Goal: Entertainment & Leisure: Consume media (video, audio)

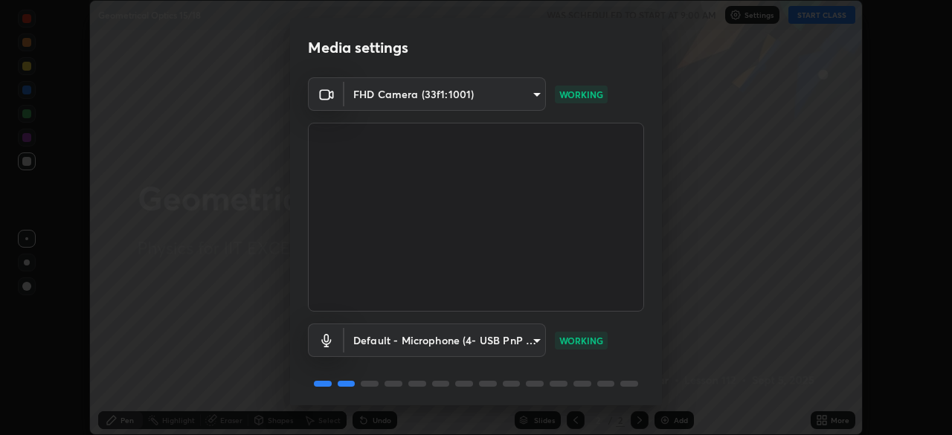
scroll to position [53, 0]
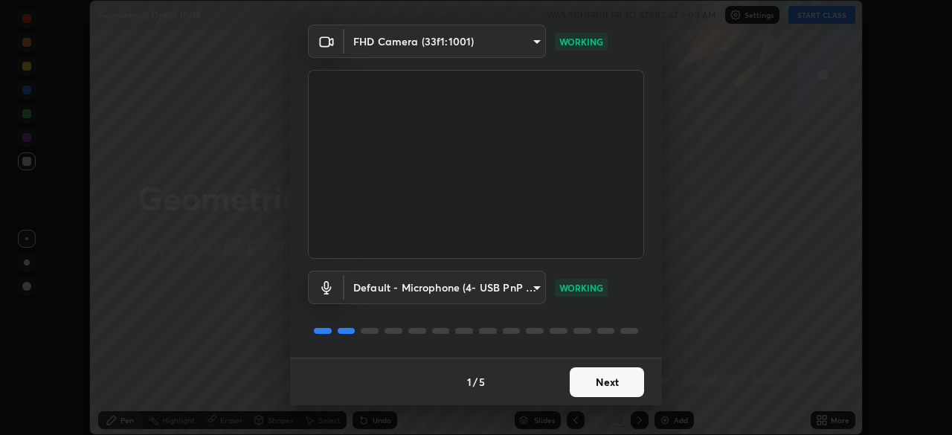
click at [626, 375] on button "Next" at bounding box center [607, 382] width 74 height 30
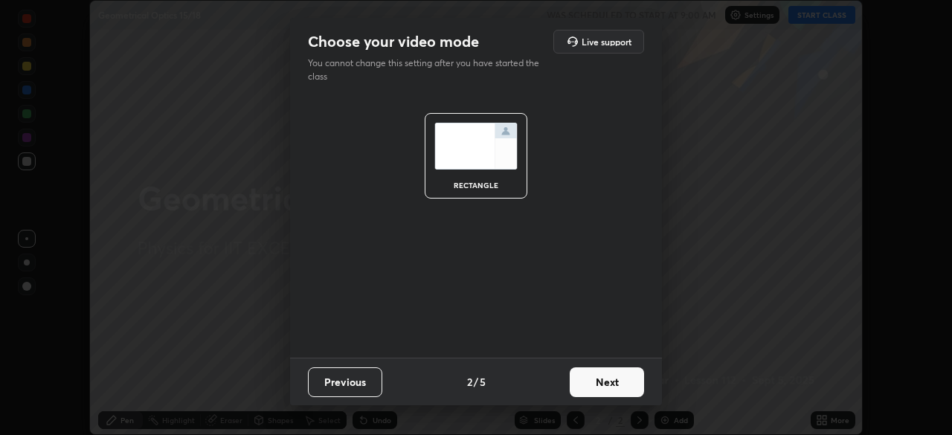
click at [631, 380] on button "Next" at bounding box center [607, 382] width 74 height 30
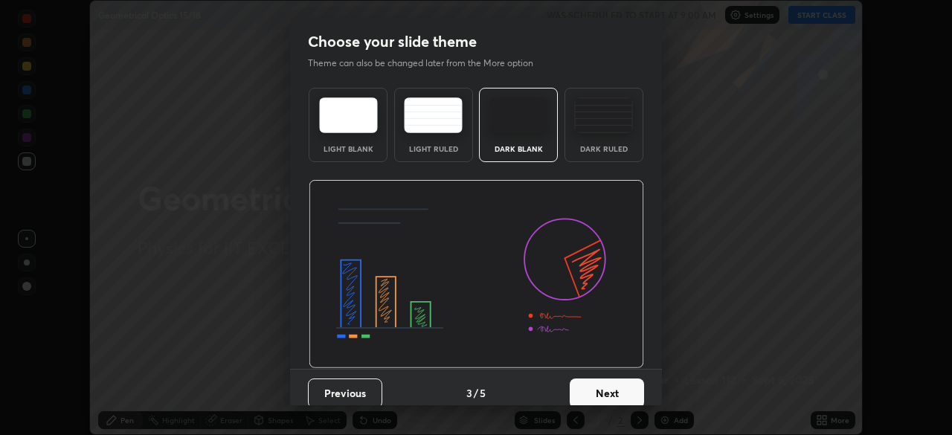
click at [624, 385] on button "Next" at bounding box center [607, 394] width 74 height 30
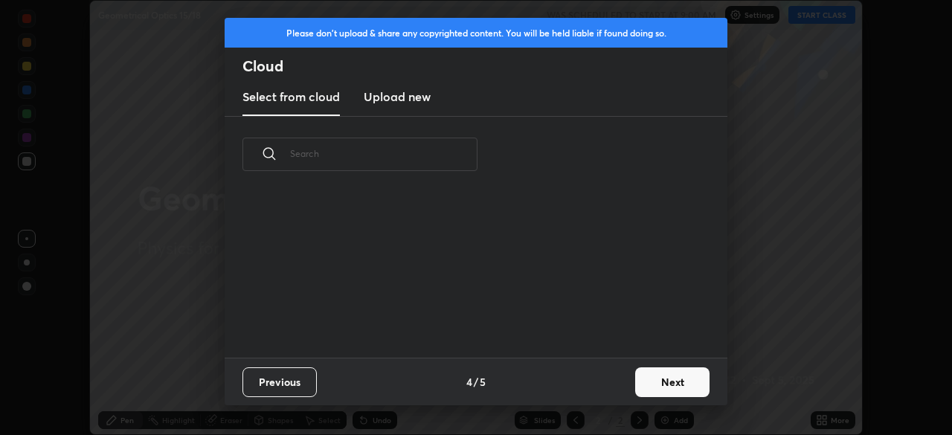
click at [625, 390] on div "Previous 4 / 5 Next" at bounding box center [476, 382] width 503 height 48
click at [660, 379] on button "Next" at bounding box center [672, 382] width 74 height 30
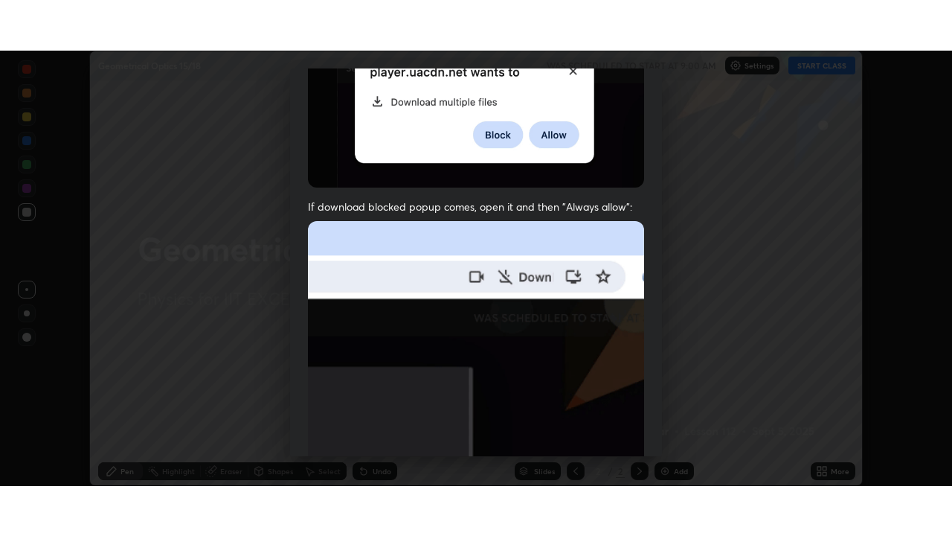
scroll to position [356, 0]
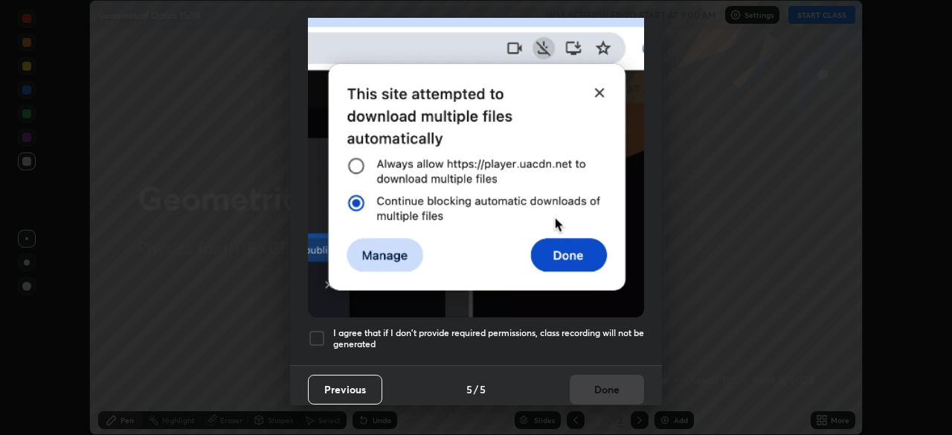
click at [603, 329] on h5 "I agree that if I don't provide required permissions, class recording will not …" at bounding box center [488, 338] width 311 height 23
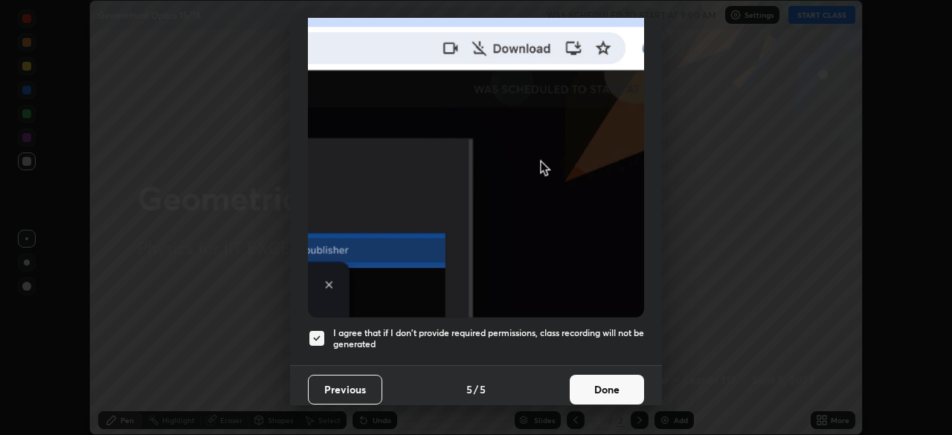
click at [612, 379] on button "Done" at bounding box center [607, 390] width 74 height 30
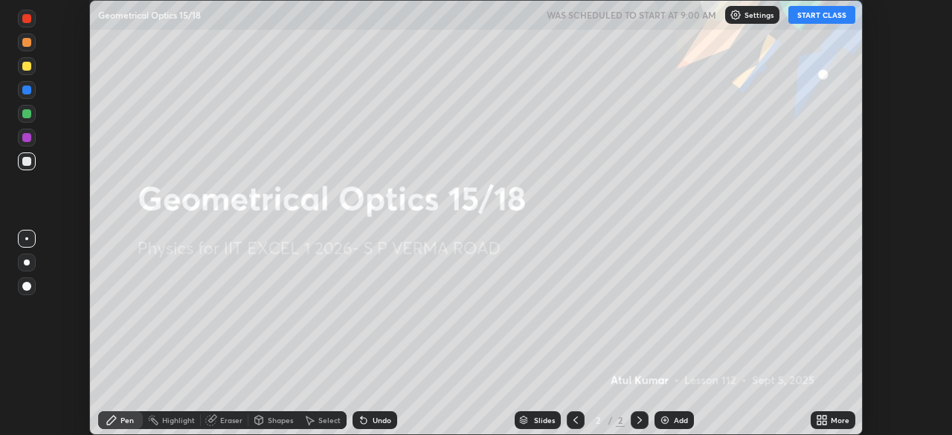
click at [814, 16] on button "START CLASS" at bounding box center [821, 15] width 67 height 18
click at [829, 421] on div "More" at bounding box center [833, 420] width 45 height 18
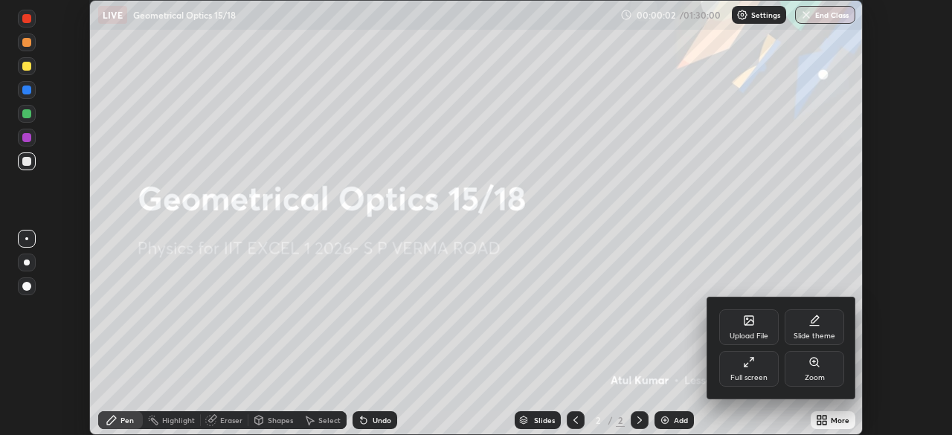
click at [747, 374] on div "Full screen" at bounding box center [748, 377] width 37 height 7
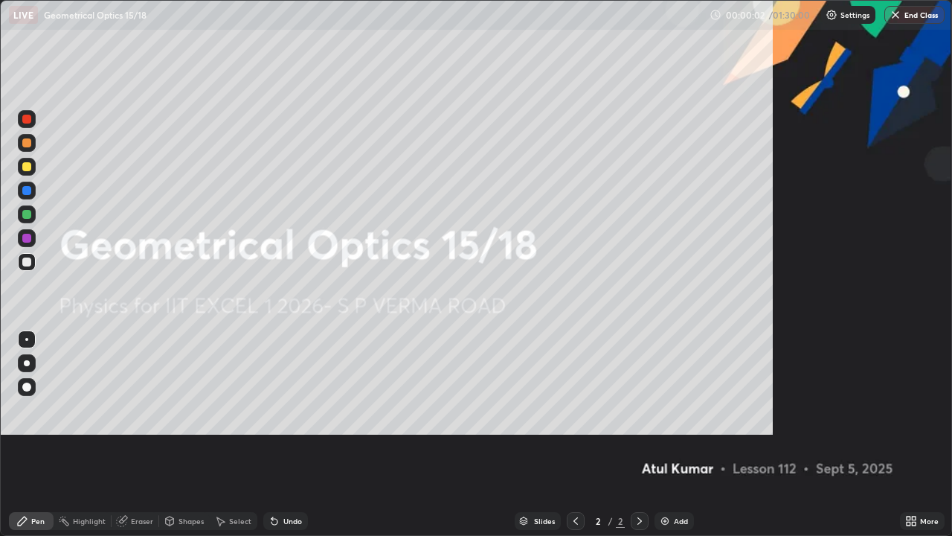
scroll to position [536, 952]
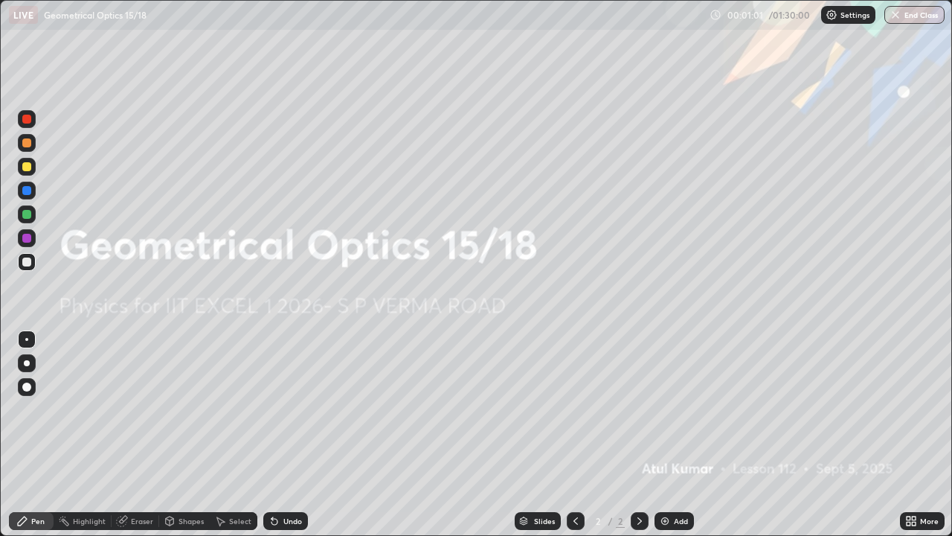
click at [663, 434] on img at bounding box center [665, 521] width 12 height 12
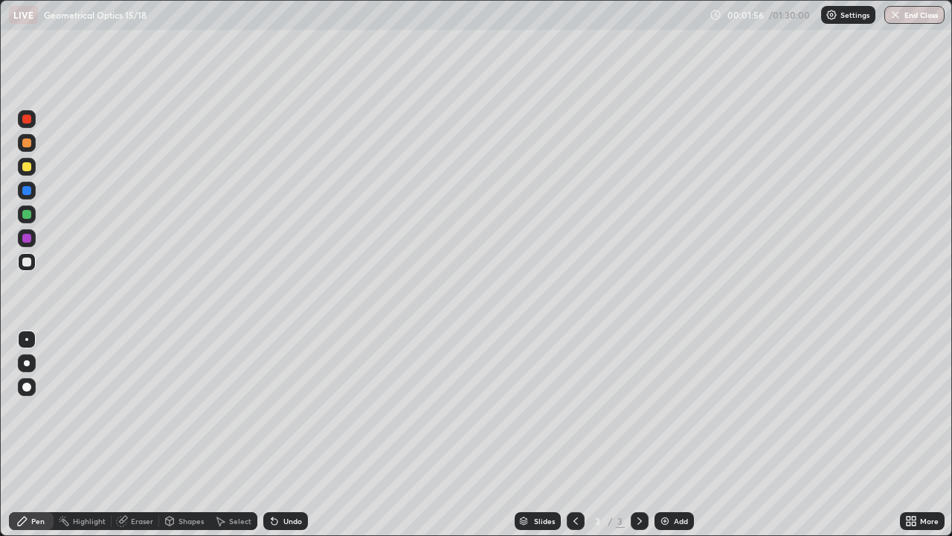
click at [189, 434] on div "Shapes" at bounding box center [184, 521] width 51 height 18
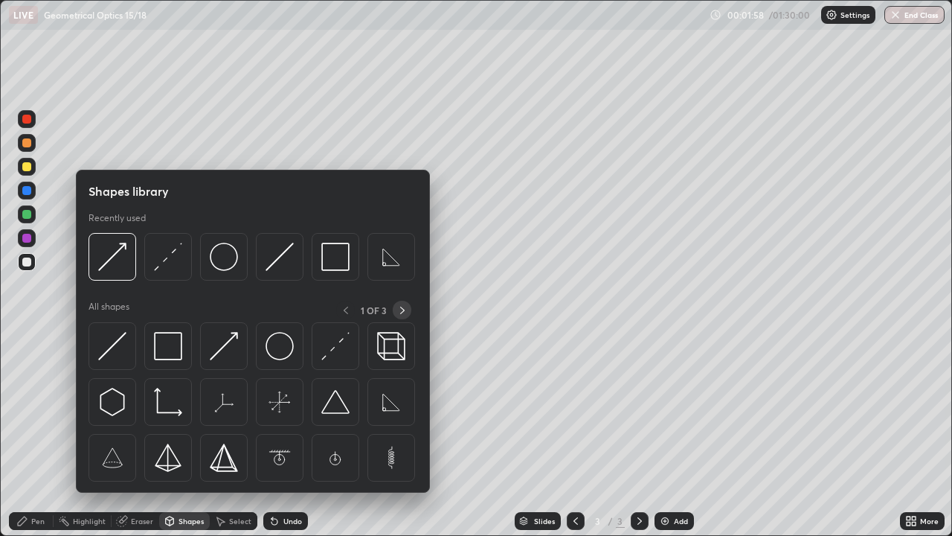
click at [402, 309] on icon at bounding box center [402, 310] width 12 height 12
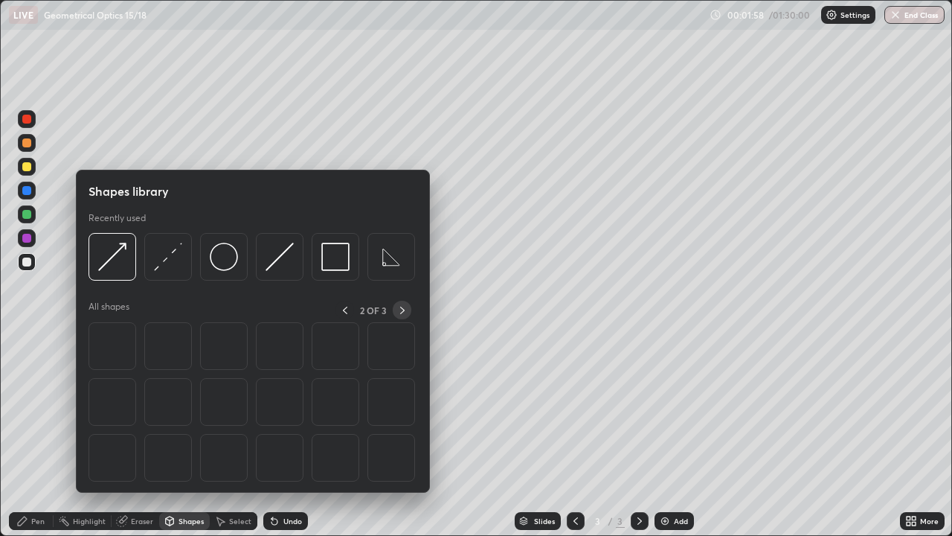
click at [402, 309] on icon at bounding box center [402, 310] width 12 height 12
click at [344, 309] on icon at bounding box center [344, 310] width 12 height 12
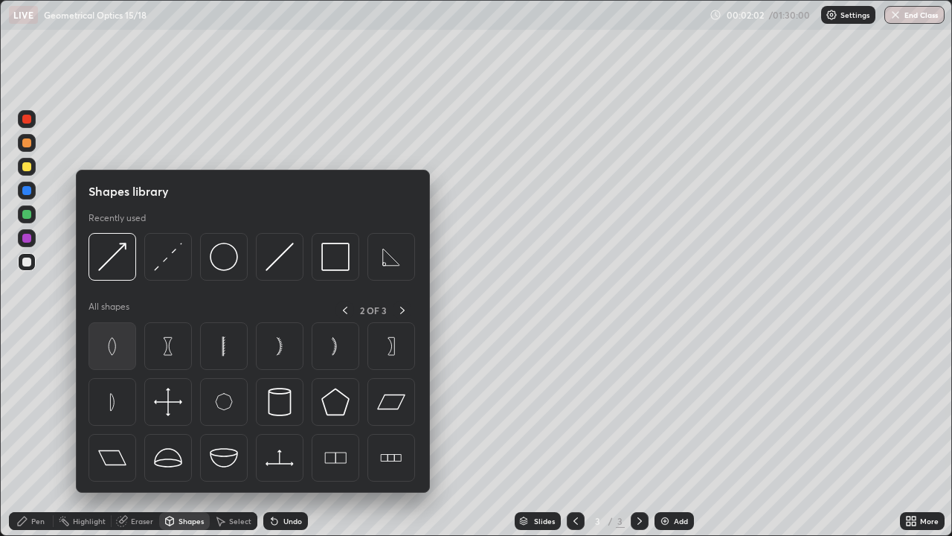
click at [128, 342] on div at bounding box center [113, 346] width 48 height 48
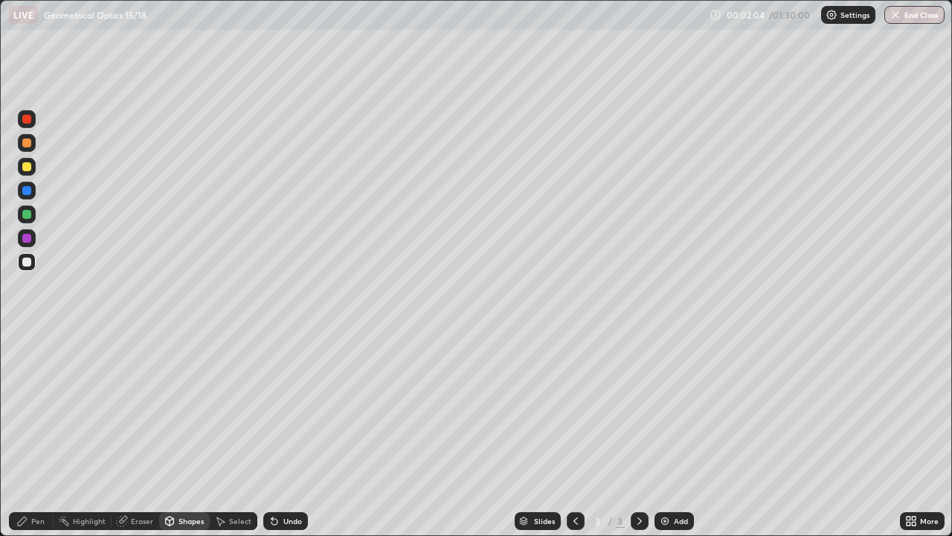
click at [191, 434] on div "Shapes" at bounding box center [184, 521] width 51 height 18
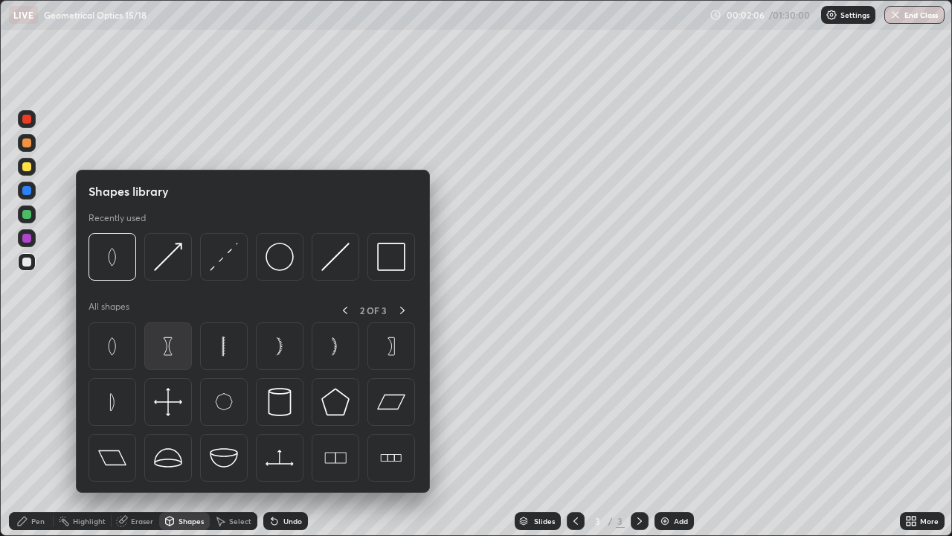
click at [176, 351] on img at bounding box center [168, 346] width 28 height 28
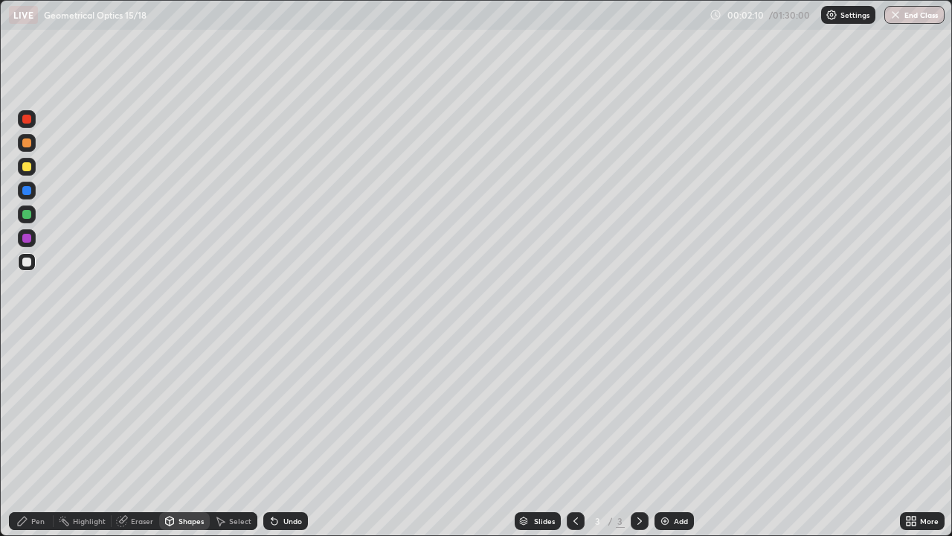
click at [187, 434] on div "Shapes" at bounding box center [184, 521] width 51 height 18
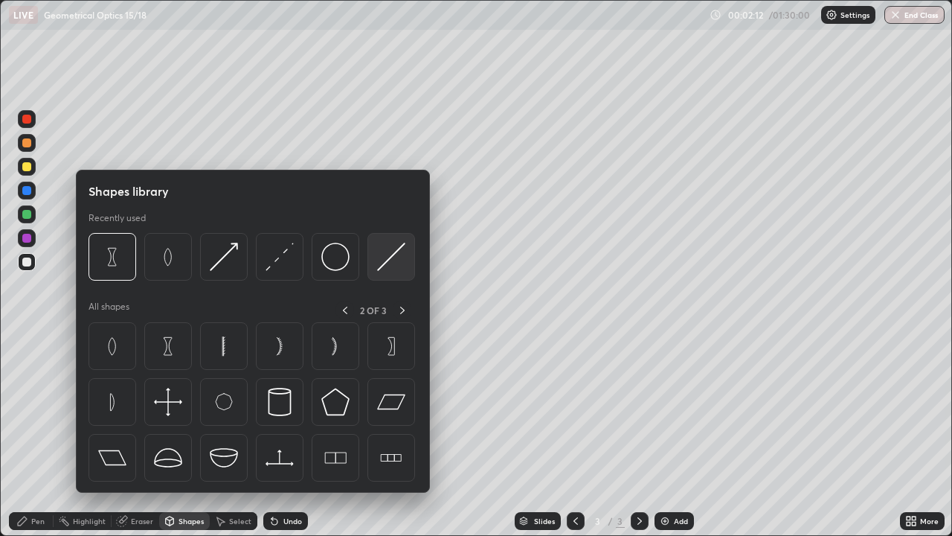
click at [388, 262] on img at bounding box center [391, 256] width 28 height 28
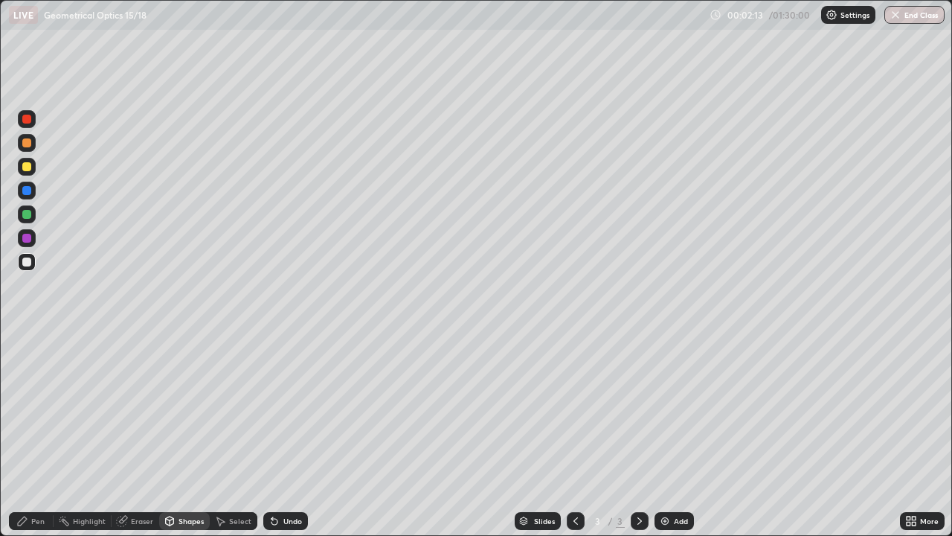
click at [33, 166] on div at bounding box center [27, 167] width 18 height 18
click at [38, 434] on div "Pen" at bounding box center [31, 521] width 45 height 18
click at [34, 215] on div at bounding box center [27, 214] width 18 height 18
click at [176, 434] on div "Shapes" at bounding box center [184, 521] width 51 height 18
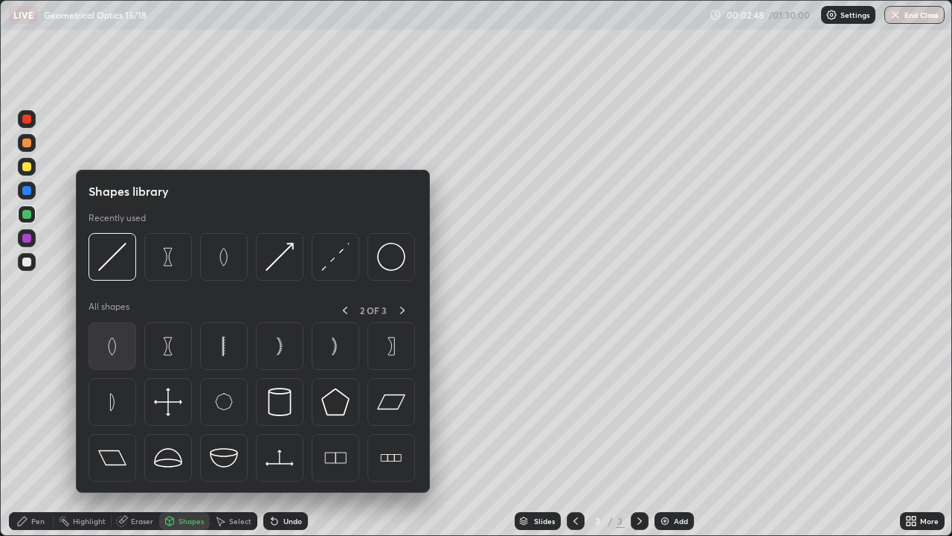
click at [122, 351] on img at bounding box center [112, 346] width 28 height 28
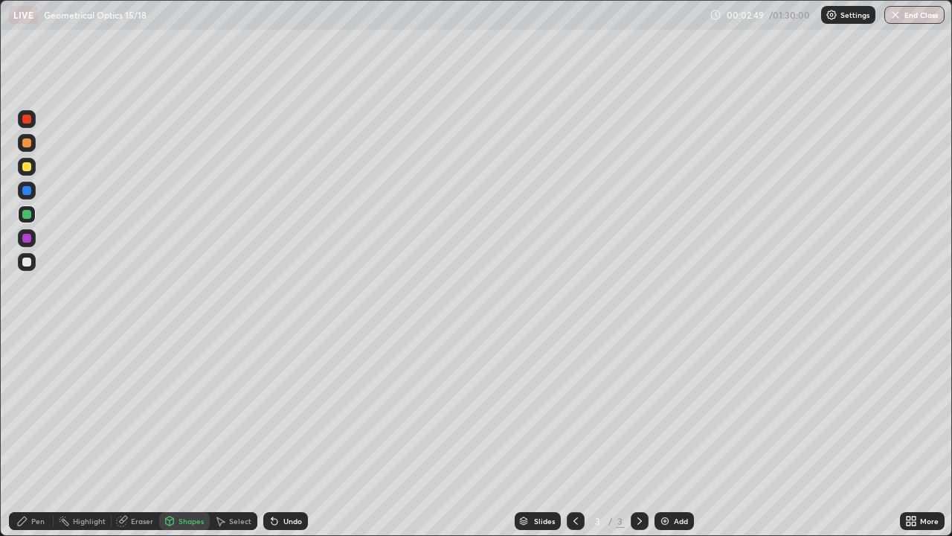
click at [33, 265] on div at bounding box center [27, 262] width 18 height 18
click at [180, 434] on div "Shapes" at bounding box center [191, 520] width 25 height 7
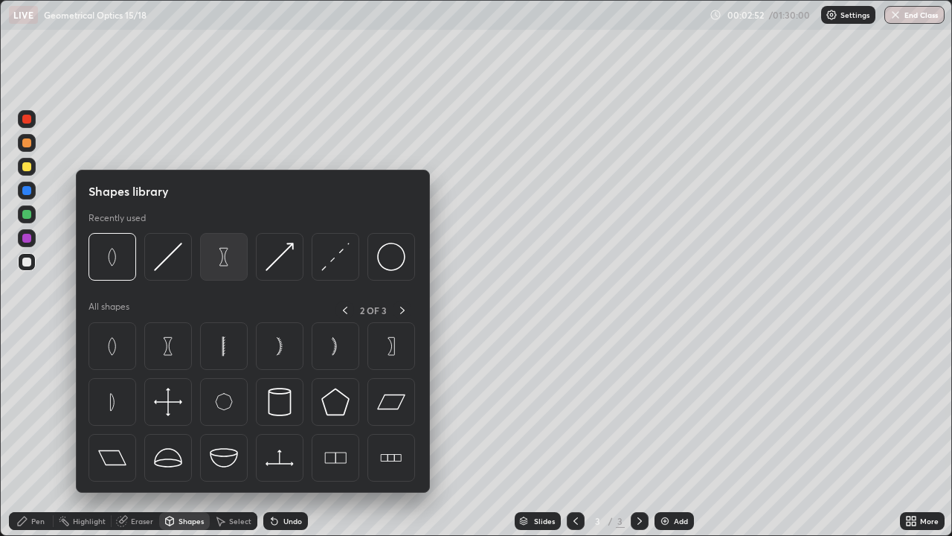
click at [233, 268] on img at bounding box center [224, 256] width 28 height 28
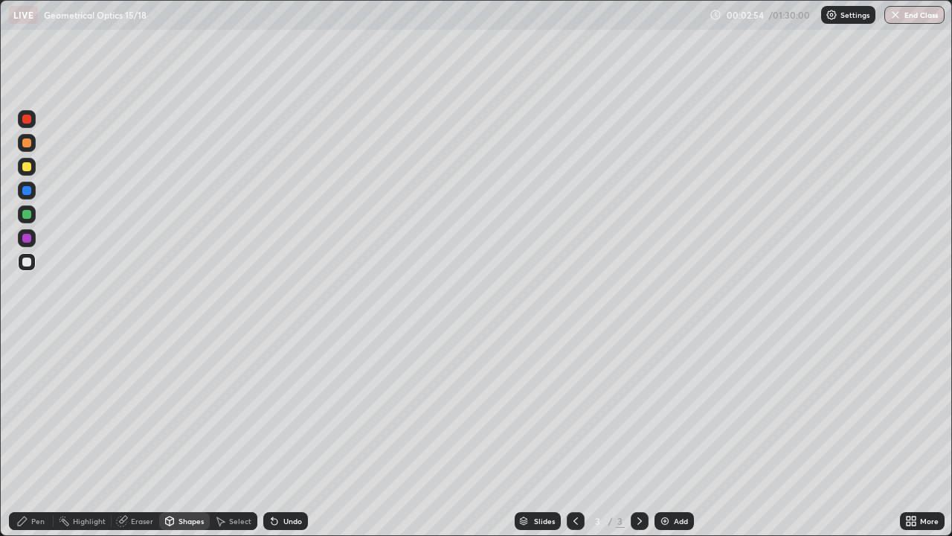
click at [185, 434] on div "Shapes" at bounding box center [184, 521] width 51 height 18
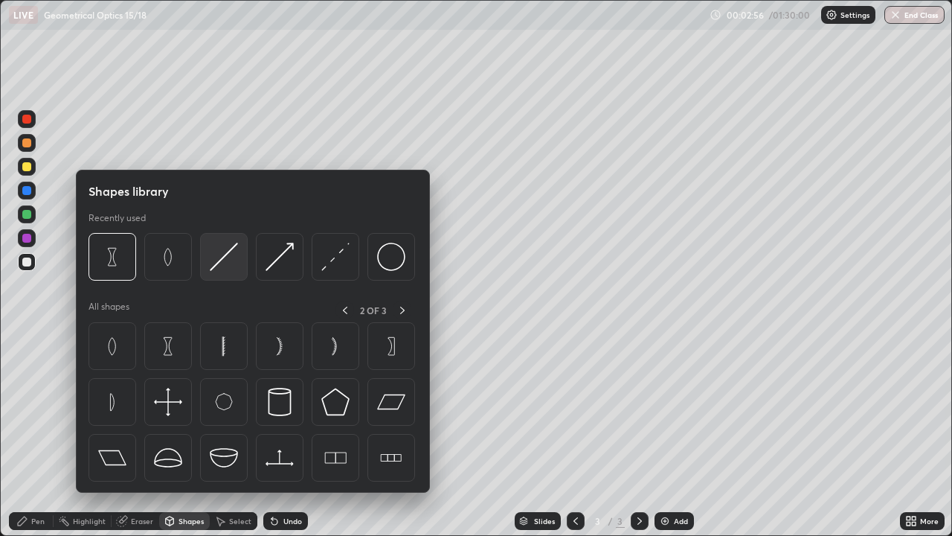
click at [221, 265] on img at bounding box center [224, 256] width 28 height 28
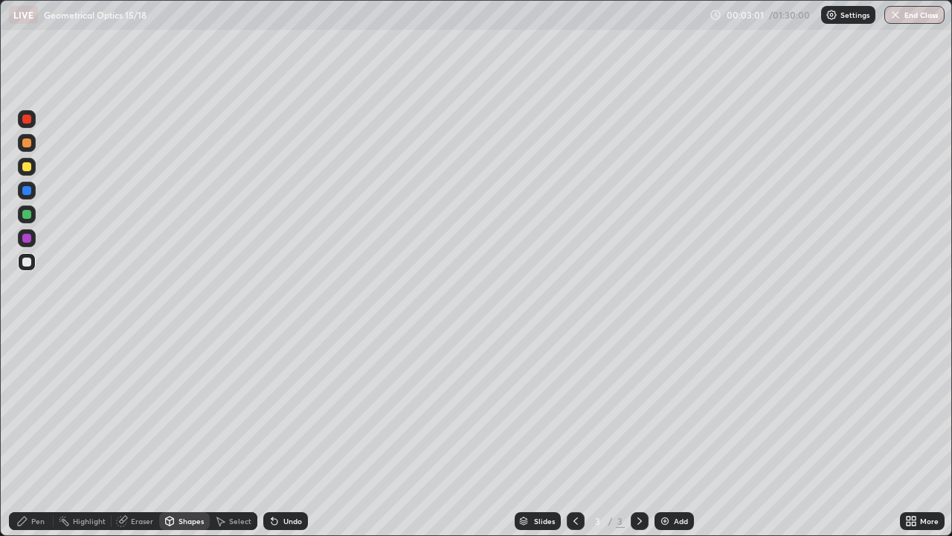
click at [41, 434] on div "Pen" at bounding box center [37, 520] width 13 height 7
click at [30, 216] on div at bounding box center [26, 214] width 9 height 9
click at [655, 434] on div "Add" at bounding box center [674, 521] width 39 height 18
click at [192, 434] on div "Shapes" at bounding box center [191, 520] width 25 height 7
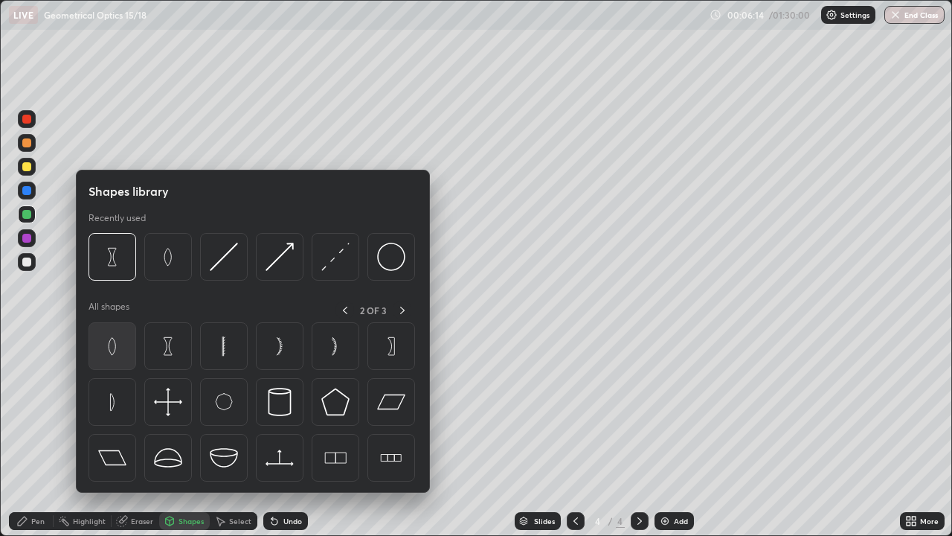
click at [113, 344] on img at bounding box center [112, 346] width 28 height 28
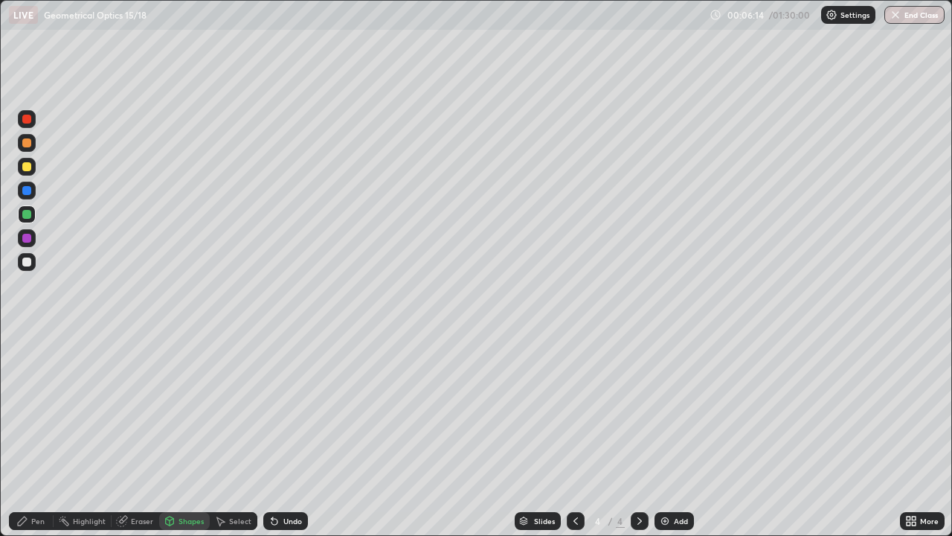
click at [30, 262] on div at bounding box center [26, 261] width 9 height 9
click at [193, 434] on div "Shapes" at bounding box center [191, 520] width 25 height 7
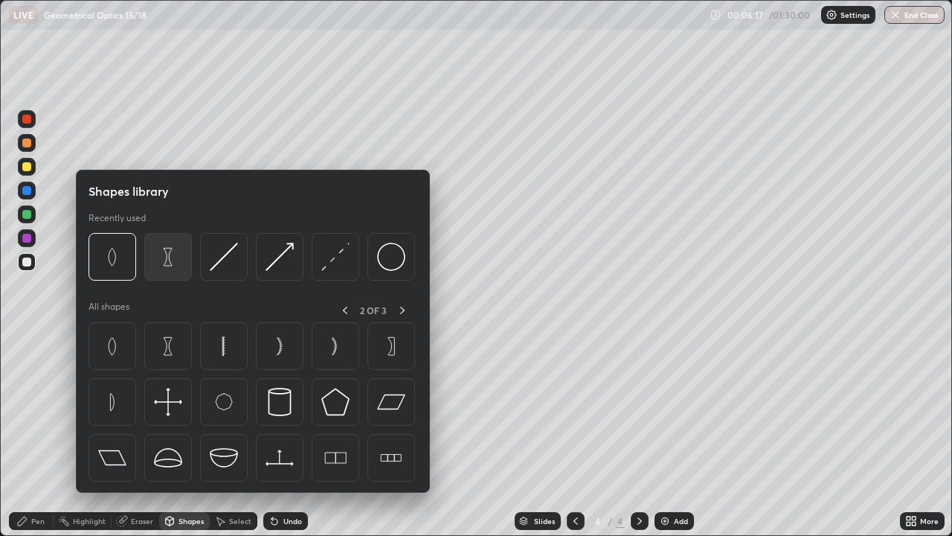
click at [178, 261] on img at bounding box center [168, 256] width 28 height 28
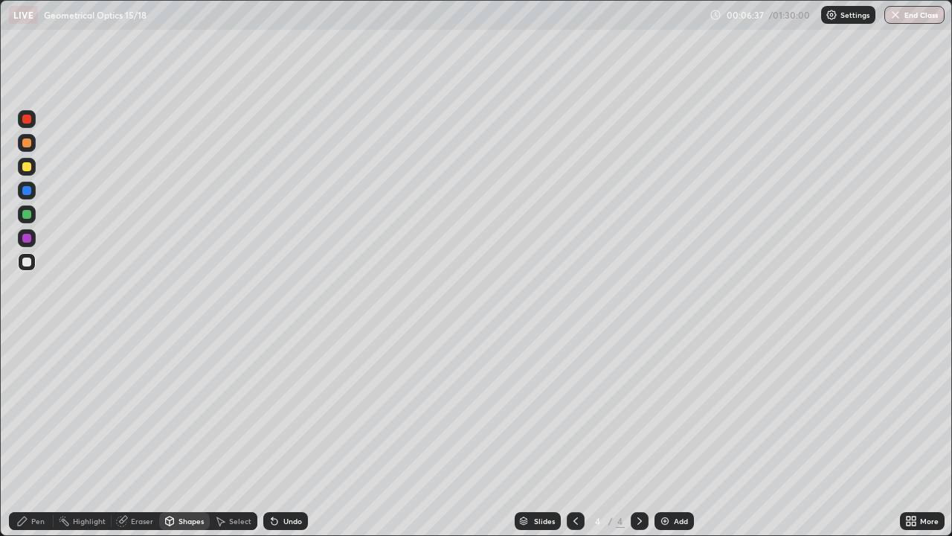
click at [179, 434] on div "Shapes" at bounding box center [191, 520] width 25 height 7
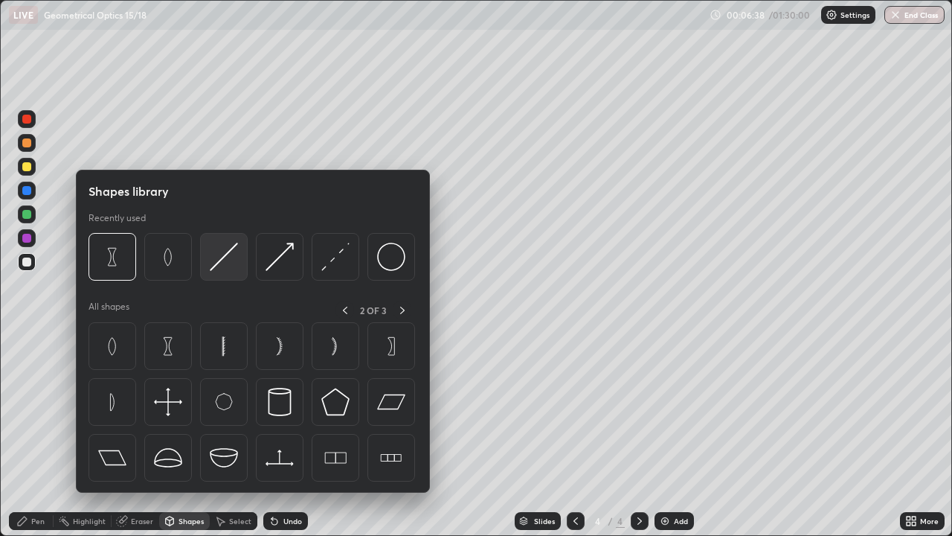
click at [233, 258] on img at bounding box center [224, 256] width 28 height 28
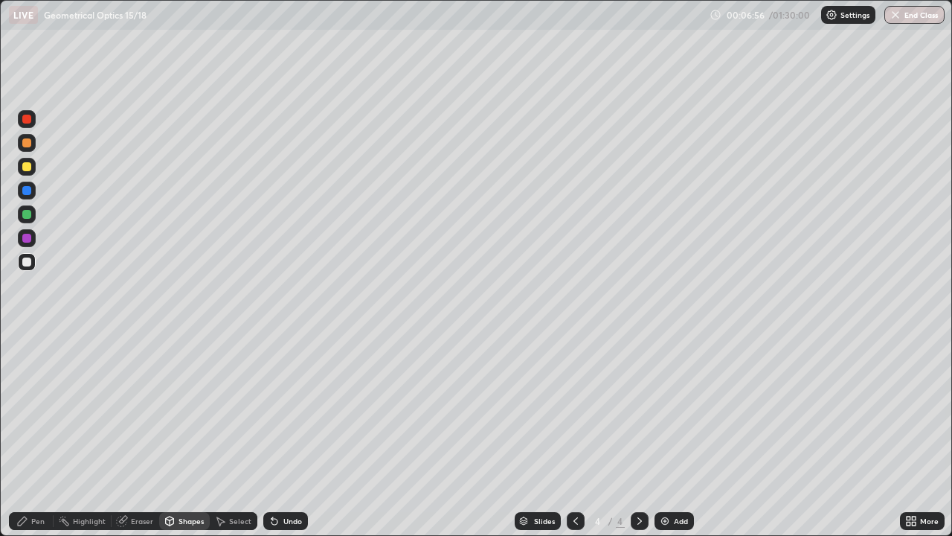
click at [29, 434] on div "Pen" at bounding box center [31, 521] width 45 height 18
click at [28, 214] on div at bounding box center [26, 214] width 9 height 9
click at [176, 434] on div "Shapes" at bounding box center [184, 521] width 51 height 18
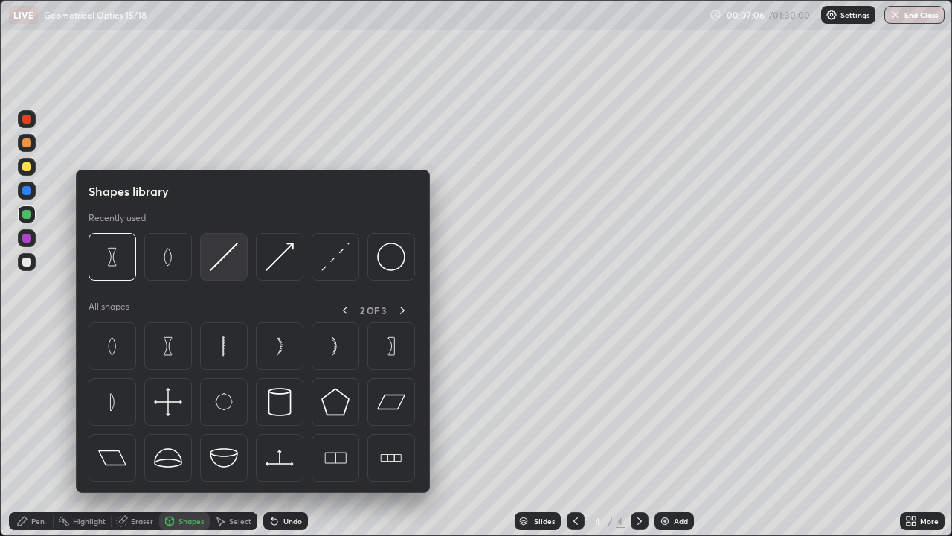
click at [223, 255] on img at bounding box center [224, 256] width 28 height 28
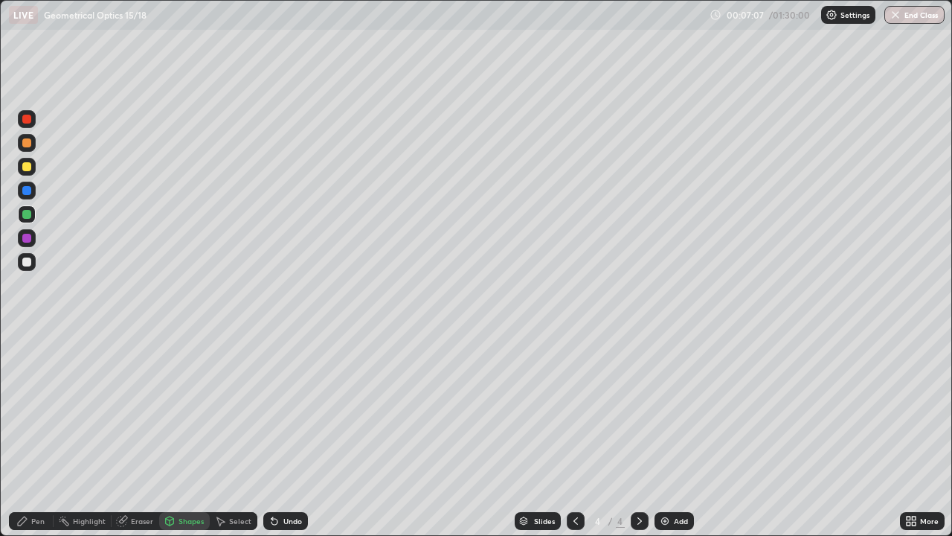
click at [34, 166] on div at bounding box center [27, 167] width 18 height 18
click at [27, 214] on div at bounding box center [26, 214] width 9 height 9
click at [195, 434] on div "Shapes" at bounding box center [191, 520] width 25 height 7
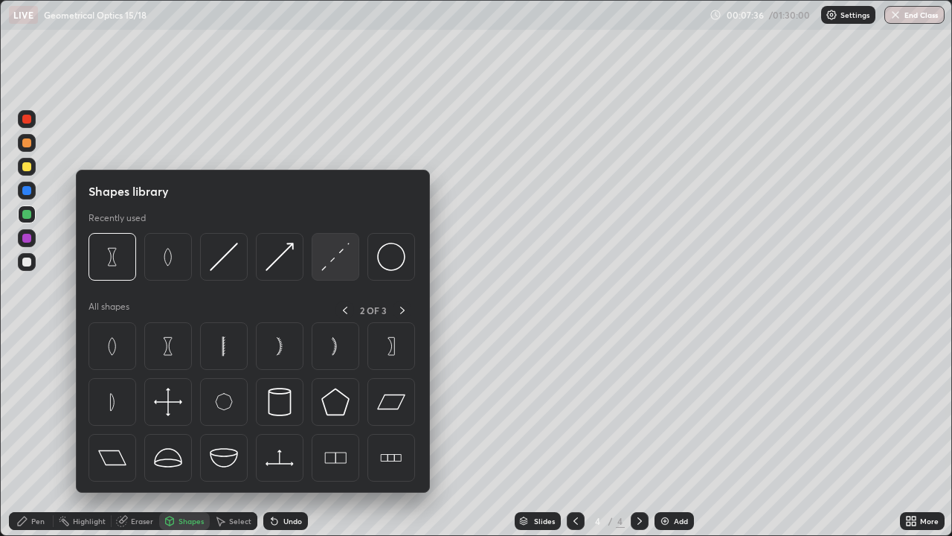
click at [338, 260] on img at bounding box center [335, 256] width 28 height 28
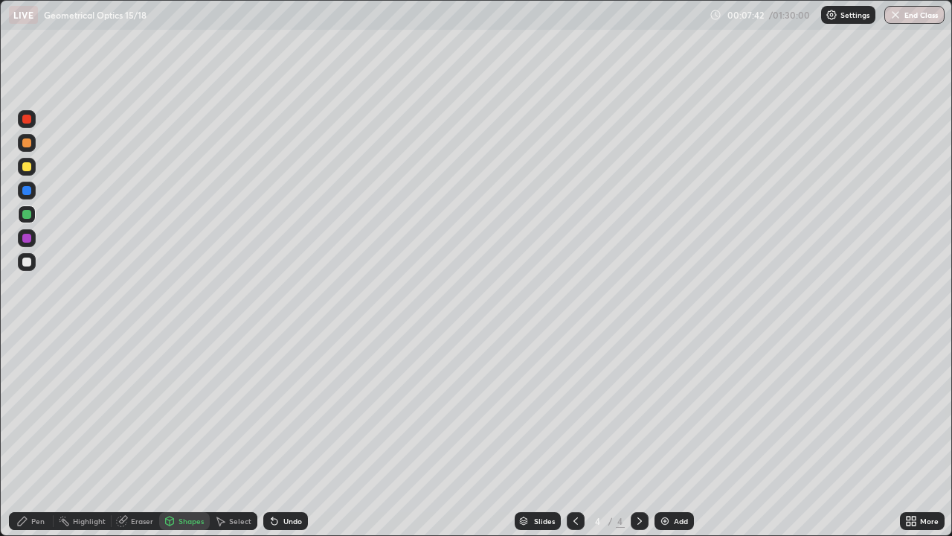
click at [34, 434] on div "Pen" at bounding box center [37, 520] width 13 height 7
click at [171, 434] on icon at bounding box center [170, 520] width 8 height 9
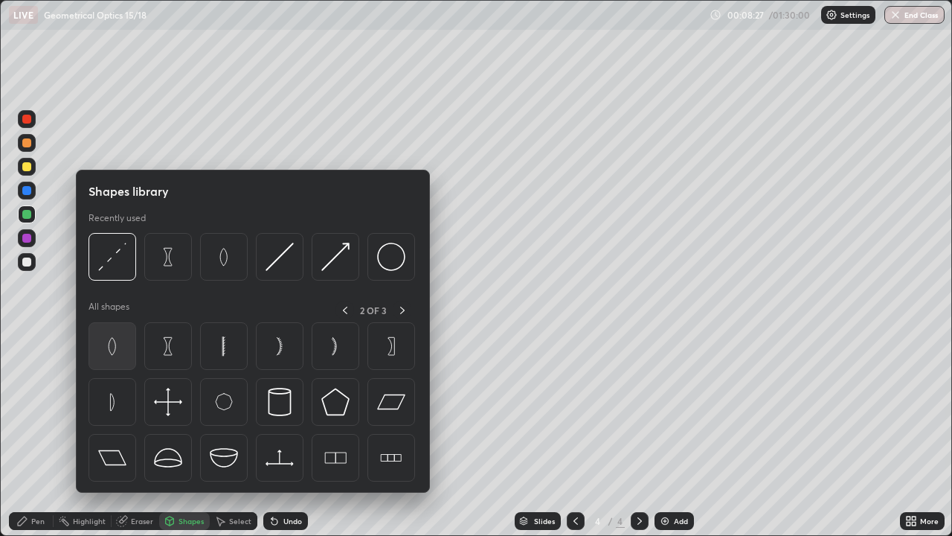
click at [122, 345] on img at bounding box center [112, 346] width 28 height 28
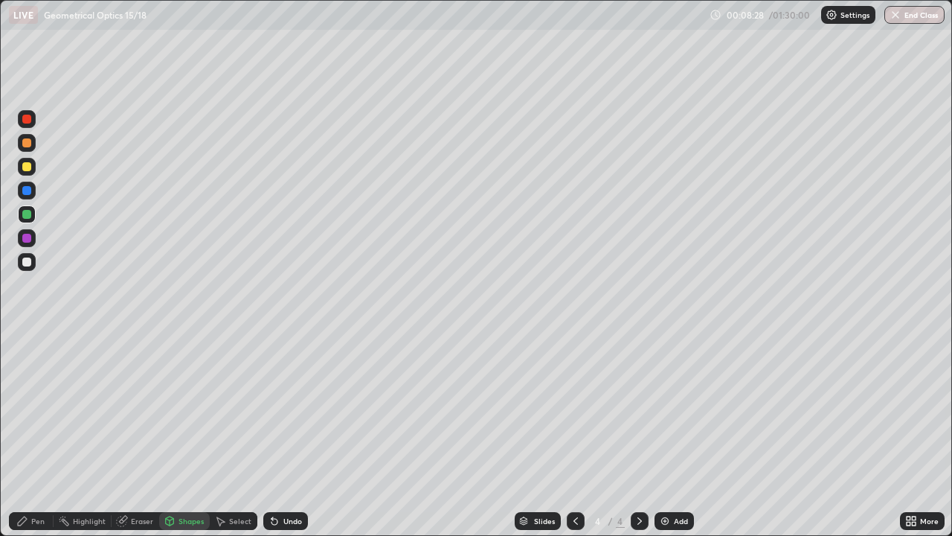
click at [33, 262] on div at bounding box center [27, 262] width 18 height 18
click at [175, 434] on div "Shapes" at bounding box center [184, 521] width 51 height 18
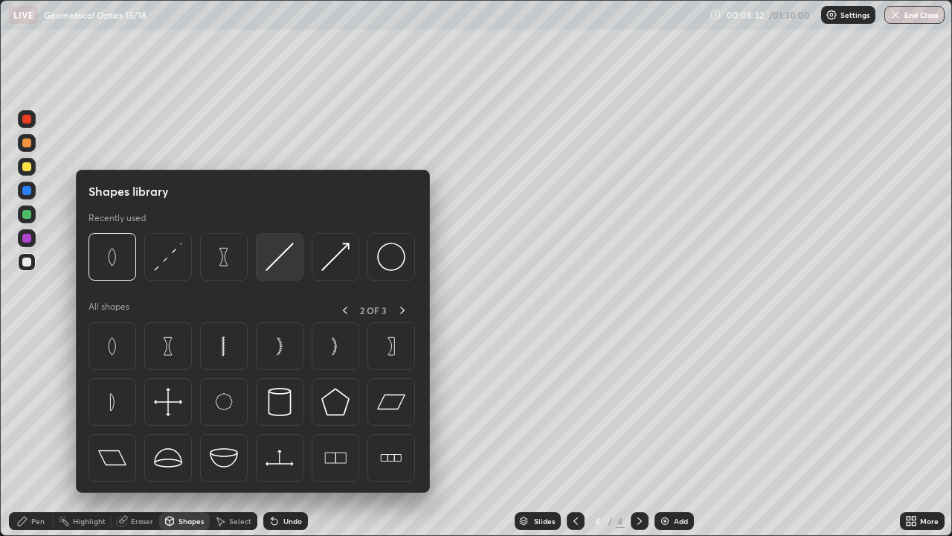
click at [281, 257] on img at bounding box center [280, 256] width 28 height 28
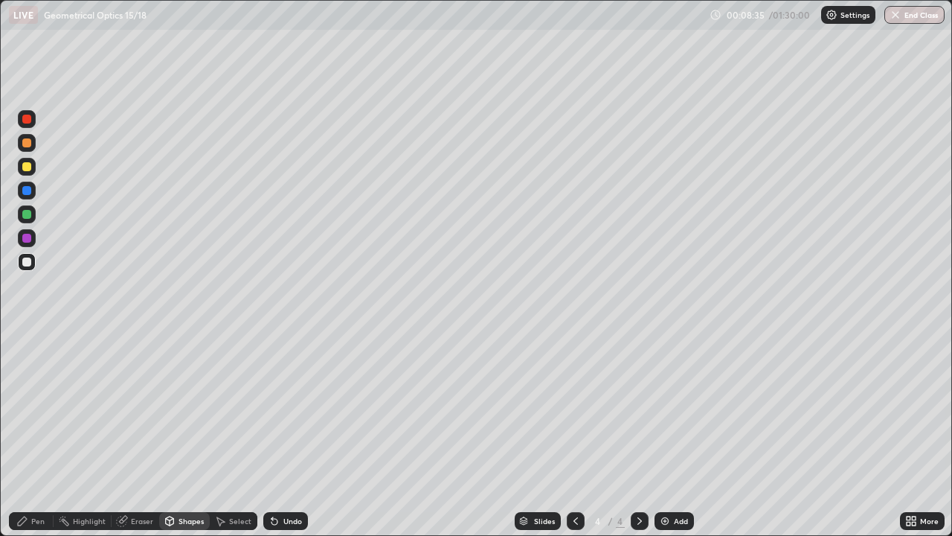
click at [185, 434] on div "Shapes" at bounding box center [191, 520] width 25 height 7
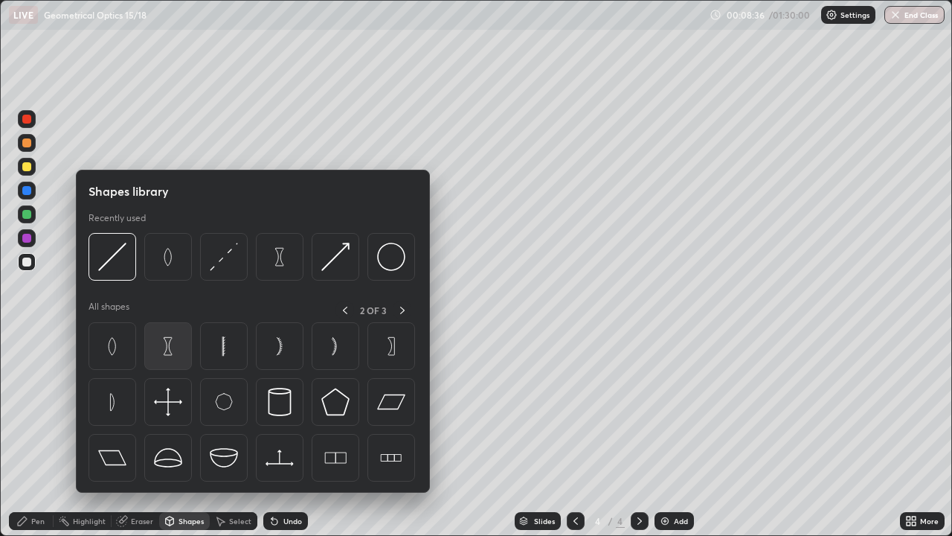
click at [179, 347] on img at bounding box center [168, 346] width 28 height 28
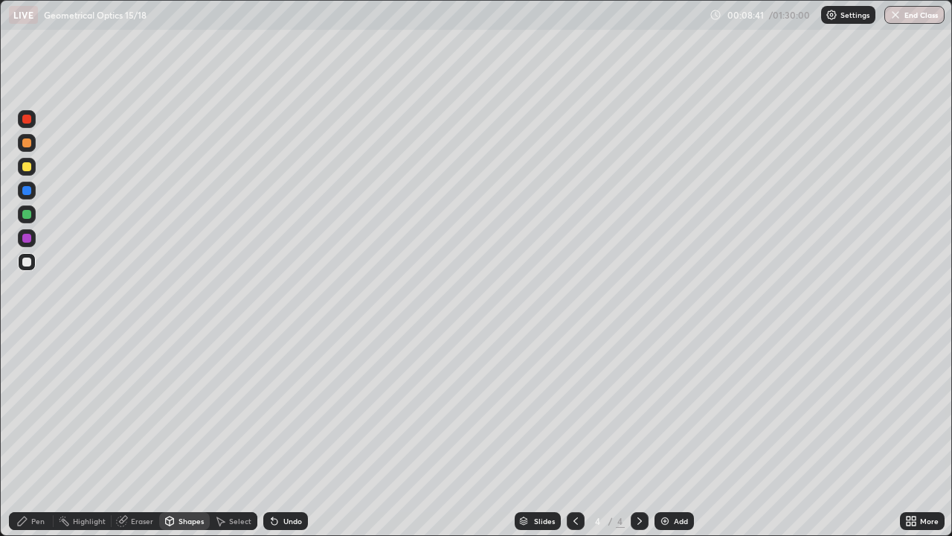
click at [193, 434] on div "Shapes" at bounding box center [191, 520] width 25 height 7
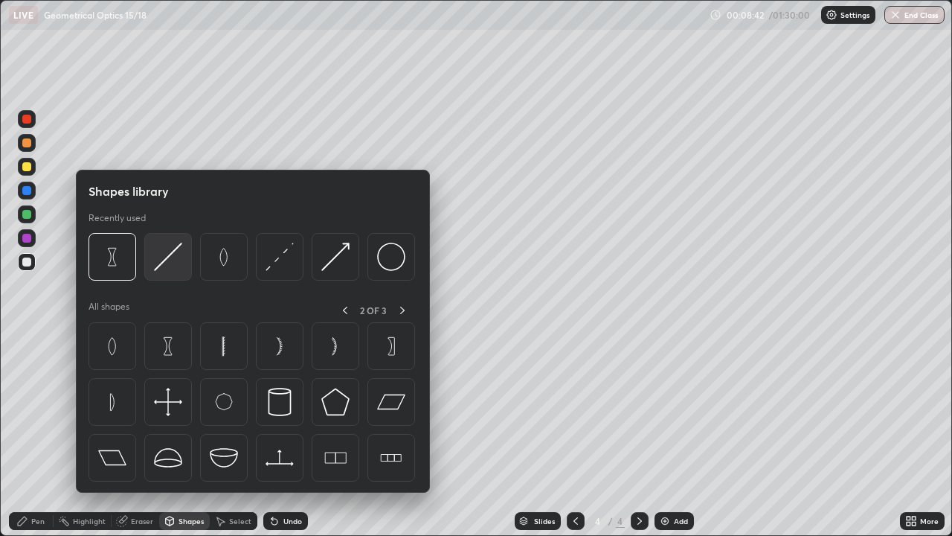
click at [175, 257] on img at bounding box center [168, 256] width 28 height 28
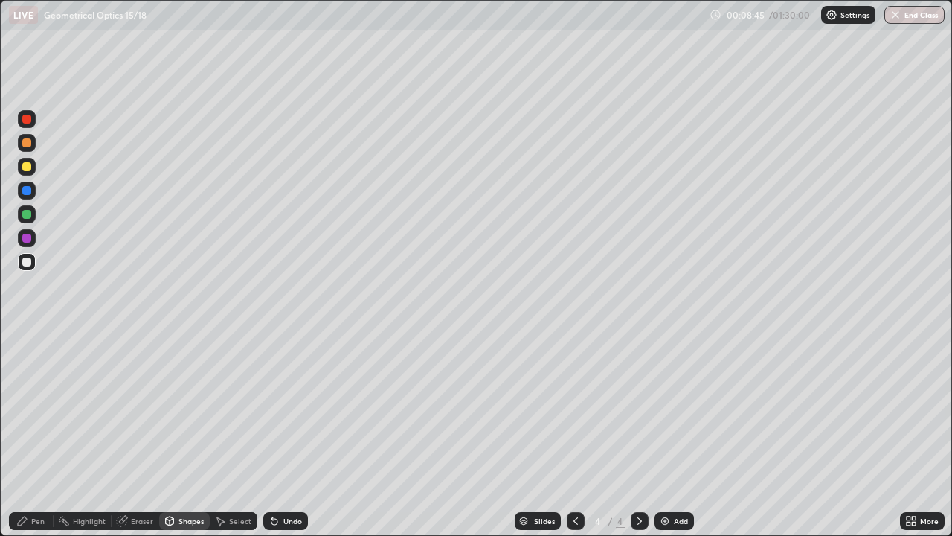
click at [169, 434] on icon at bounding box center [170, 519] width 8 height 2
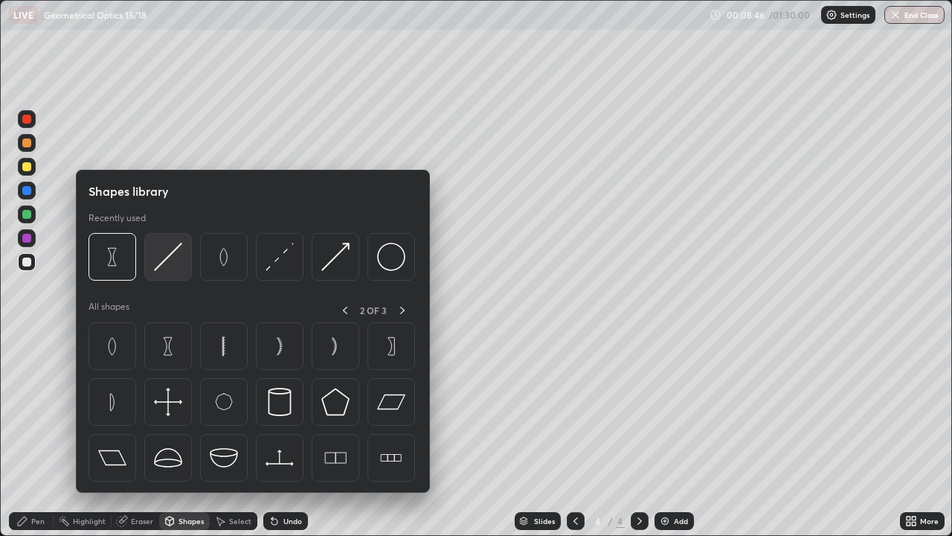
click at [167, 260] on img at bounding box center [168, 256] width 28 height 28
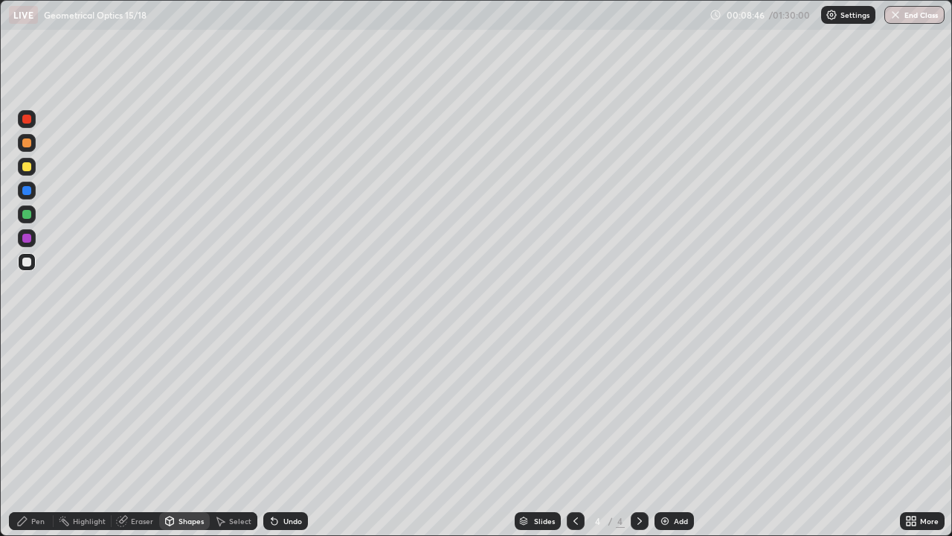
click at [30, 165] on div at bounding box center [26, 166] width 9 height 9
click at [280, 434] on div "Undo" at bounding box center [285, 521] width 45 height 18
click at [192, 434] on div "Shapes" at bounding box center [191, 520] width 25 height 7
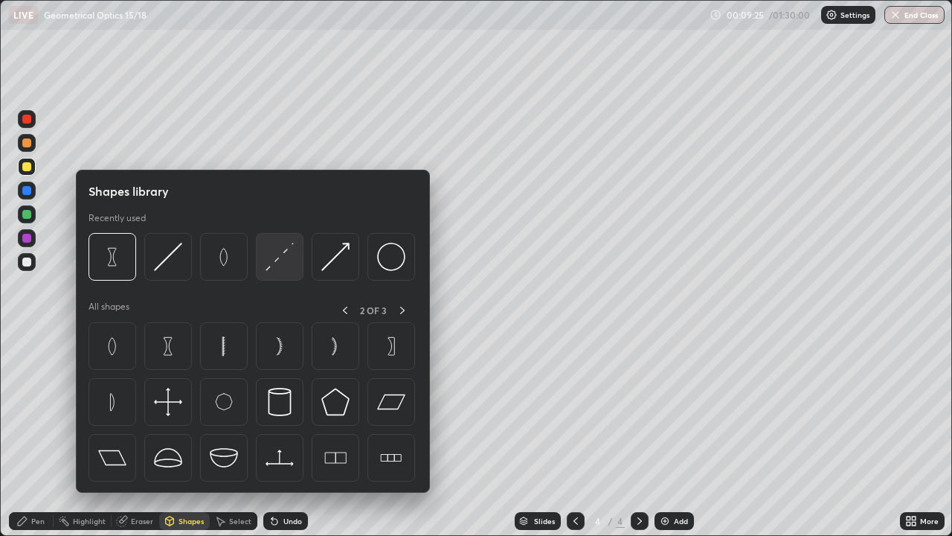
click at [283, 260] on img at bounding box center [280, 256] width 28 height 28
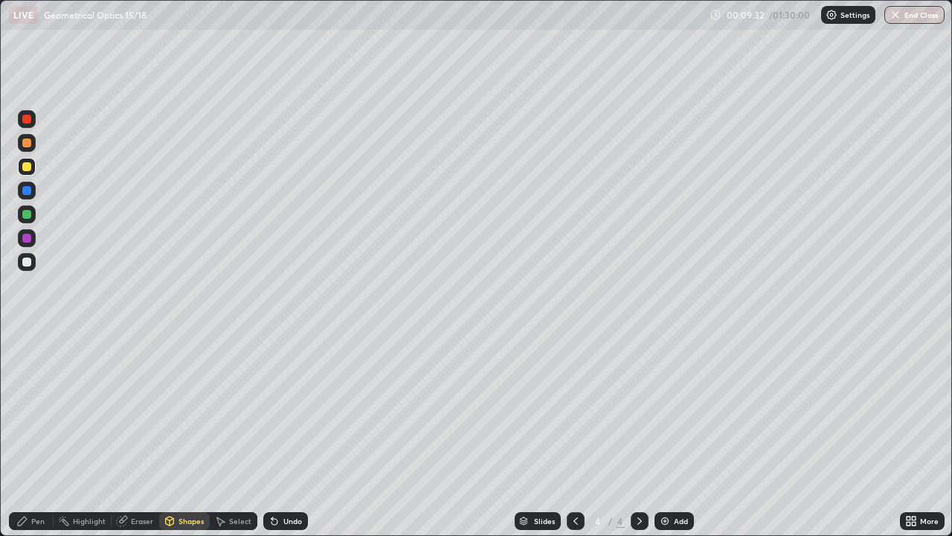
click at [40, 434] on div "Pen" at bounding box center [37, 520] width 13 height 7
click at [30, 216] on div at bounding box center [26, 214] width 9 height 9
click at [22, 219] on div at bounding box center [27, 214] width 18 height 18
click at [666, 434] on img at bounding box center [665, 521] width 12 height 12
click at [26, 170] on div at bounding box center [26, 166] width 9 height 9
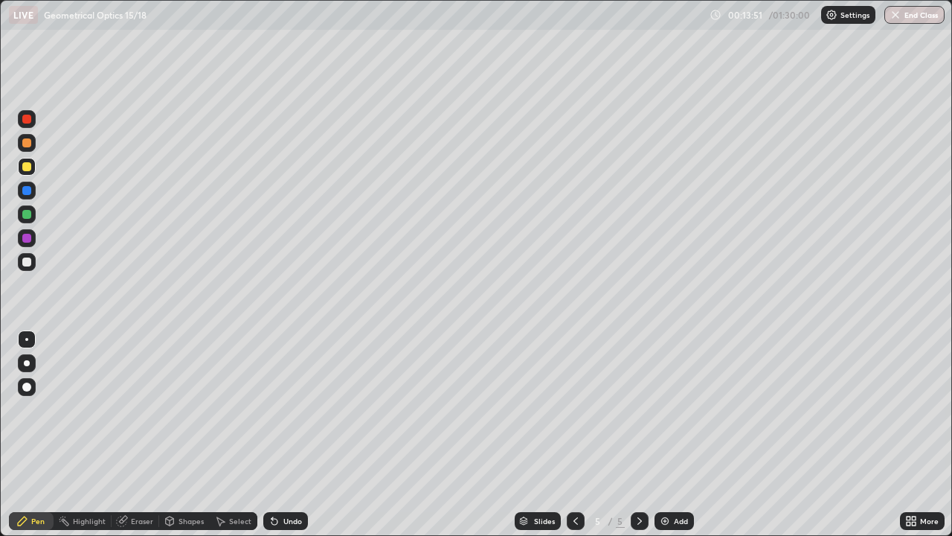
click at [183, 434] on div "Shapes" at bounding box center [191, 520] width 25 height 7
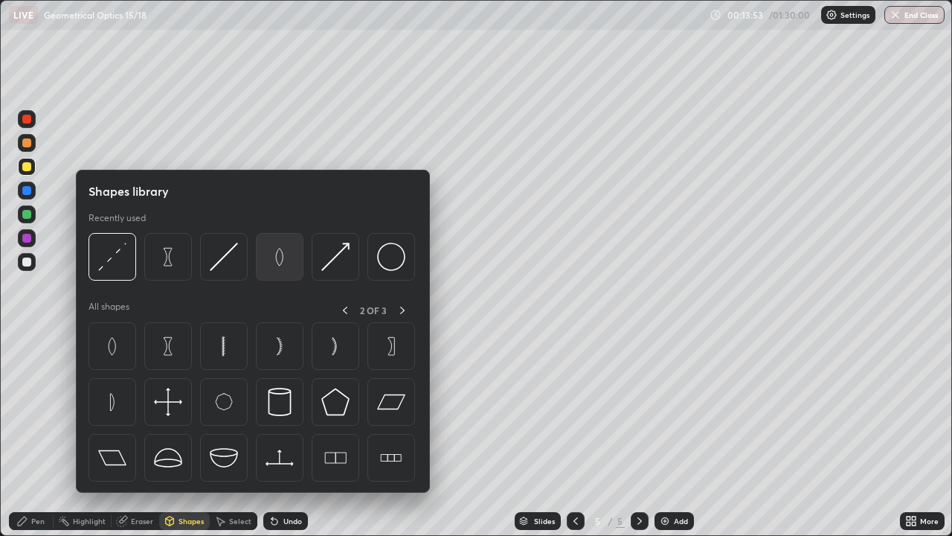
click at [280, 256] on img at bounding box center [280, 256] width 28 height 28
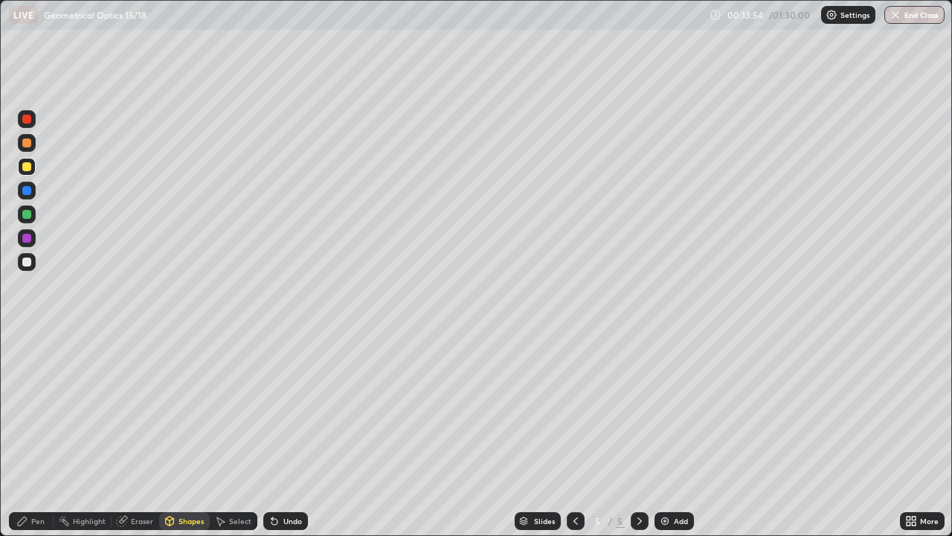
click at [39, 434] on div "Pen" at bounding box center [31, 521] width 45 height 18
click at [182, 434] on div "Shapes" at bounding box center [184, 521] width 51 height 18
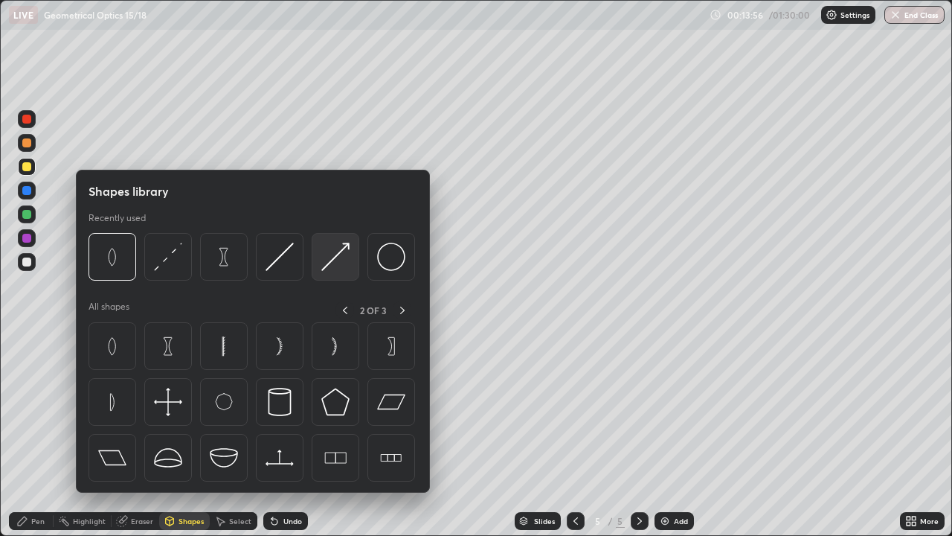
click at [327, 263] on img at bounding box center [335, 256] width 28 height 28
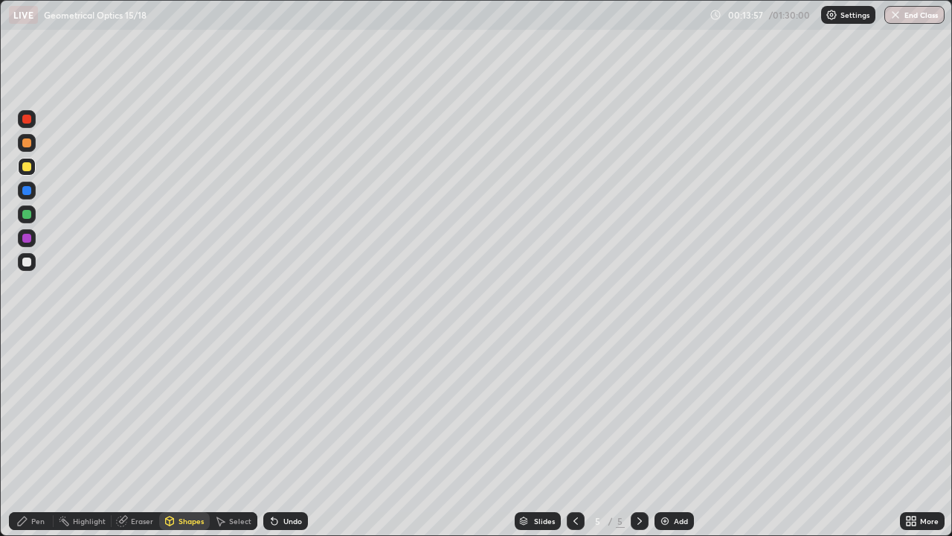
click at [30, 263] on div at bounding box center [26, 261] width 9 height 9
click at [285, 434] on div "Undo" at bounding box center [292, 520] width 19 height 7
click at [36, 434] on div "Pen" at bounding box center [31, 521] width 45 height 18
click at [182, 434] on div "Shapes" at bounding box center [191, 520] width 25 height 7
click at [42, 434] on div "Pen" at bounding box center [31, 521] width 45 height 18
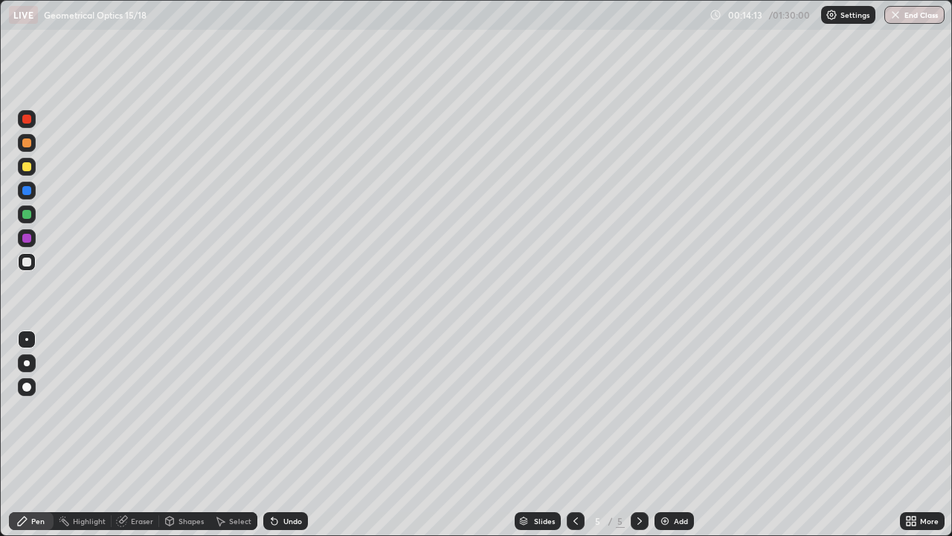
click at [189, 434] on div "Shapes" at bounding box center [191, 520] width 25 height 7
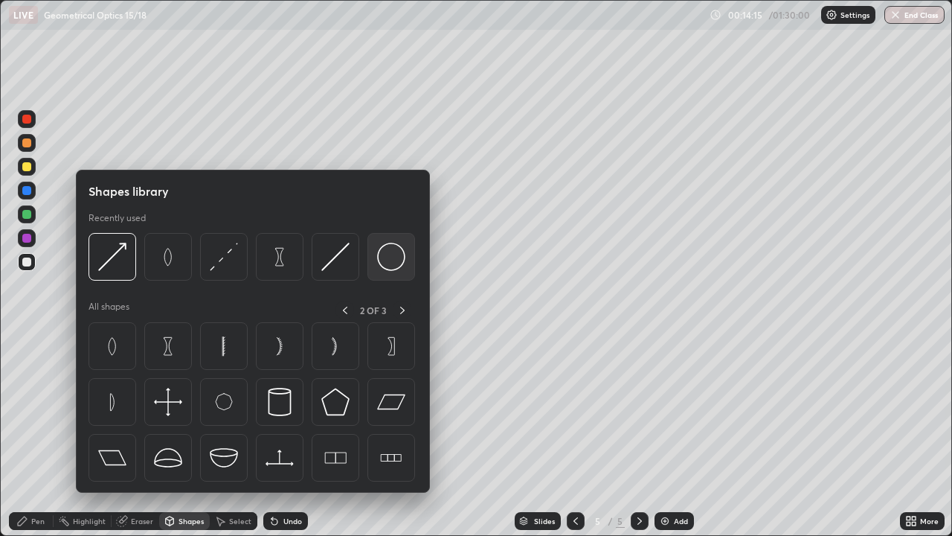
click at [393, 261] on img at bounding box center [391, 256] width 28 height 28
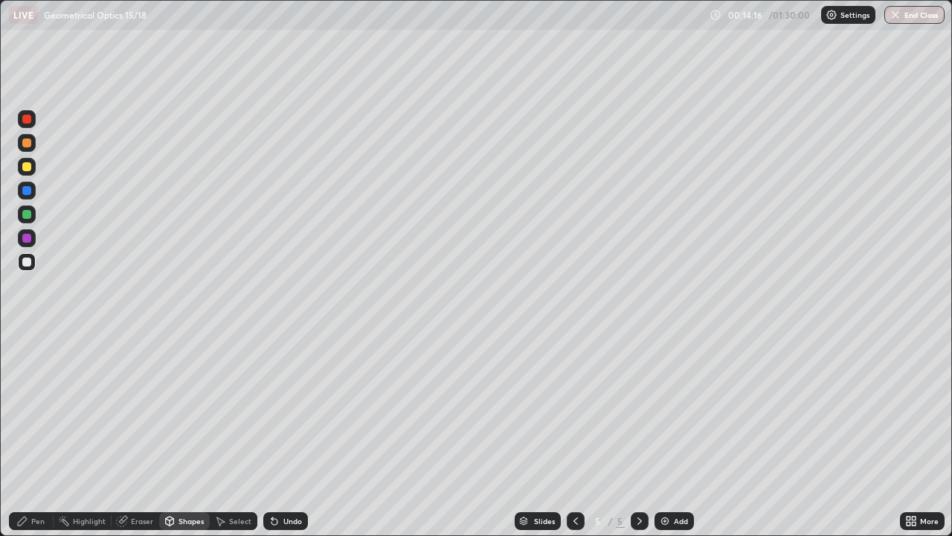
click at [31, 221] on div at bounding box center [27, 214] width 18 height 18
click at [296, 434] on div "Undo" at bounding box center [285, 521] width 45 height 18
click at [44, 434] on div "Pen" at bounding box center [31, 521] width 45 height 18
click at [28, 266] on div at bounding box center [26, 261] width 9 height 9
click at [196, 434] on div "Shapes" at bounding box center [184, 521] width 51 height 18
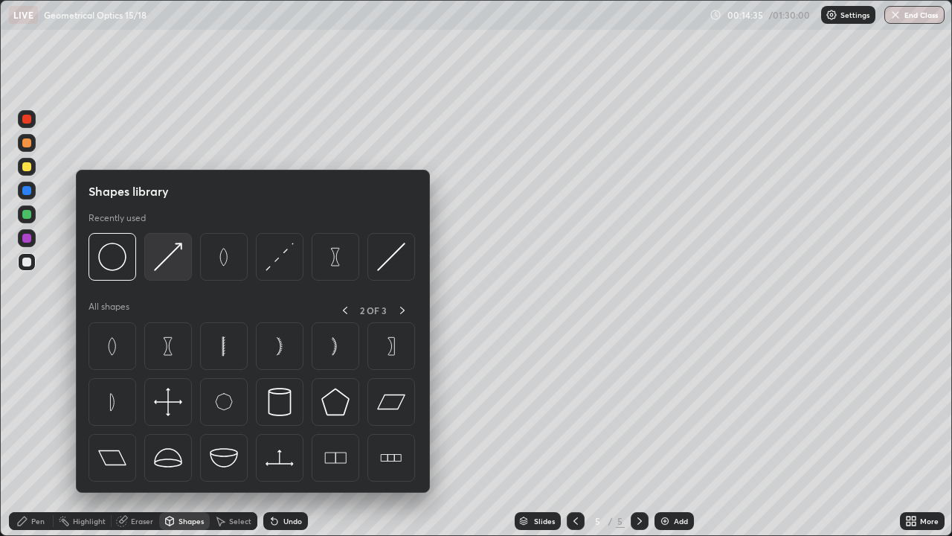
click at [177, 266] on img at bounding box center [168, 256] width 28 height 28
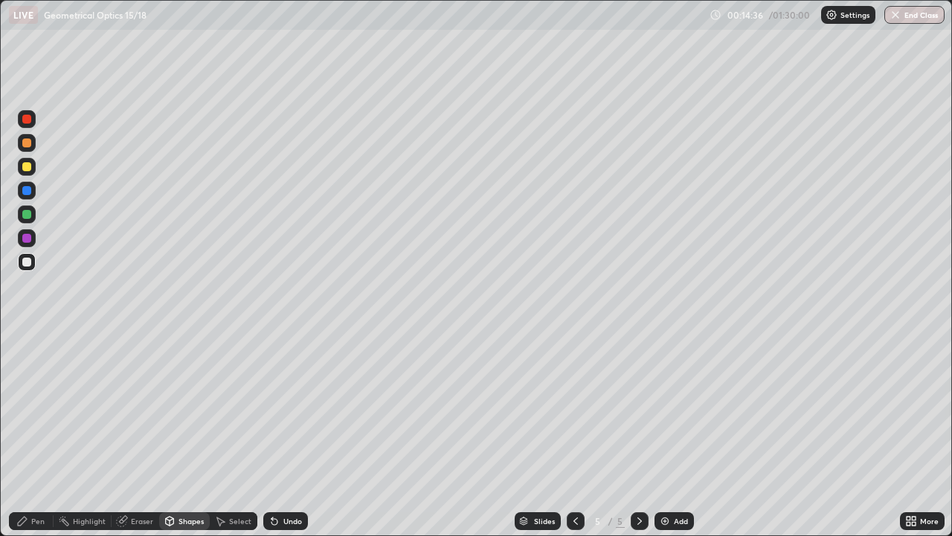
click at [33, 121] on div at bounding box center [27, 119] width 18 height 18
click at [28, 434] on div "Pen" at bounding box center [31, 521] width 45 height 18
click at [30, 169] on div at bounding box center [26, 166] width 9 height 9
click at [179, 434] on div "Shapes" at bounding box center [191, 520] width 25 height 7
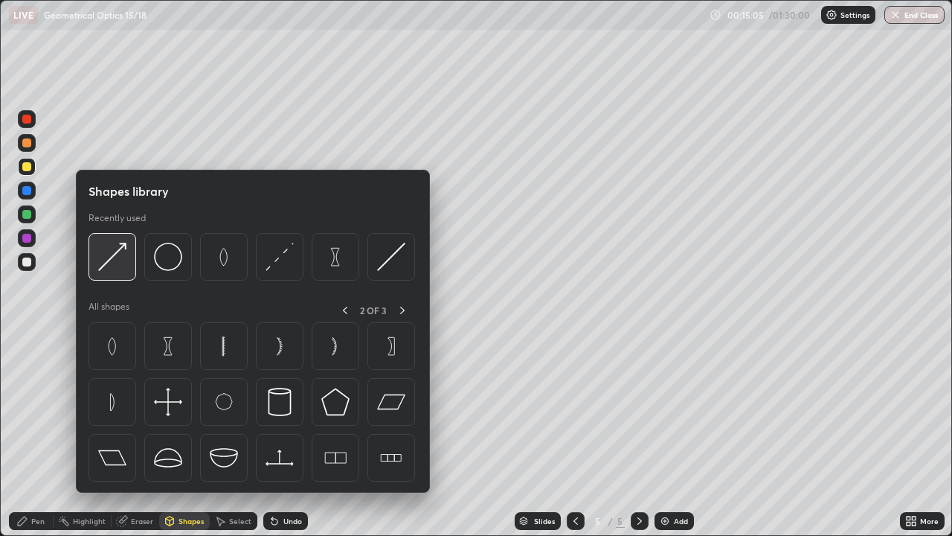
click at [110, 262] on img at bounding box center [112, 256] width 28 height 28
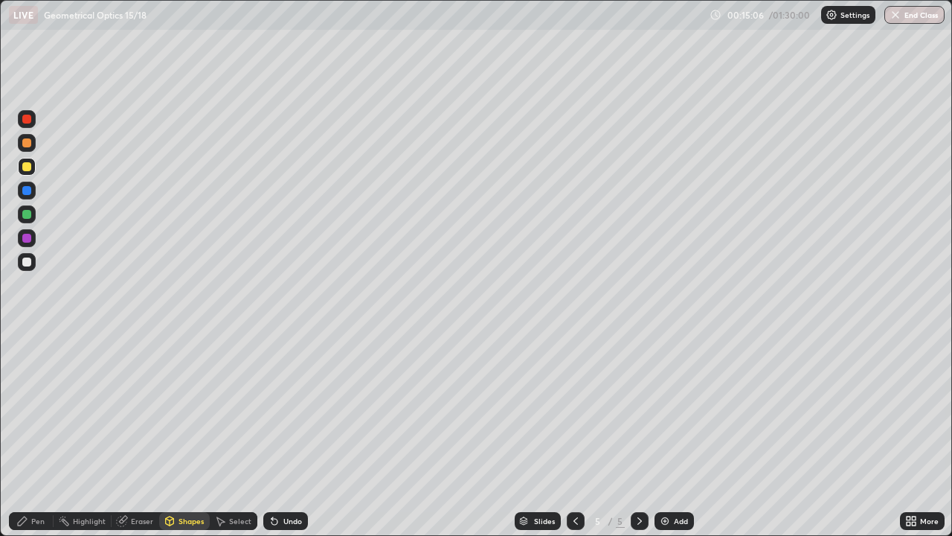
click at [33, 261] on div at bounding box center [27, 262] width 18 height 18
click at [26, 434] on div "Pen" at bounding box center [31, 521] width 45 height 18
click at [672, 434] on div "Add" at bounding box center [674, 521] width 39 height 18
click at [179, 434] on div "Shapes" at bounding box center [191, 520] width 25 height 7
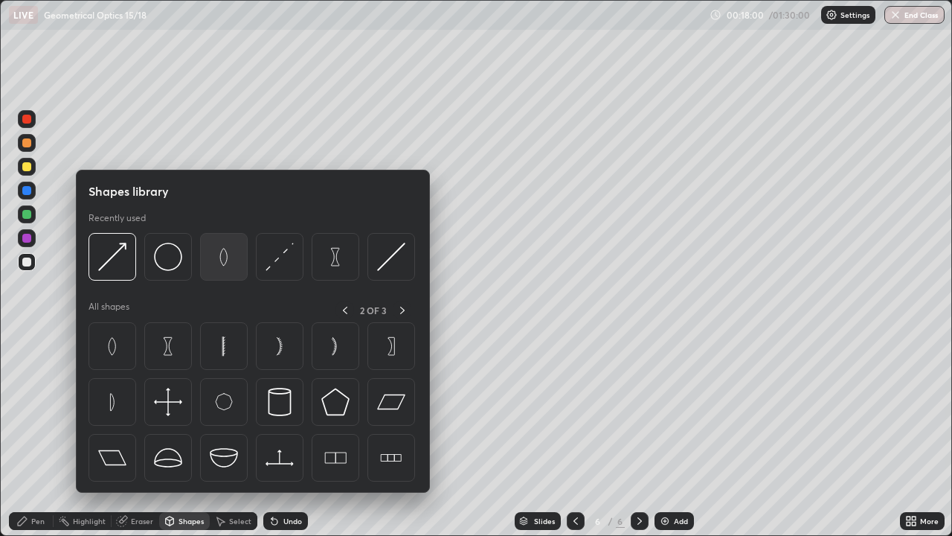
click at [229, 260] on img at bounding box center [224, 256] width 28 height 28
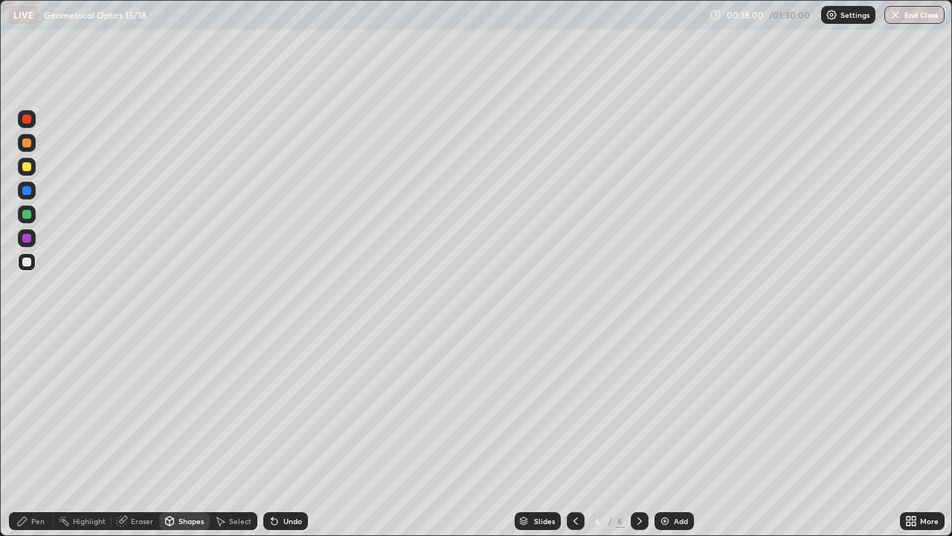
click at [29, 265] on div at bounding box center [26, 261] width 9 height 9
click at [198, 434] on div "Shapes" at bounding box center [184, 521] width 51 height 18
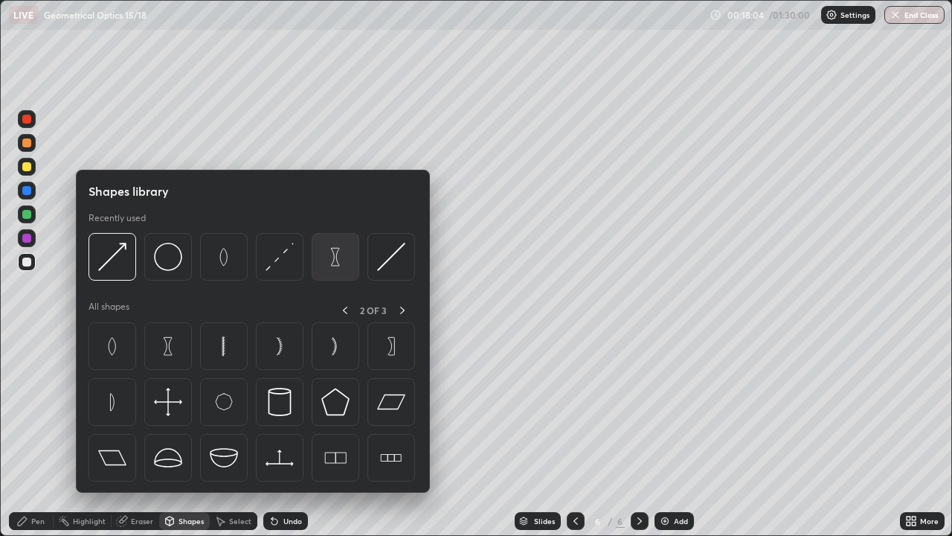
click at [332, 264] on img at bounding box center [335, 256] width 28 height 28
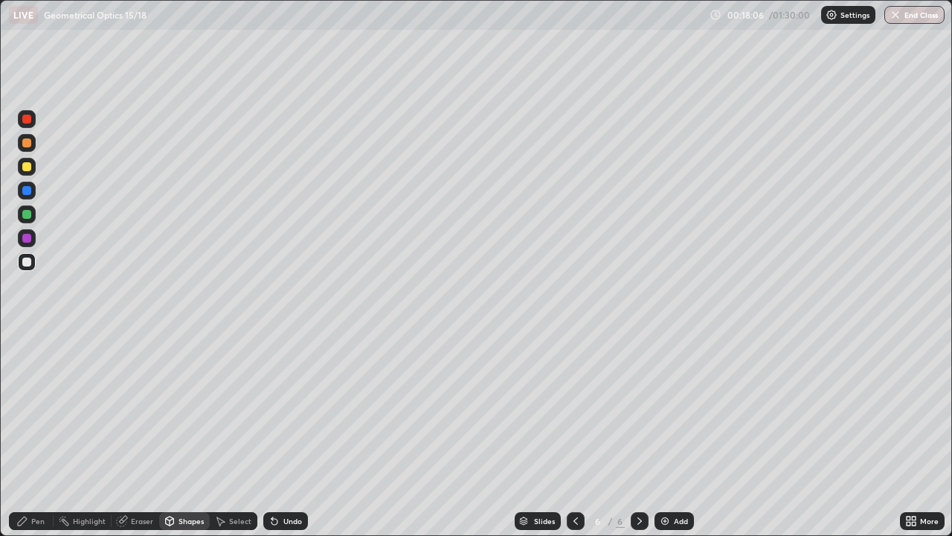
click at [190, 434] on div "Shapes" at bounding box center [184, 521] width 51 height 18
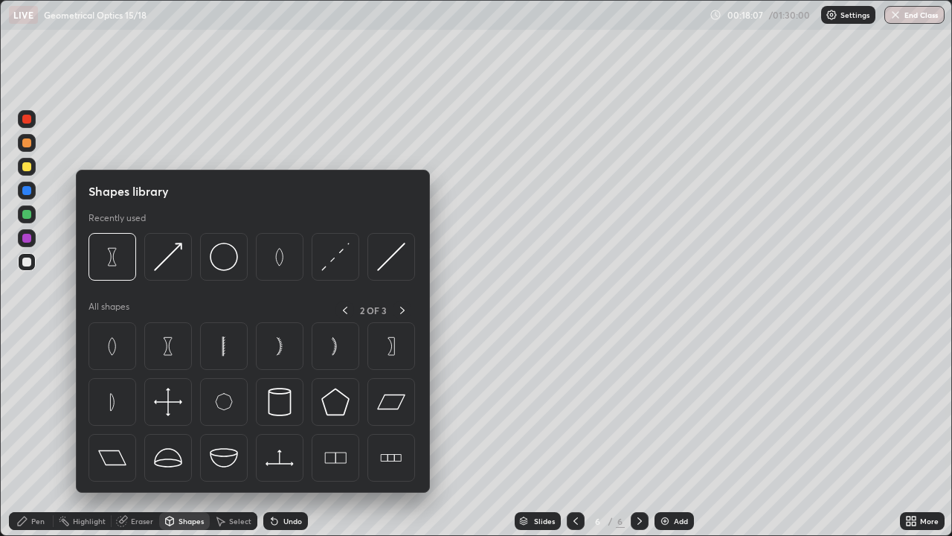
click at [289, 434] on div "Undo" at bounding box center [292, 520] width 19 height 7
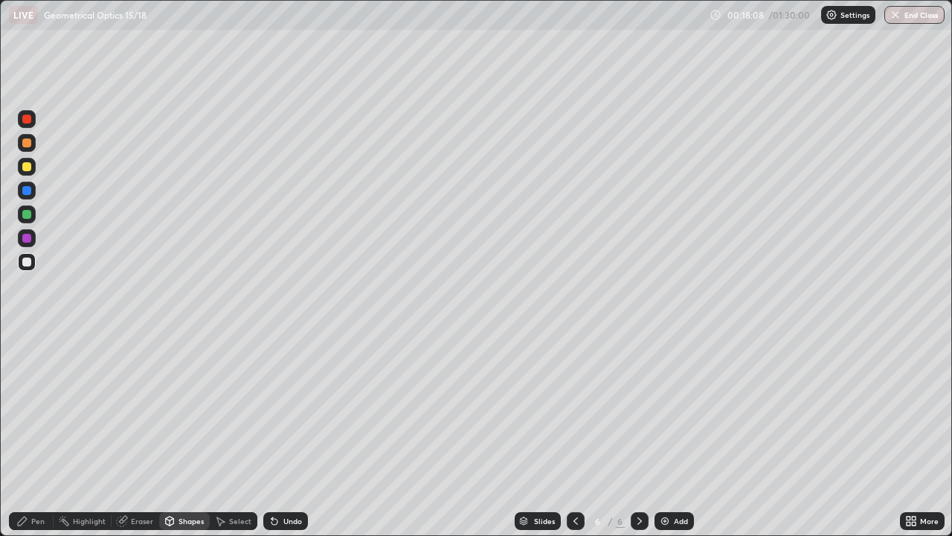
click at [185, 434] on div "Shapes" at bounding box center [184, 521] width 51 height 18
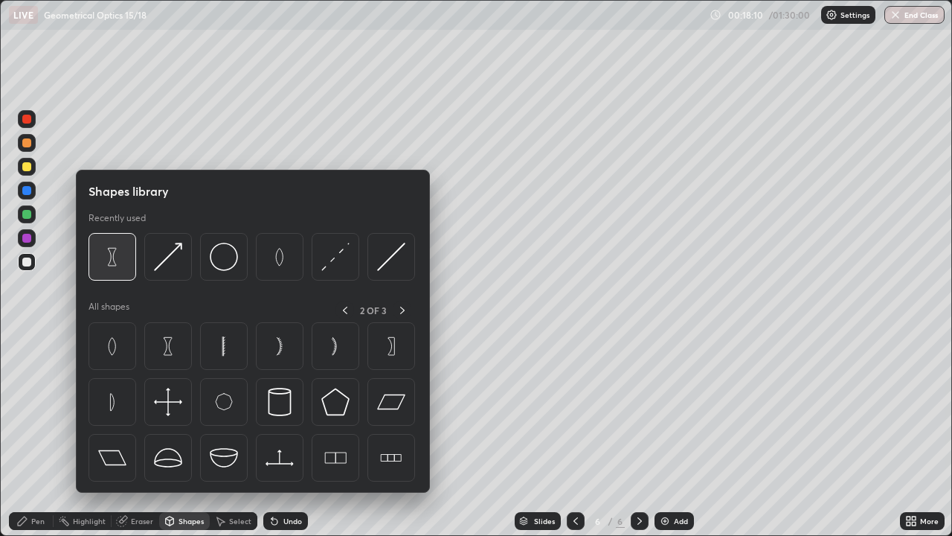
click at [126, 263] on img at bounding box center [112, 256] width 28 height 28
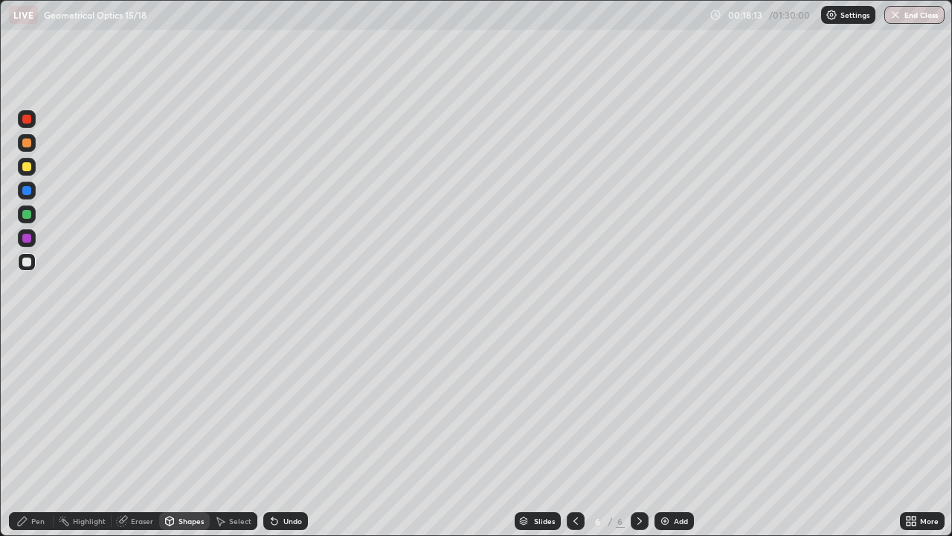
click at [228, 434] on div "Select" at bounding box center [234, 521] width 48 height 18
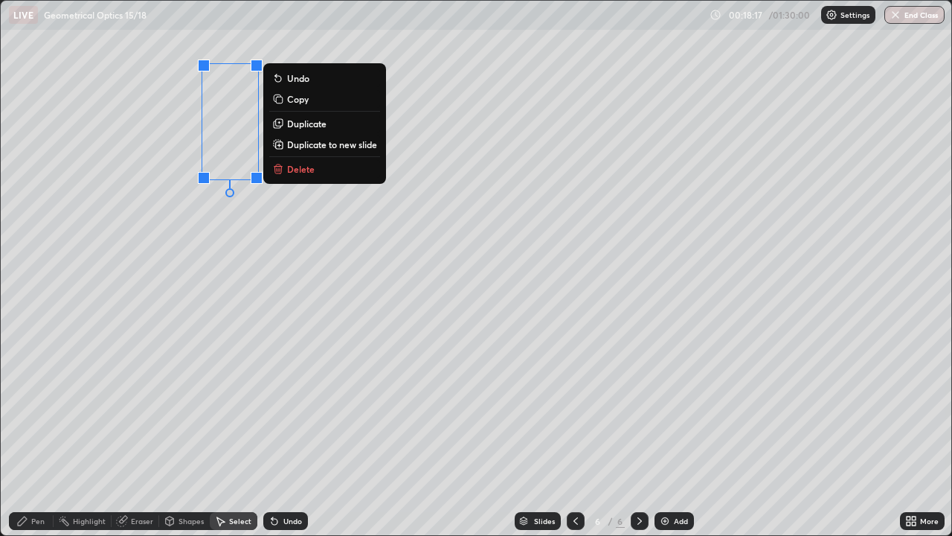
click at [303, 129] on p "Duplicate" at bounding box center [306, 124] width 39 height 12
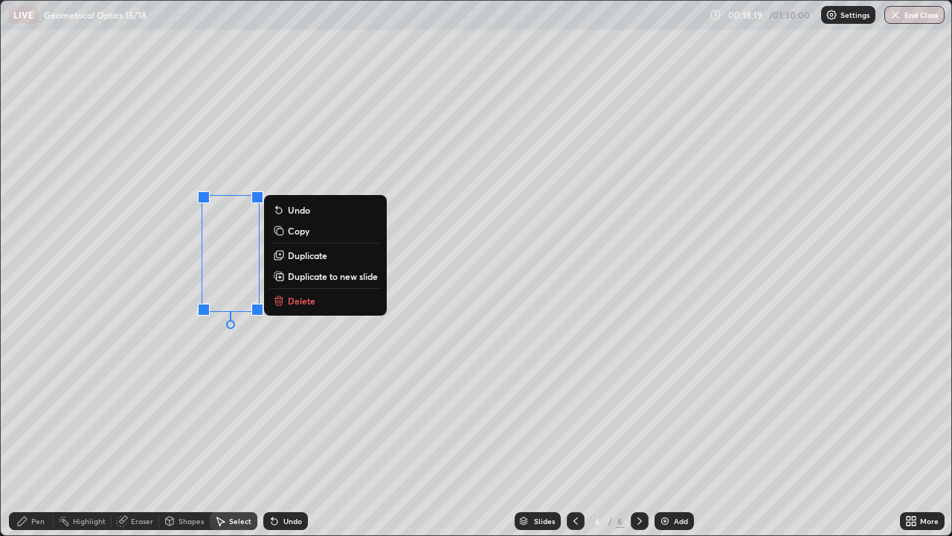
click at [306, 257] on p "Duplicate" at bounding box center [307, 255] width 39 height 12
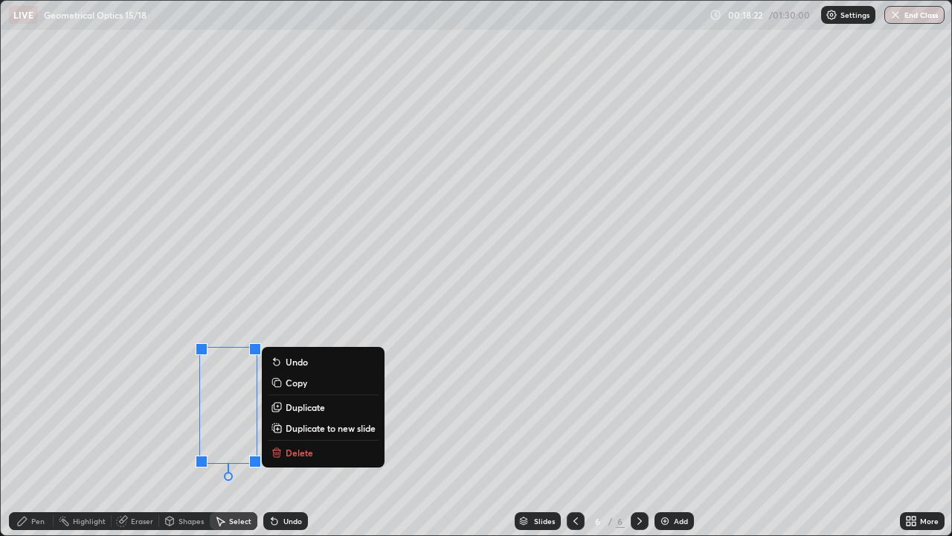
click at [306, 290] on div "0 ° Undo Copy Duplicate Duplicate to new slide Delete" at bounding box center [476, 268] width 951 height 534
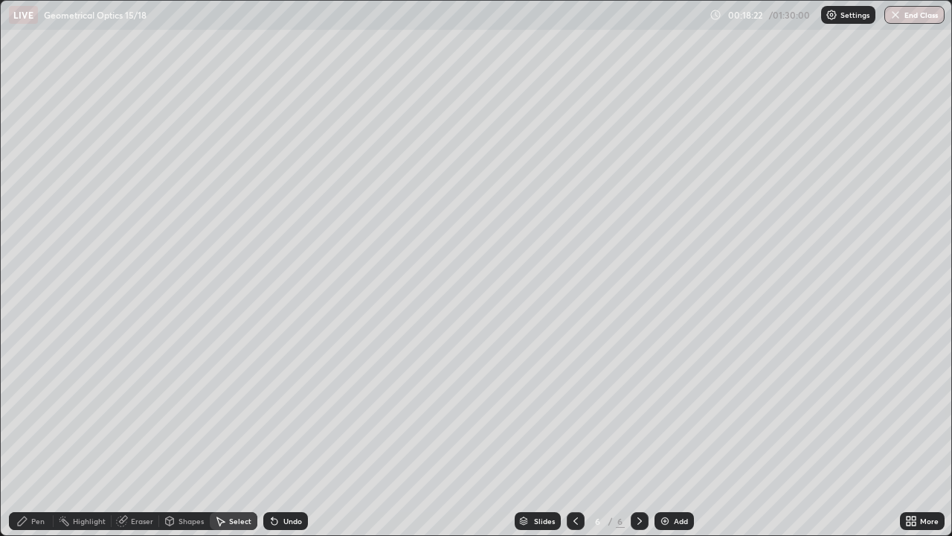
click at [231, 434] on div "Select" at bounding box center [240, 520] width 22 height 7
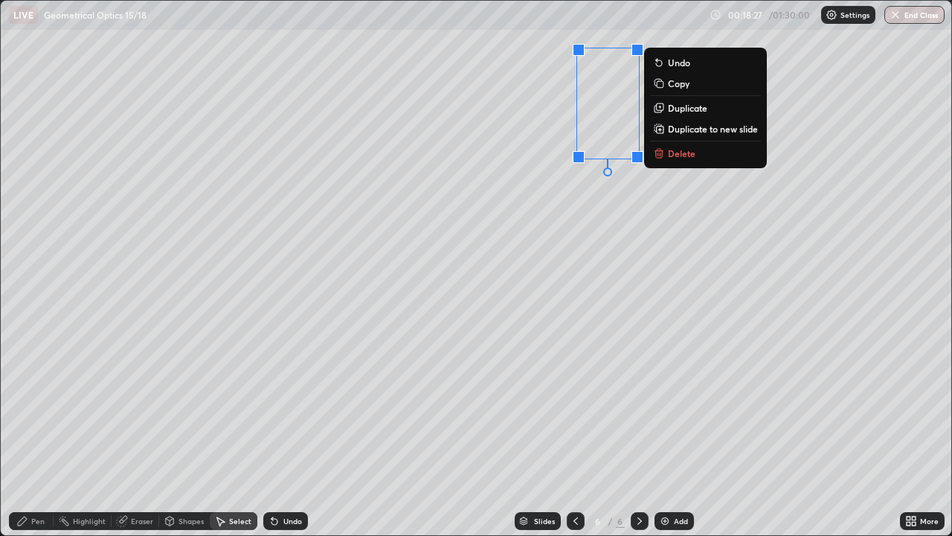
click at [692, 112] on p "Duplicate" at bounding box center [687, 108] width 39 height 12
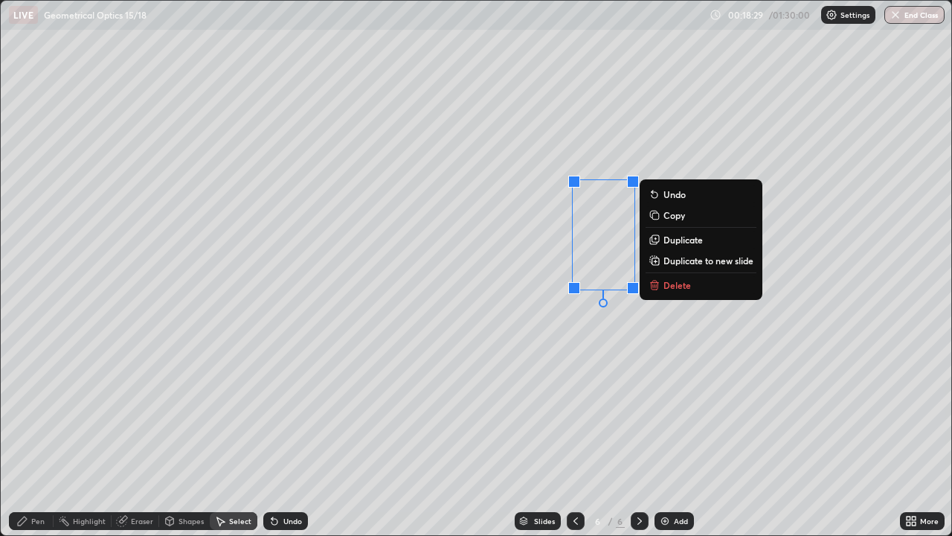
click at [680, 240] on p "Duplicate" at bounding box center [682, 240] width 39 height 12
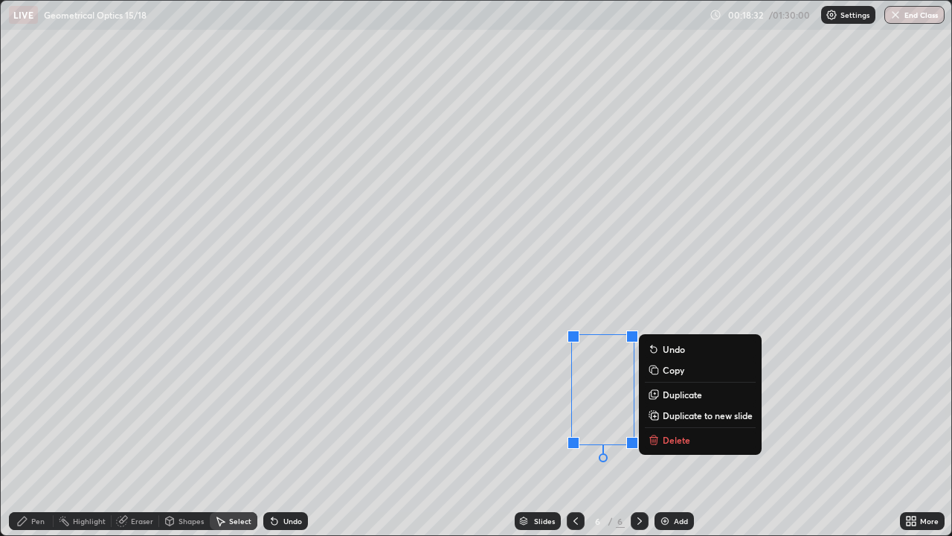
click at [188, 434] on div "Shapes" at bounding box center [191, 520] width 25 height 7
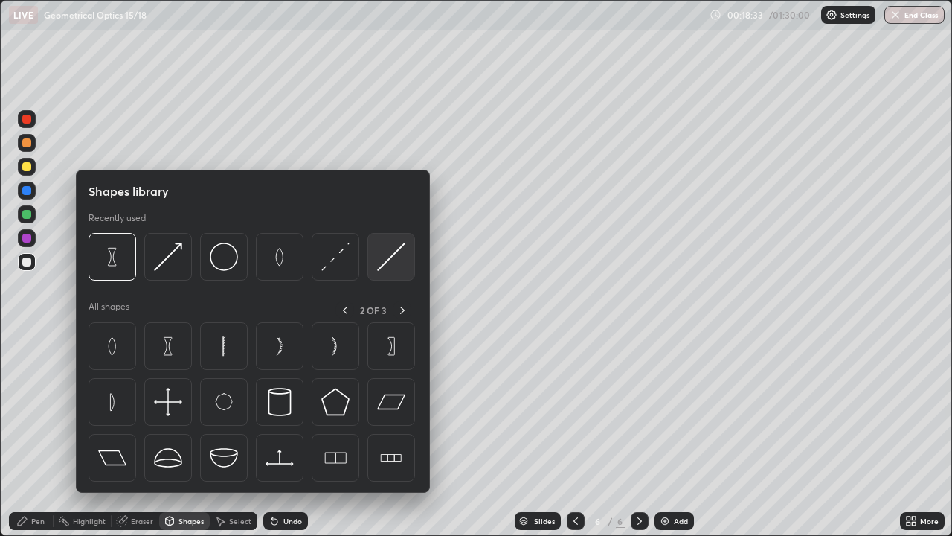
click at [390, 261] on img at bounding box center [391, 256] width 28 height 28
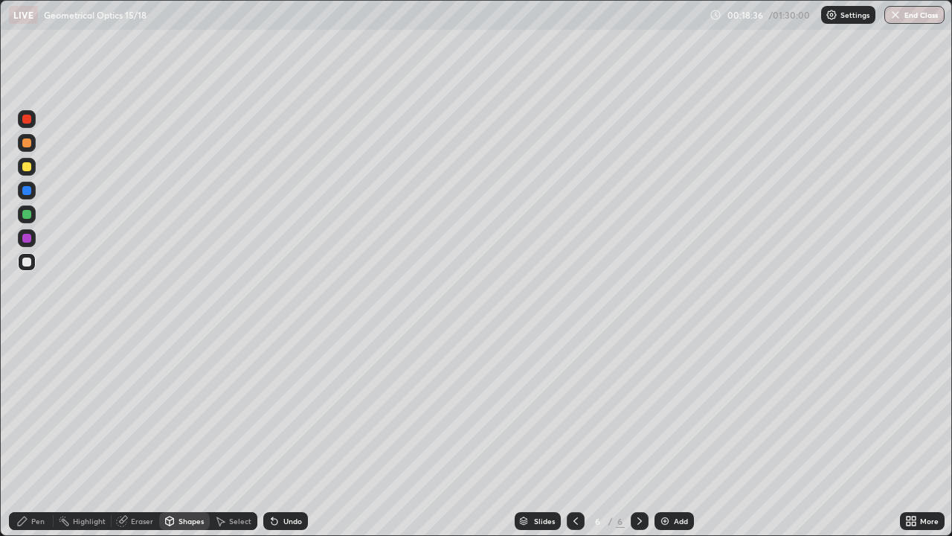
click at [176, 434] on div "Shapes" at bounding box center [184, 521] width 51 height 18
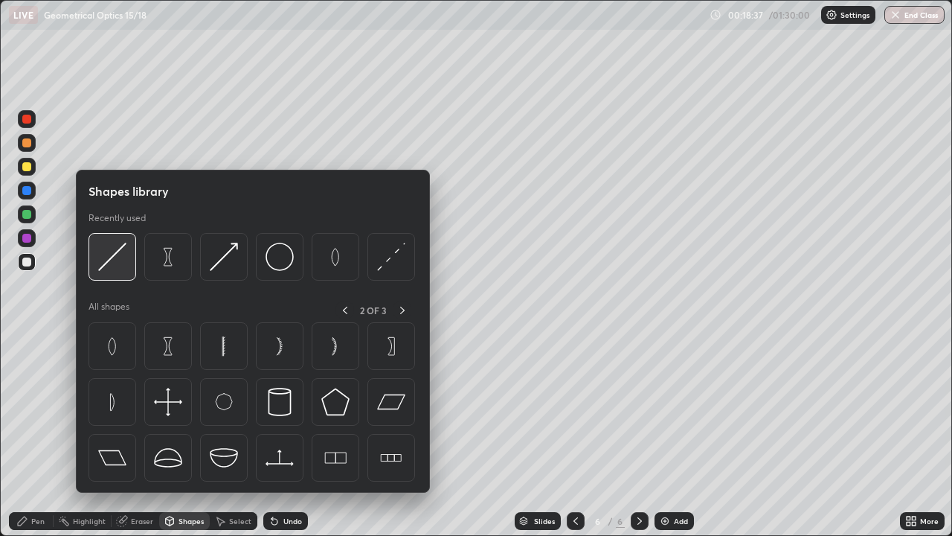
click at [113, 268] on img at bounding box center [112, 256] width 28 height 28
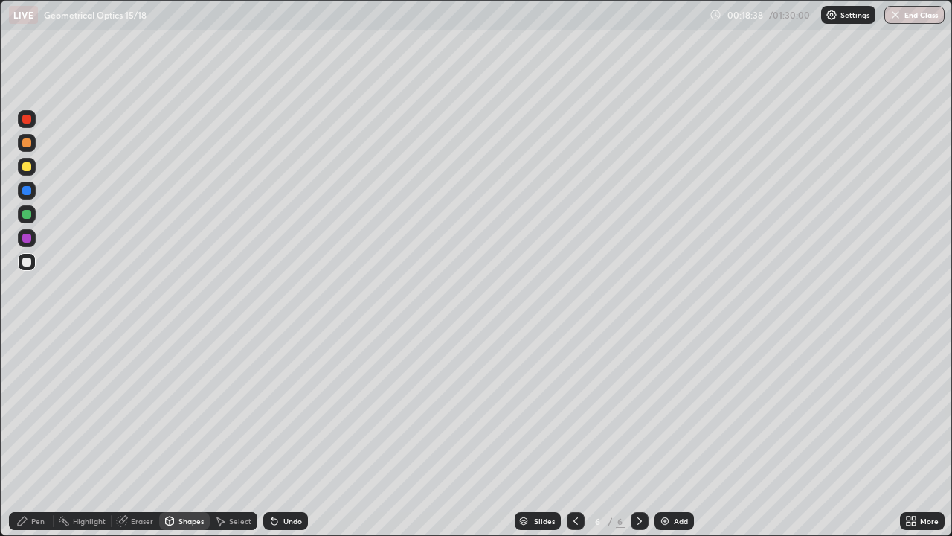
click at [30, 163] on div at bounding box center [26, 166] width 9 height 9
click at [179, 434] on div "Shapes" at bounding box center [184, 521] width 51 height 18
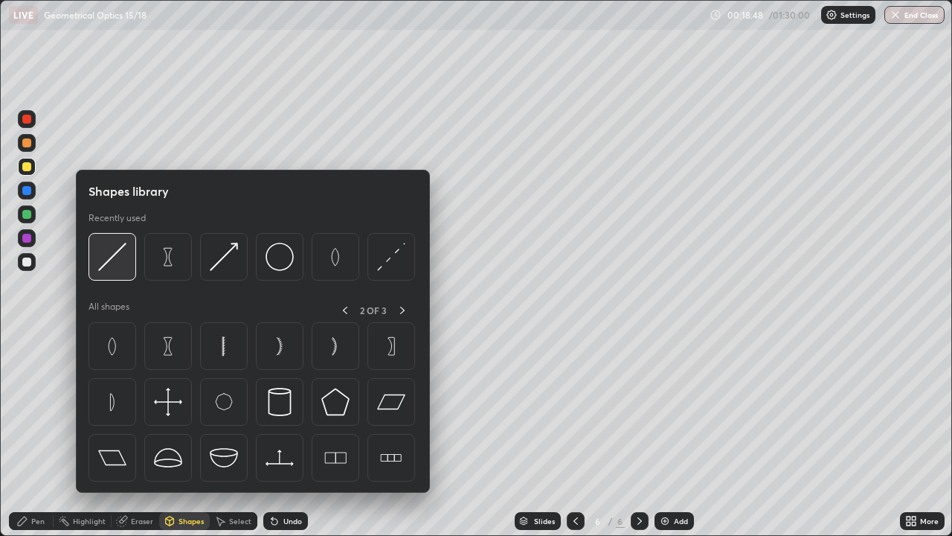
click at [108, 253] on img at bounding box center [112, 256] width 28 height 28
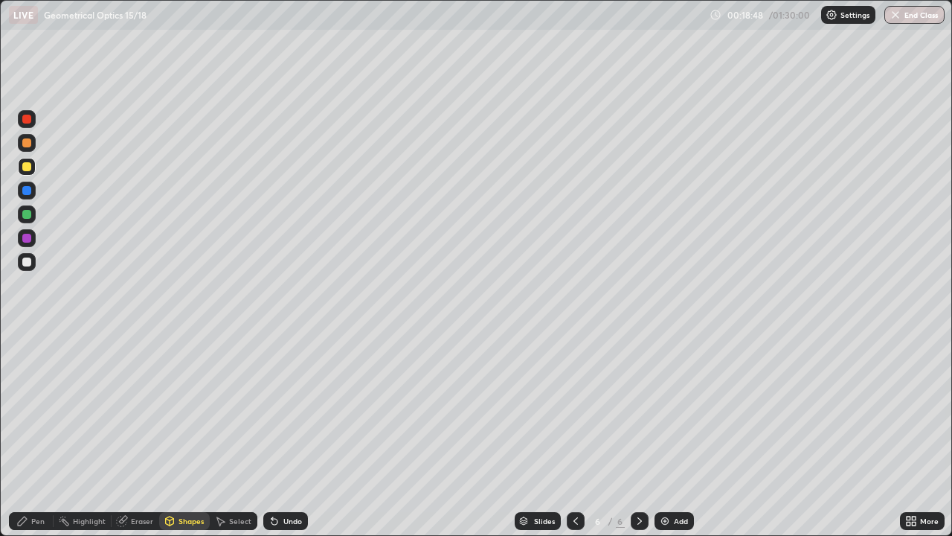
click at [27, 260] on div at bounding box center [26, 261] width 9 height 9
click at [38, 434] on div "Pen" at bounding box center [37, 520] width 13 height 7
click at [181, 434] on div "Shapes" at bounding box center [184, 521] width 51 height 18
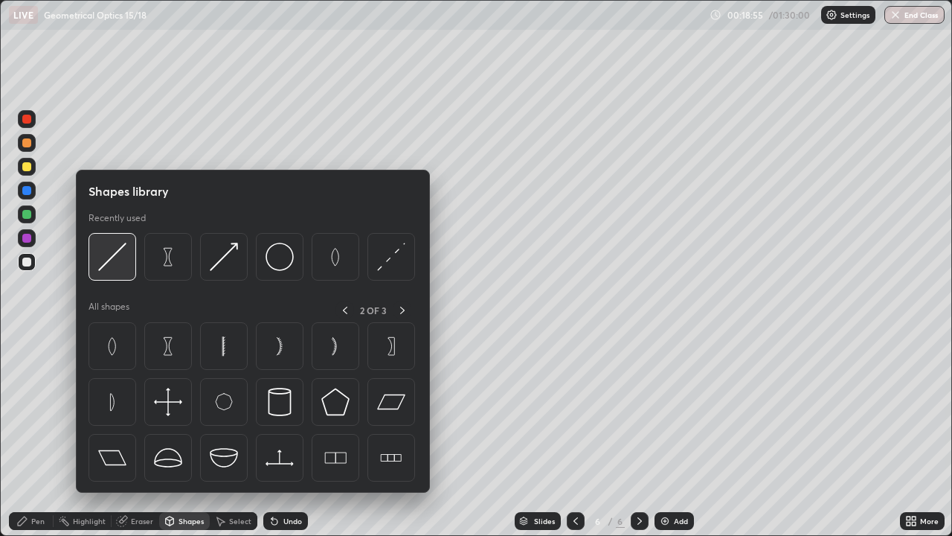
click at [118, 259] on img at bounding box center [112, 256] width 28 height 28
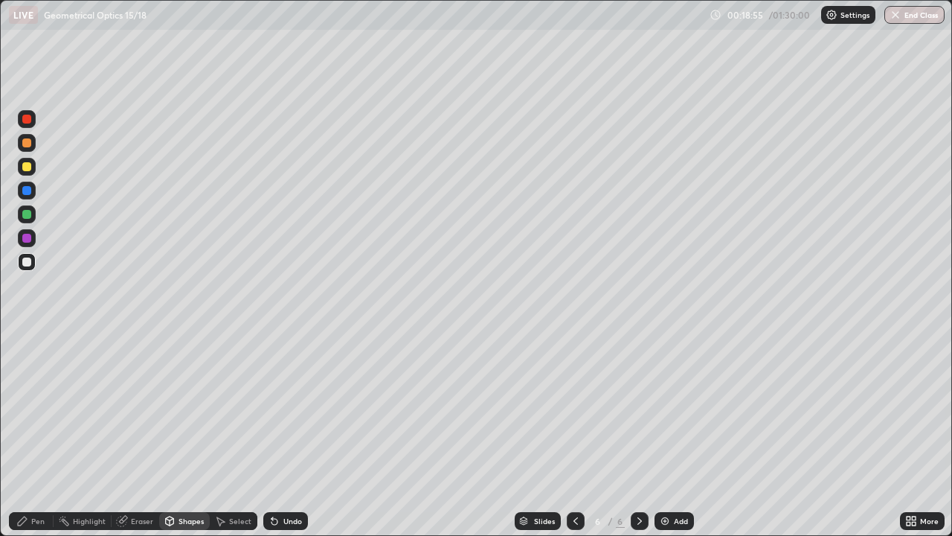
click at [32, 260] on div at bounding box center [27, 262] width 18 height 18
click at [182, 434] on div "Shapes" at bounding box center [184, 521] width 51 height 18
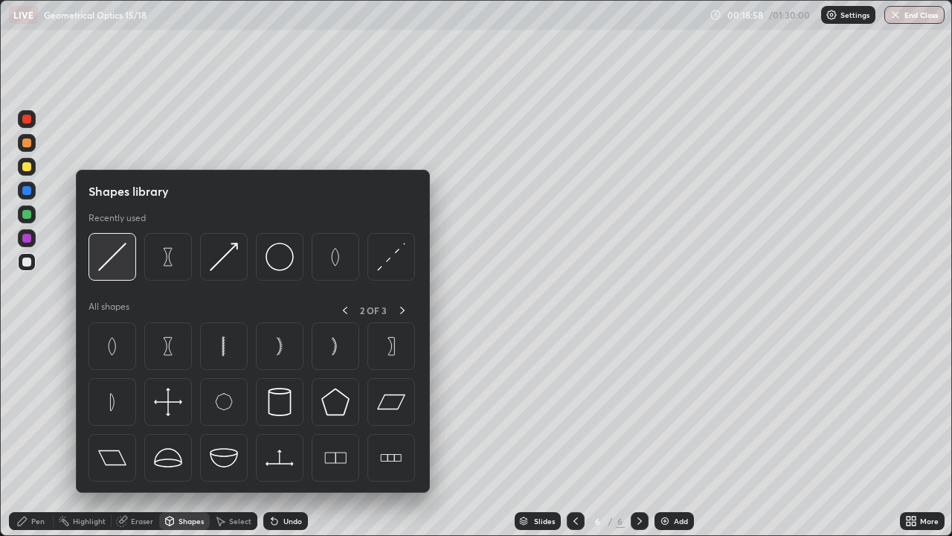
click at [109, 263] on img at bounding box center [112, 256] width 28 height 28
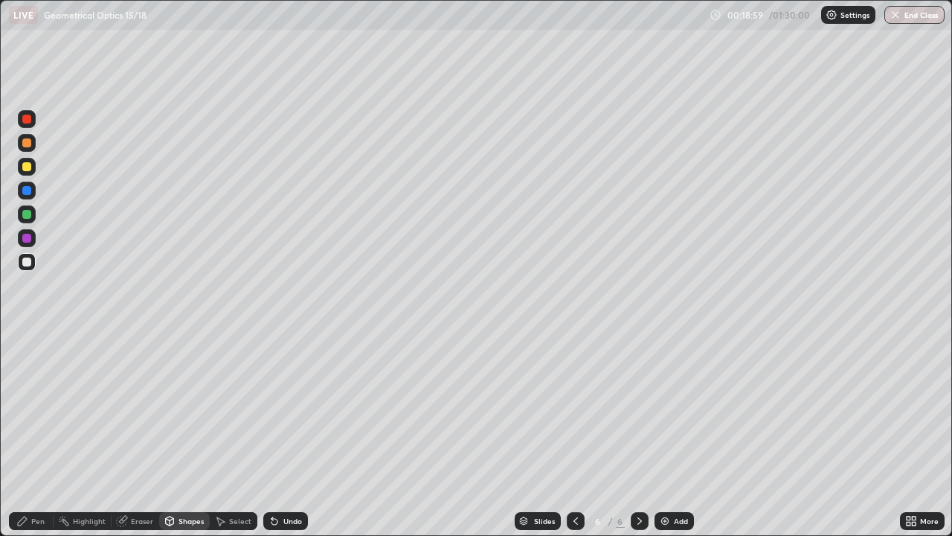
click at [28, 168] on div at bounding box center [26, 166] width 9 height 9
click at [185, 434] on div "Shapes" at bounding box center [184, 521] width 51 height 18
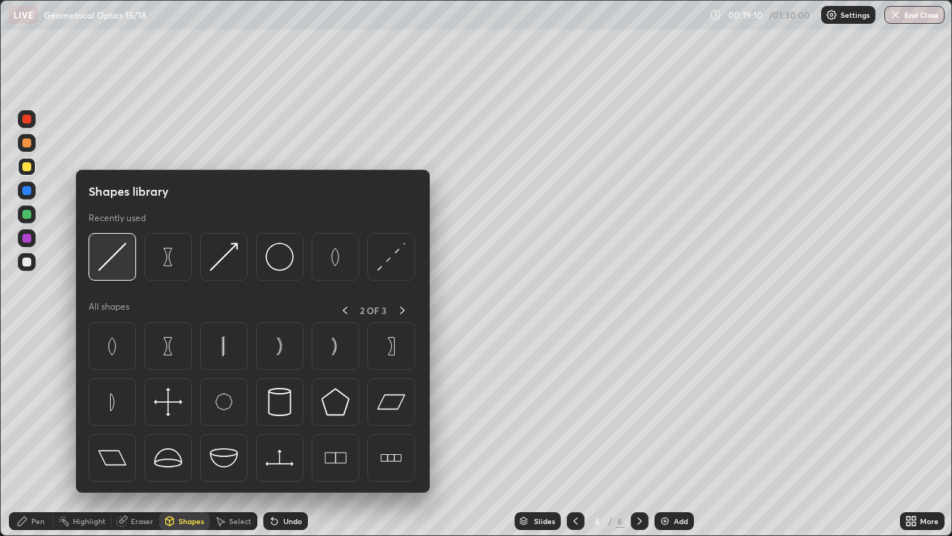
click at [112, 260] on img at bounding box center [112, 256] width 28 height 28
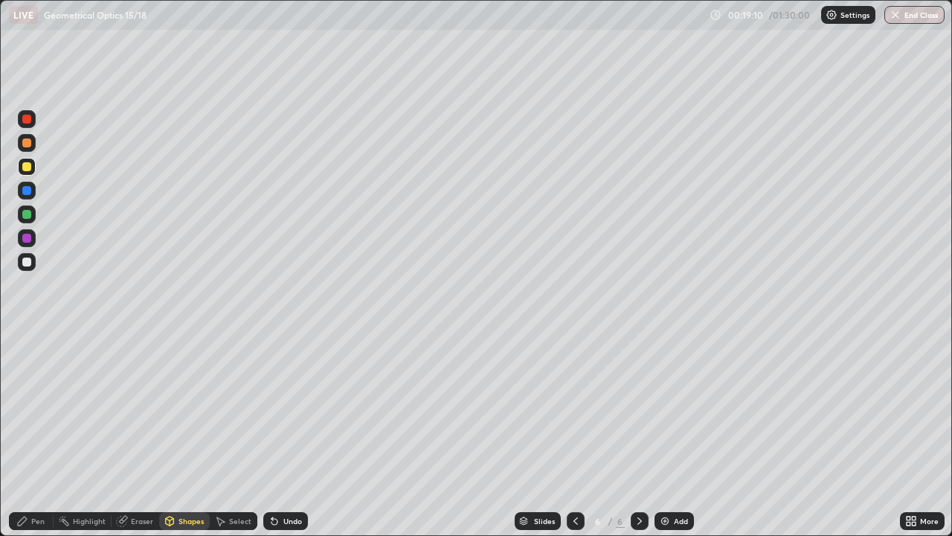
click at [34, 261] on div at bounding box center [27, 262] width 18 height 18
click at [190, 434] on div "Shapes" at bounding box center [184, 521] width 51 height 18
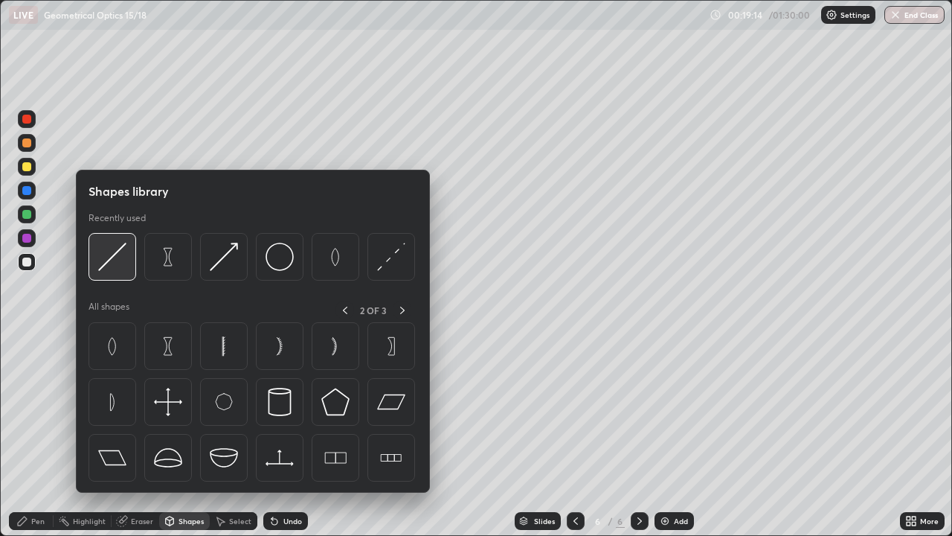
click at [112, 258] on img at bounding box center [112, 256] width 28 height 28
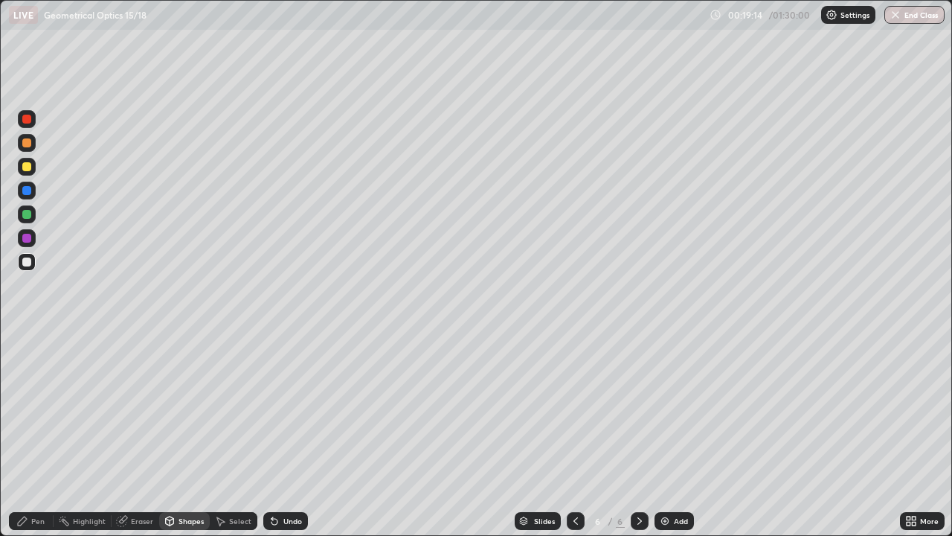
click at [27, 164] on div at bounding box center [26, 166] width 9 height 9
click at [141, 434] on div "Eraser" at bounding box center [136, 521] width 48 height 18
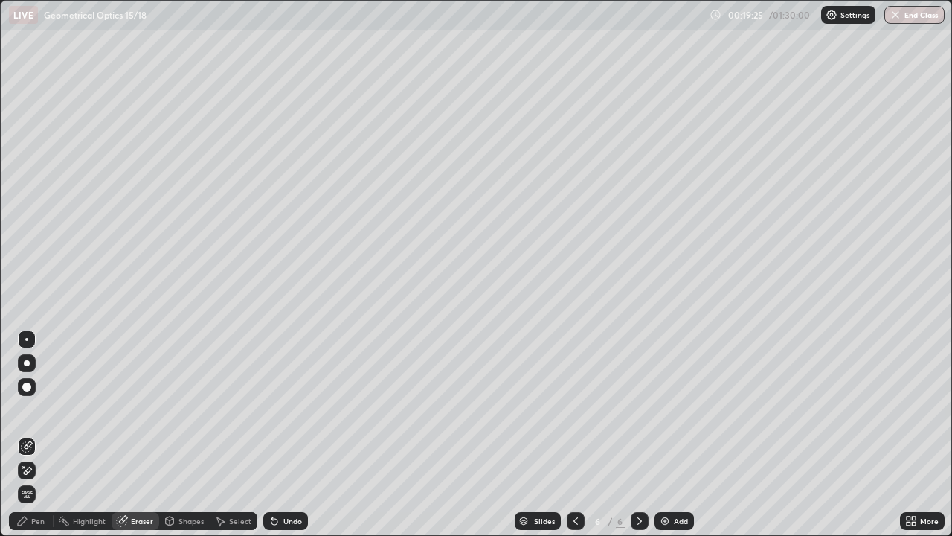
click at [28, 332] on div at bounding box center [27, 339] width 18 height 18
click at [42, 434] on div "Pen" at bounding box center [31, 521] width 45 height 18
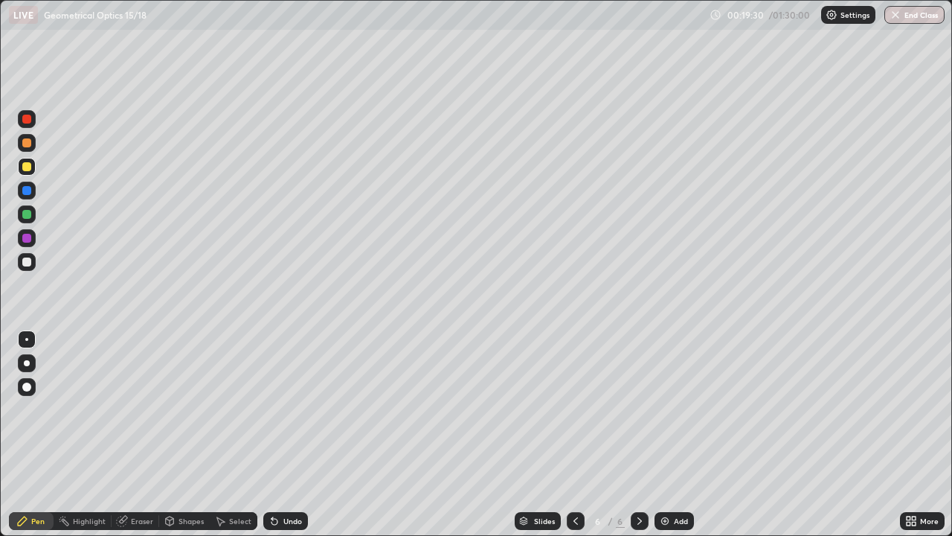
click at [28, 214] on div at bounding box center [26, 214] width 9 height 9
click at [170, 434] on icon at bounding box center [170, 519] width 8 height 2
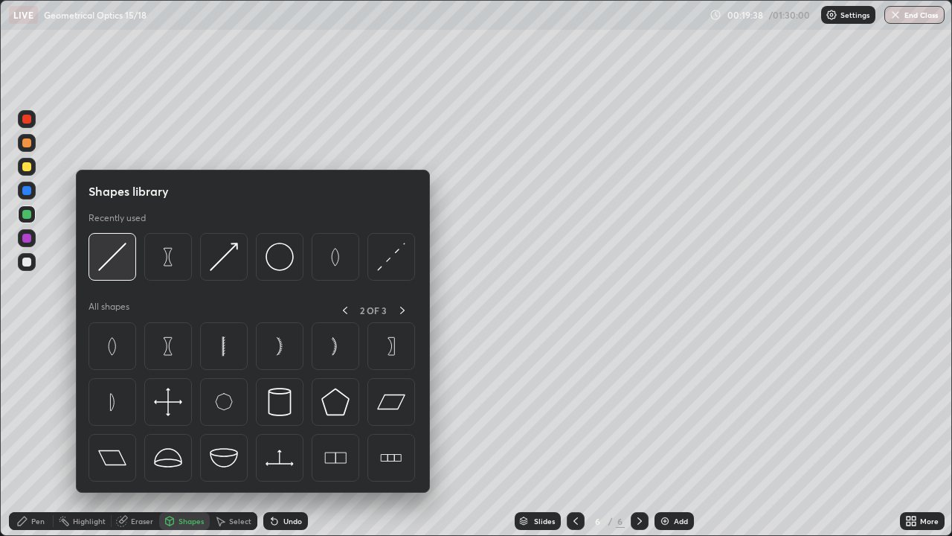
click at [112, 263] on img at bounding box center [112, 256] width 28 height 28
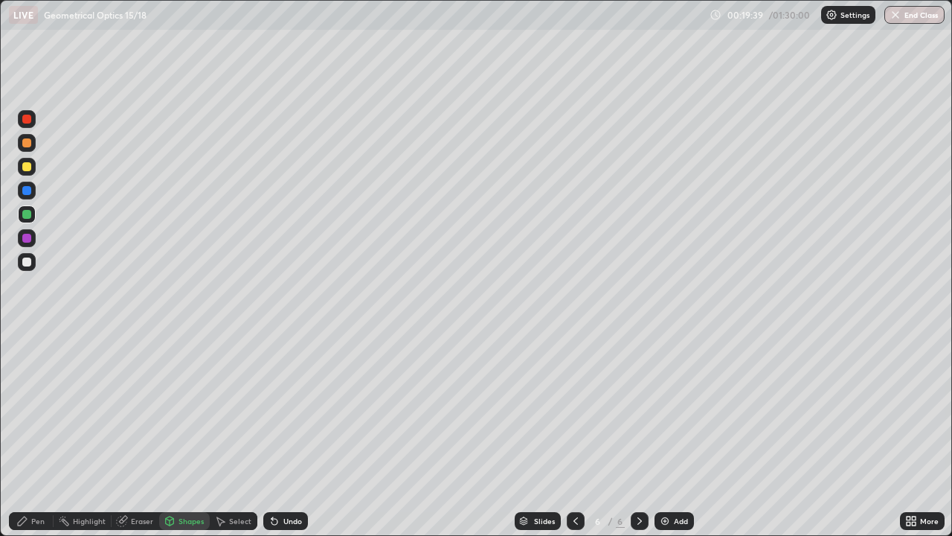
click at [26, 263] on div at bounding box center [26, 261] width 9 height 9
click at [184, 434] on div "Shapes" at bounding box center [191, 520] width 25 height 7
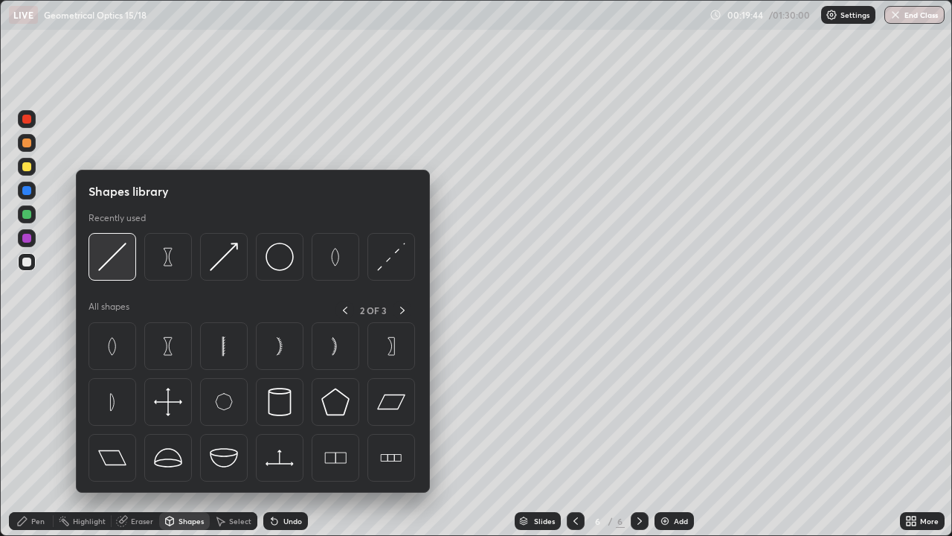
click at [117, 266] on img at bounding box center [112, 256] width 28 height 28
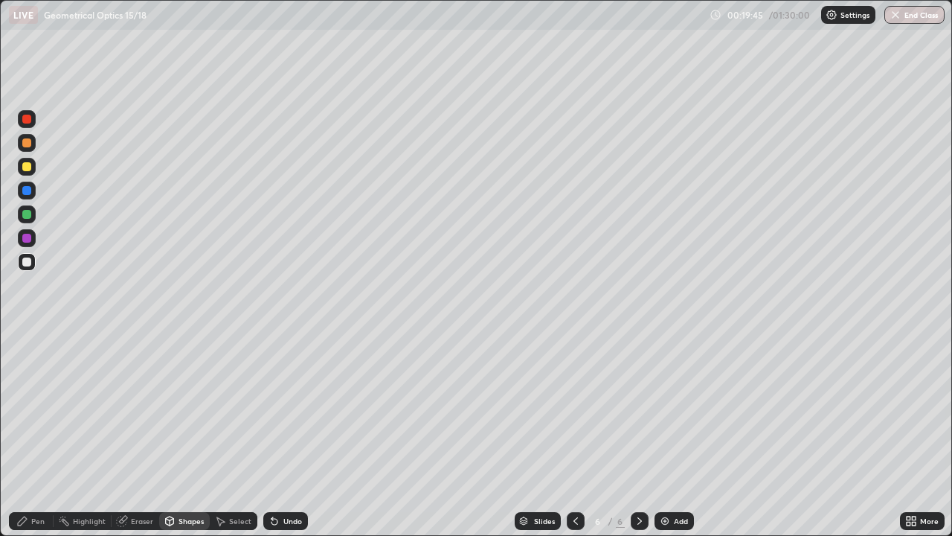
click at [27, 169] on div at bounding box center [26, 166] width 9 height 9
click at [288, 434] on div "Undo" at bounding box center [292, 520] width 19 height 7
click at [189, 434] on div "Shapes" at bounding box center [191, 520] width 25 height 7
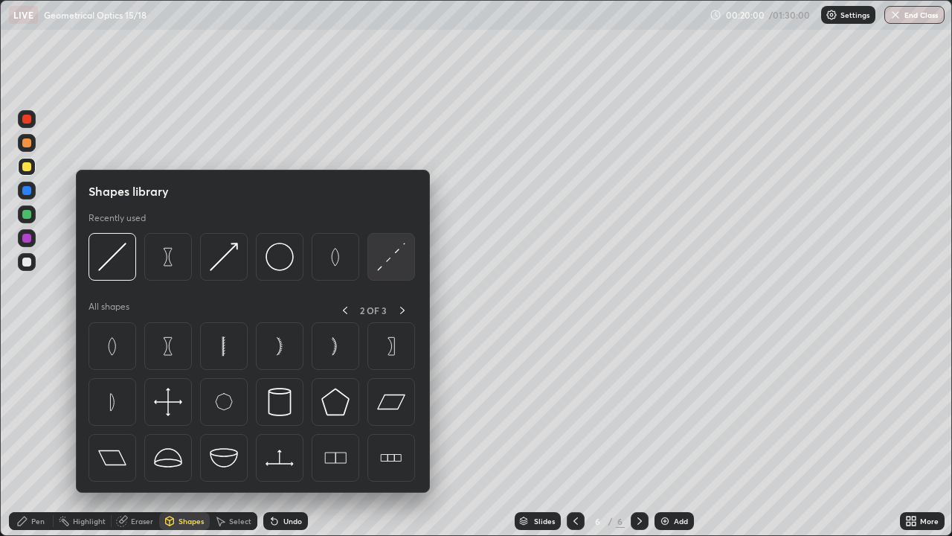
click at [380, 266] on img at bounding box center [391, 256] width 28 height 28
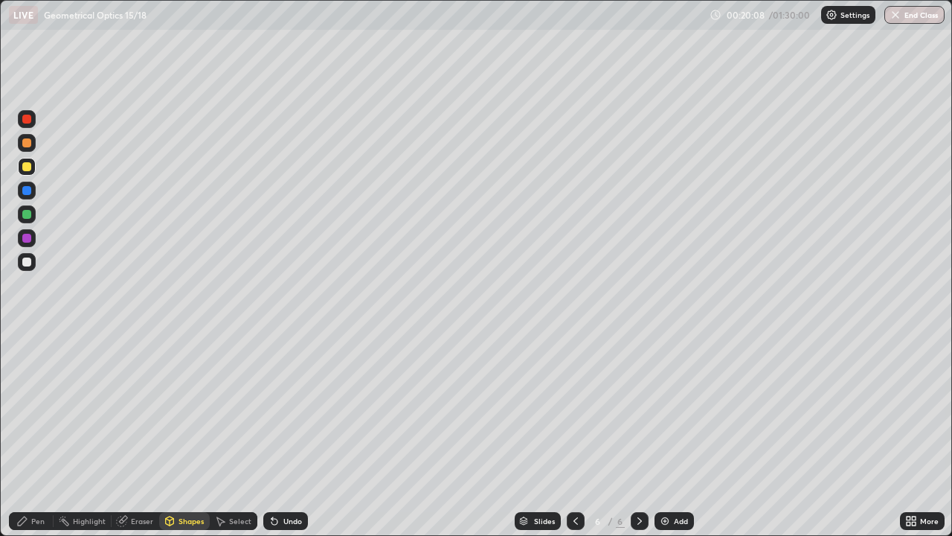
click at [181, 434] on div "Shapes" at bounding box center [191, 520] width 25 height 7
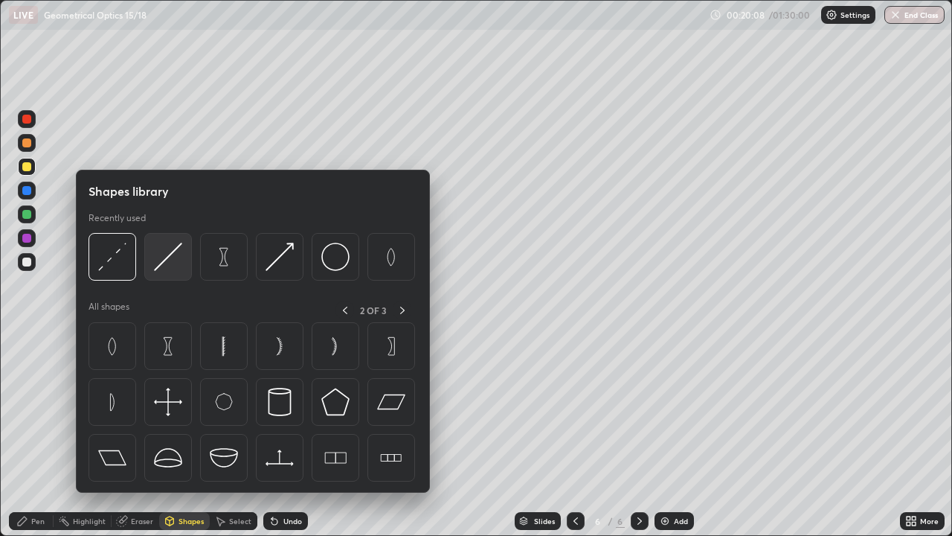
click at [169, 262] on img at bounding box center [168, 256] width 28 height 28
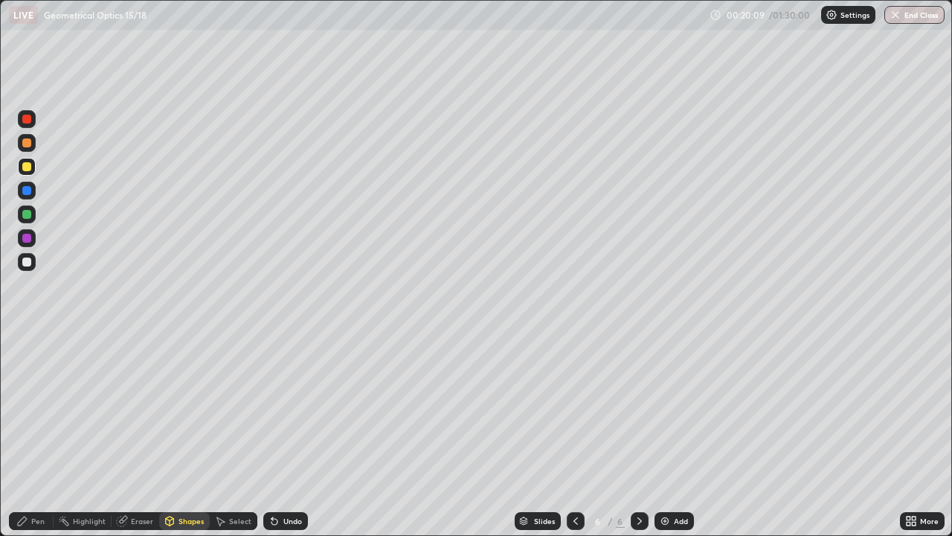
click at [29, 168] on div at bounding box center [26, 166] width 9 height 9
click at [29, 434] on div "Pen" at bounding box center [31, 521] width 45 height 18
click at [28, 213] on div at bounding box center [26, 214] width 9 height 9
click at [666, 434] on img at bounding box center [665, 521] width 12 height 12
click at [28, 164] on div at bounding box center [26, 166] width 9 height 9
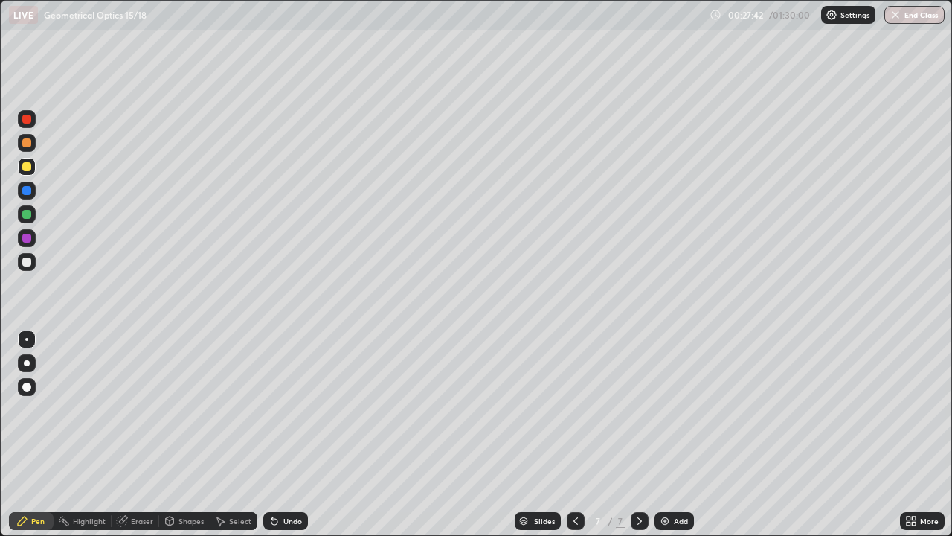
click at [292, 434] on div "Undo" at bounding box center [292, 520] width 19 height 7
click at [669, 434] on img at bounding box center [665, 521] width 12 height 12
click at [184, 434] on div "Shapes" at bounding box center [184, 521] width 51 height 18
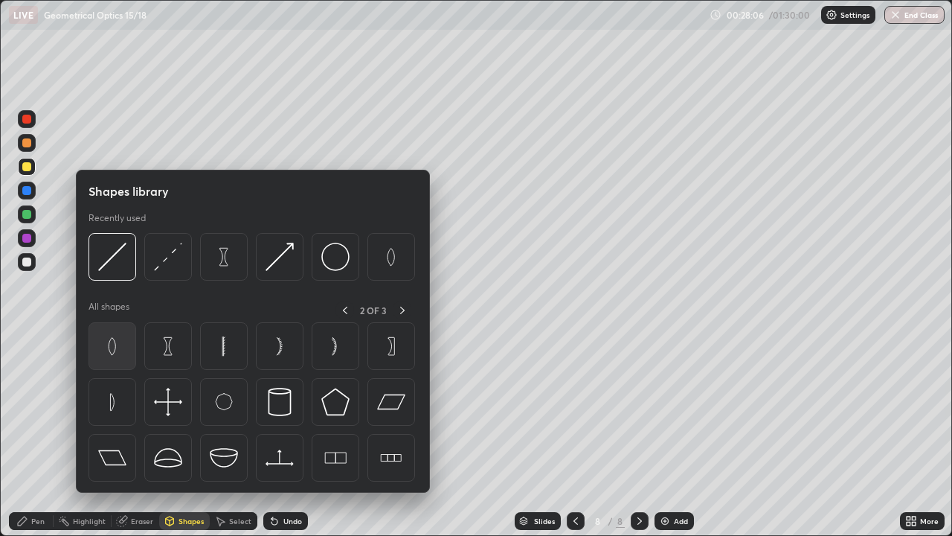
click at [116, 341] on img at bounding box center [112, 346] width 28 height 28
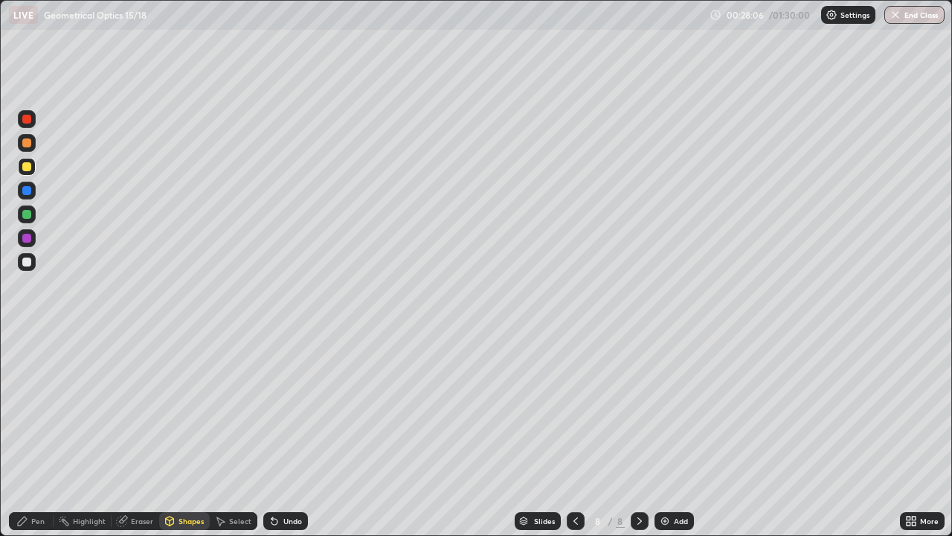
click at [30, 258] on div at bounding box center [26, 261] width 9 height 9
click at [196, 434] on div "Shapes" at bounding box center [191, 520] width 25 height 7
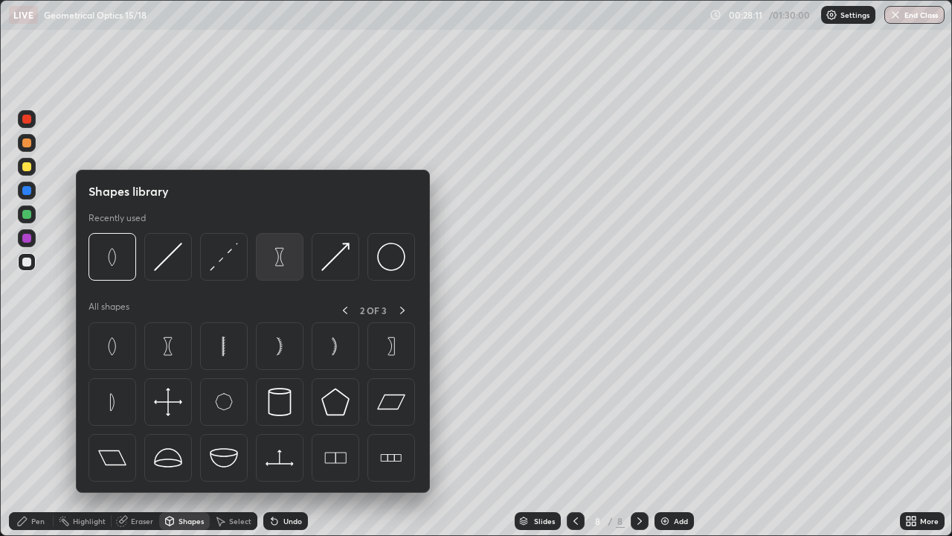
click at [282, 263] on img at bounding box center [280, 256] width 28 height 28
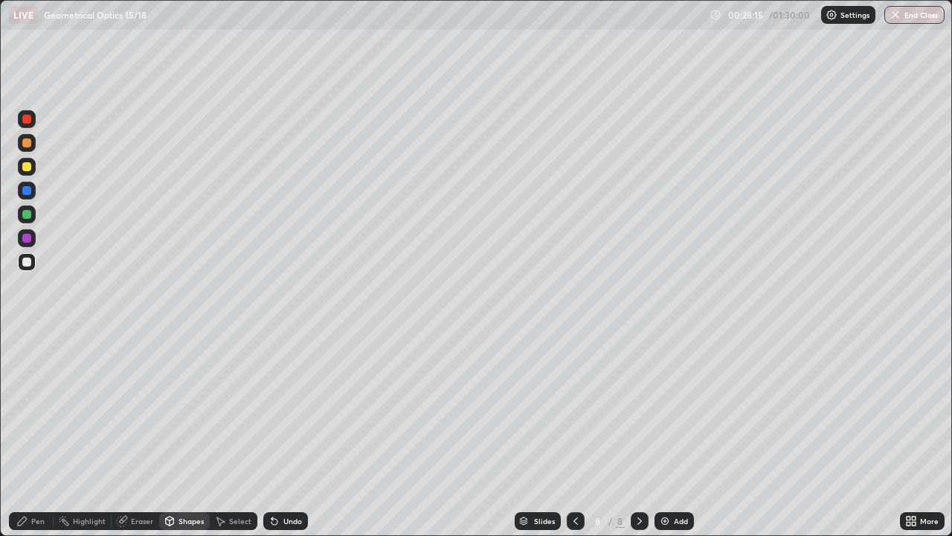
click at [193, 434] on div "Shapes" at bounding box center [184, 521] width 51 height 18
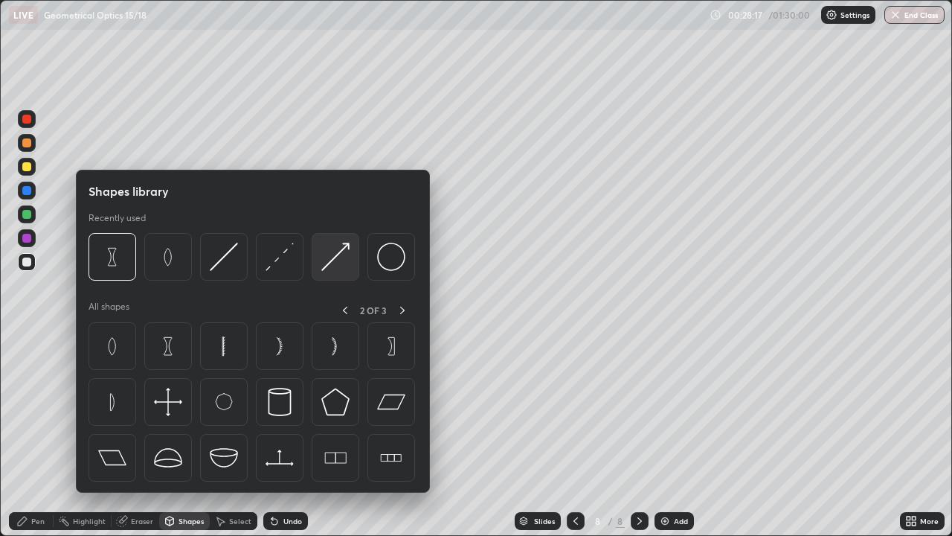
click at [323, 263] on img at bounding box center [335, 256] width 28 height 28
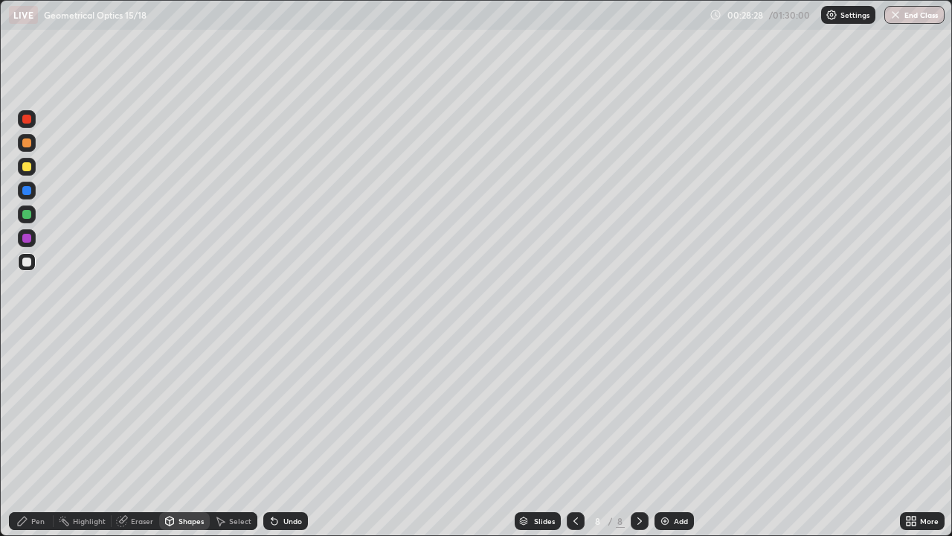
click at [283, 434] on div "Undo" at bounding box center [292, 520] width 19 height 7
click at [189, 434] on div "Shapes" at bounding box center [191, 520] width 25 height 7
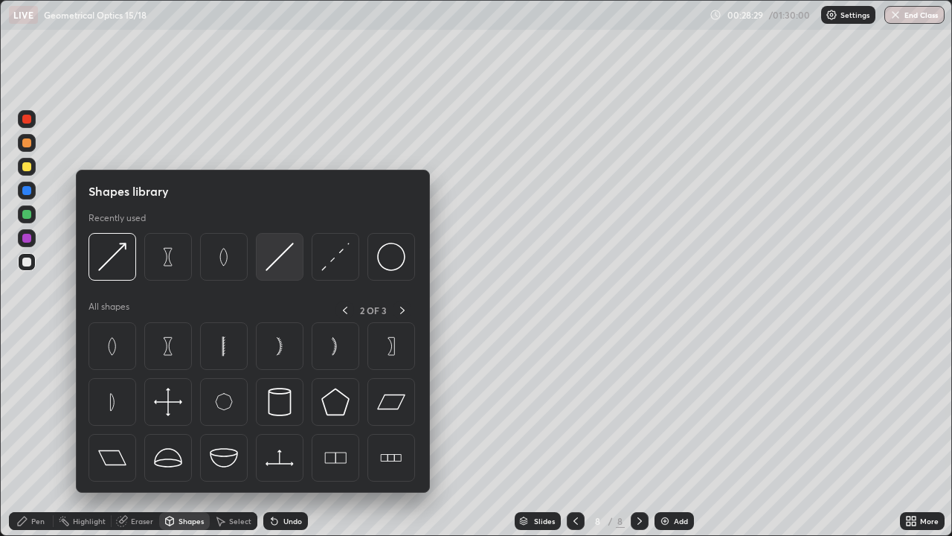
click at [283, 264] on img at bounding box center [280, 256] width 28 height 28
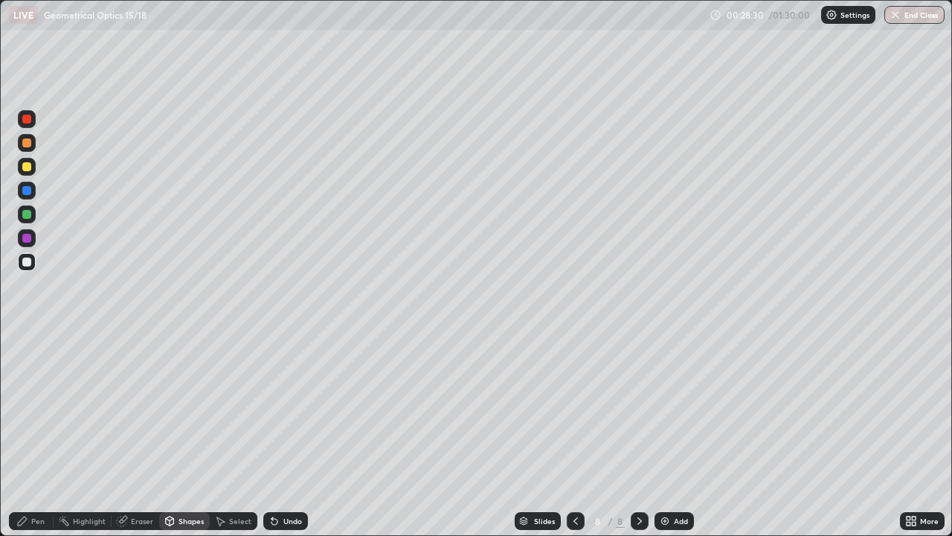
click at [27, 264] on div at bounding box center [26, 261] width 9 height 9
click at [228, 434] on div "Select" at bounding box center [234, 521] width 48 height 18
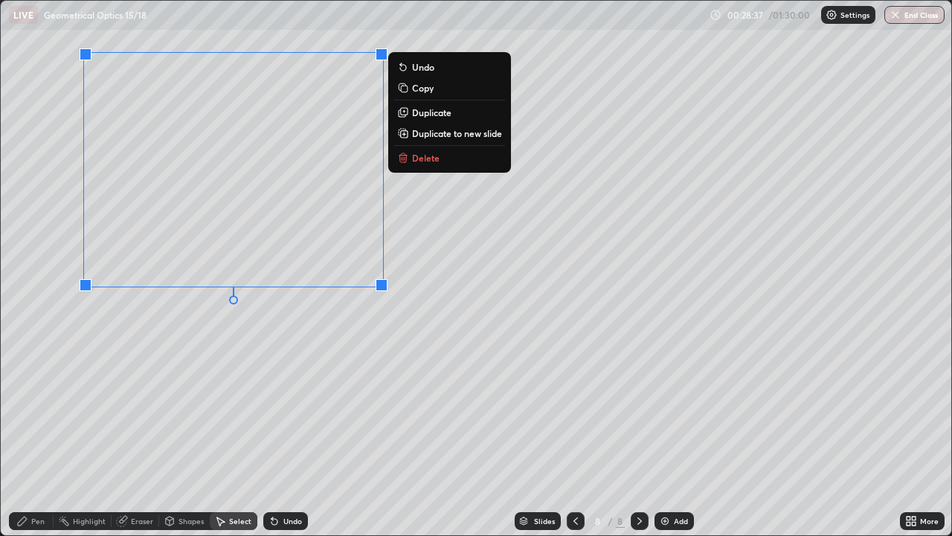
click at [416, 115] on p "Duplicate" at bounding box center [431, 112] width 39 height 12
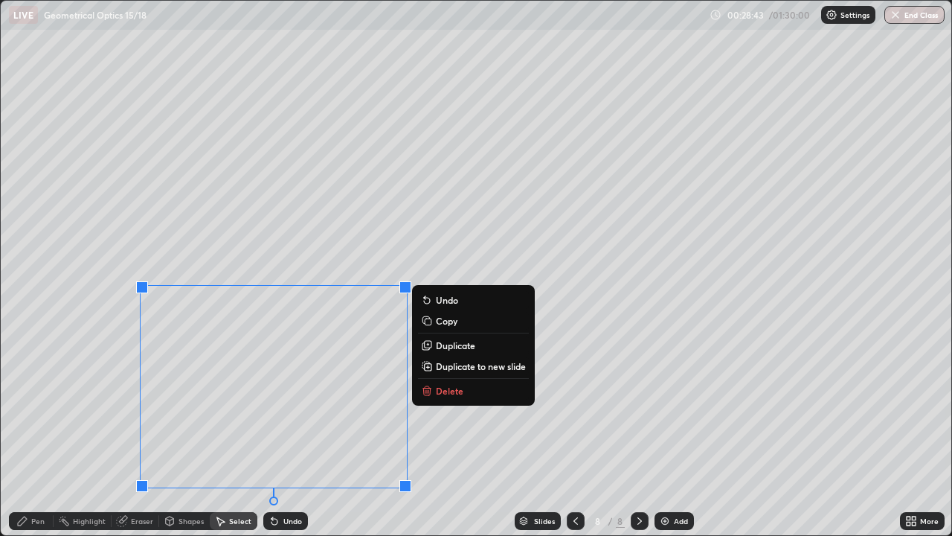
click at [71, 250] on div "0 ° Undo Copy Duplicate Duplicate to new slide Delete" at bounding box center [476, 268] width 951 height 534
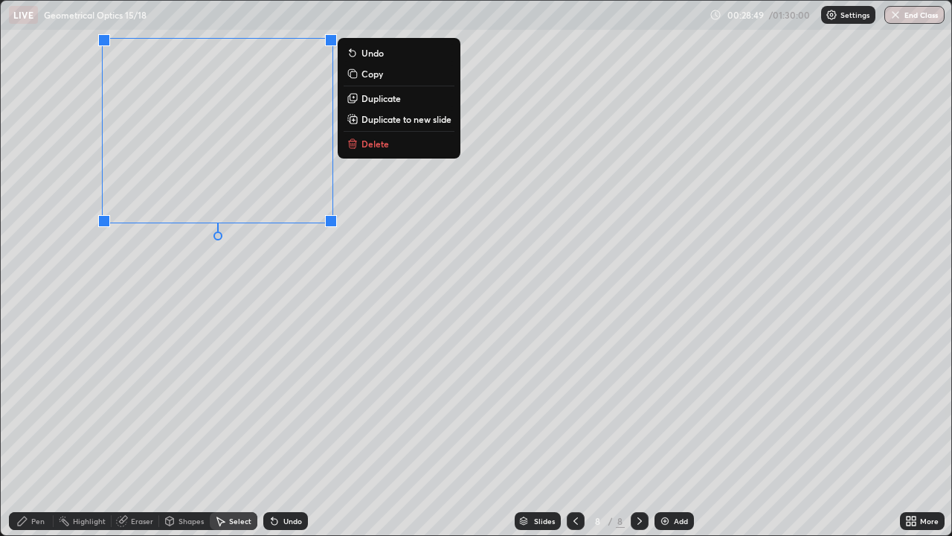
click at [61, 298] on div "0 ° Undo Copy Duplicate Duplicate to new slide Delete" at bounding box center [476, 268] width 951 height 534
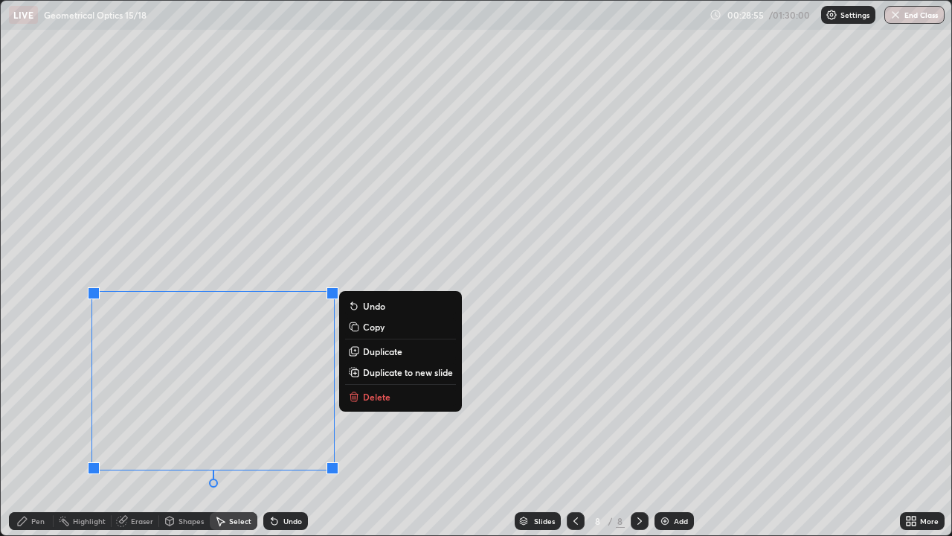
click at [422, 239] on div "0 ° Undo Copy Duplicate Duplicate to new slide Delete" at bounding box center [476, 268] width 951 height 534
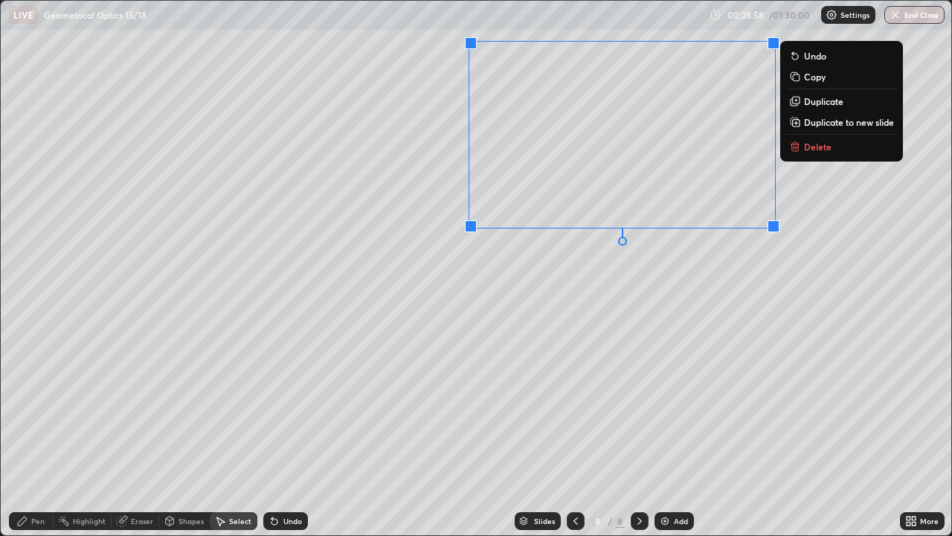
click at [815, 109] on button "Duplicate" at bounding box center [841, 101] width 111 height 18
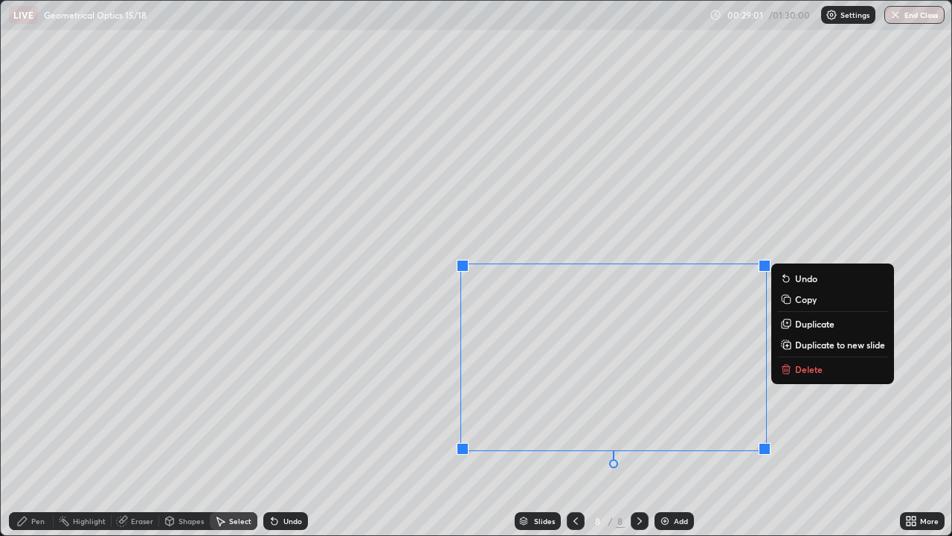
click at [193, 434] on div "Shapes" at bounding box center [184, 521] width 51 height 18
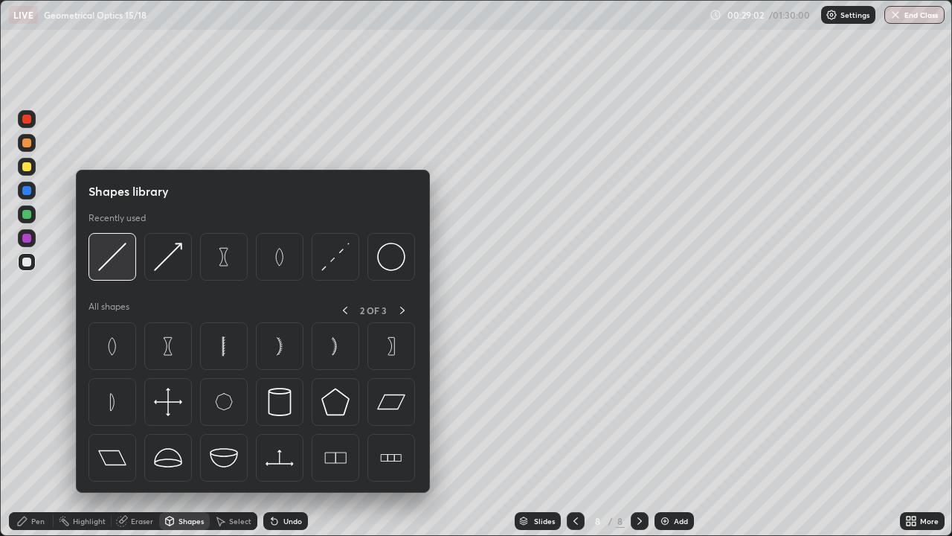
click at [115, 263] on img at bounding box center [112, 256] width 28 height 28
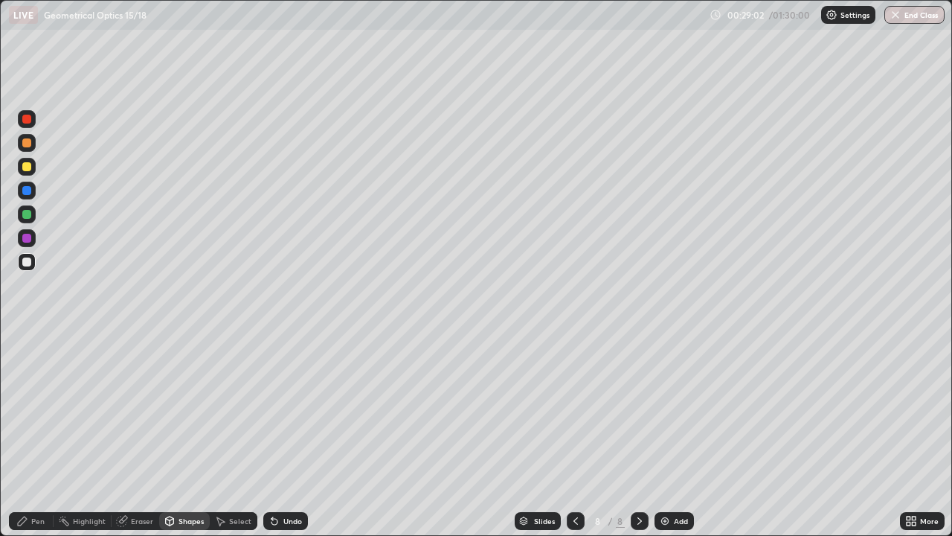
click at [28, 213] on div at bounding box center [26, 214] width 9 height 9
click at [39, 434] on div "Pen" at bounding box center [31, 521] width 45 height 18
click at [30, 167] on div at bounding box center [26, 166] width 9 height 9
click at [183, 434] on div "Shapes" at bounding box center [191, 520] width 25 height 7
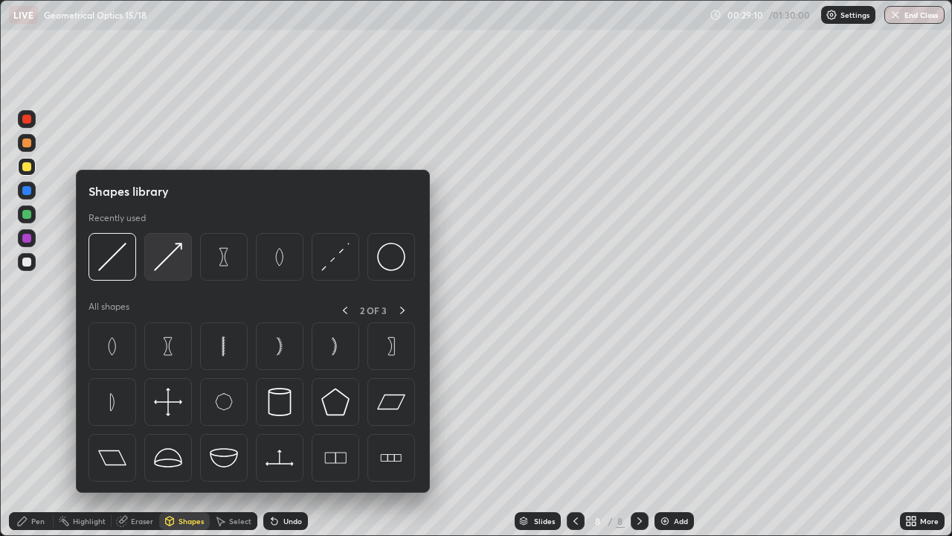
click at [169, 254] on img at bounding box center [168, 256] width 28 height 28
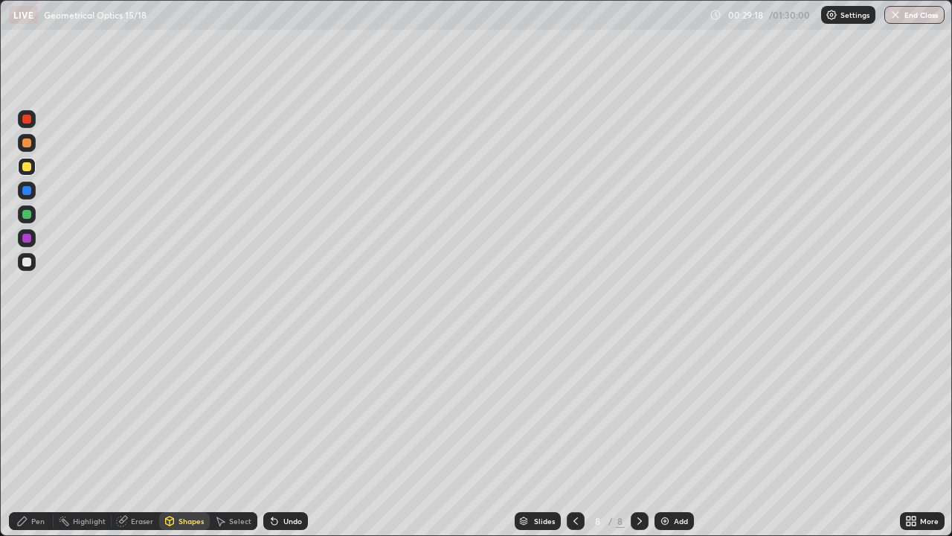
click at [179, 434] on div "Shapes" at bounding box center [191, 520] width 25 height 7
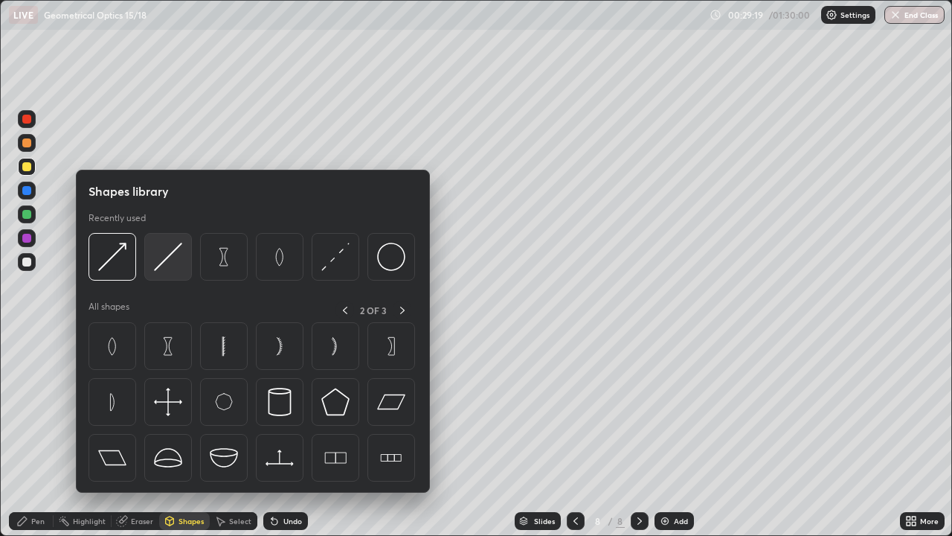
click at [173, 261] on img at bounding box center [168, 256] width 28 height 28
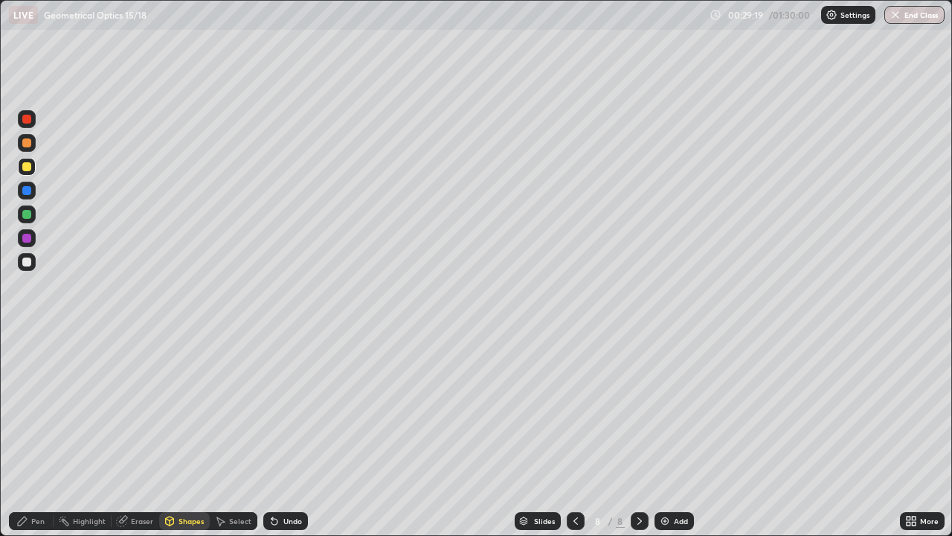
click at [29, 215] on div at bounding box center [26, 214] width 9 height 9
click at [36, 434] on div "Pen" at bounding box center [31, 521] width 45 height 18
click at [28, 170] on div at bounding box center [26, 166] width 9 height 9
click at [179, 434] on div "Shapes" at bounding box center [191, 520] width 25 height 7
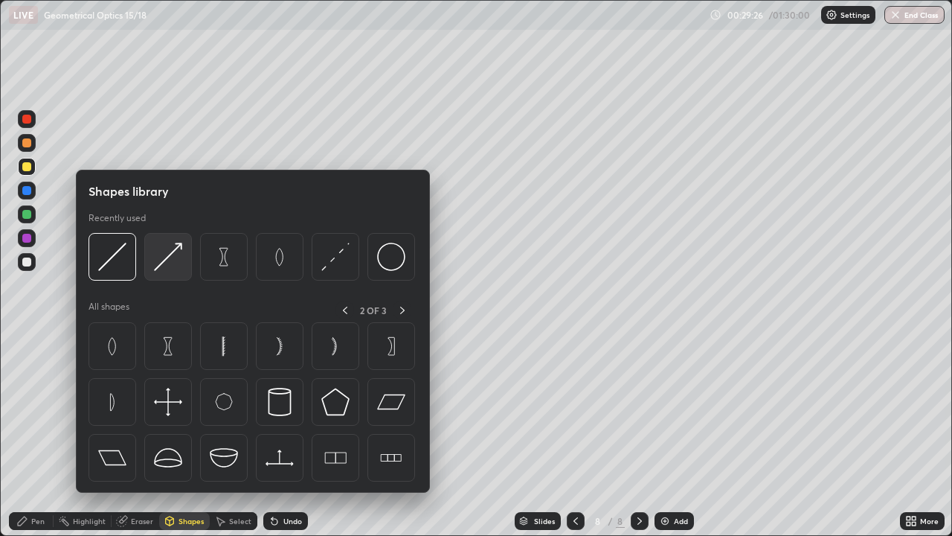
click at [164, 263] on img at bounding box center [168, 256] width 28 height 28
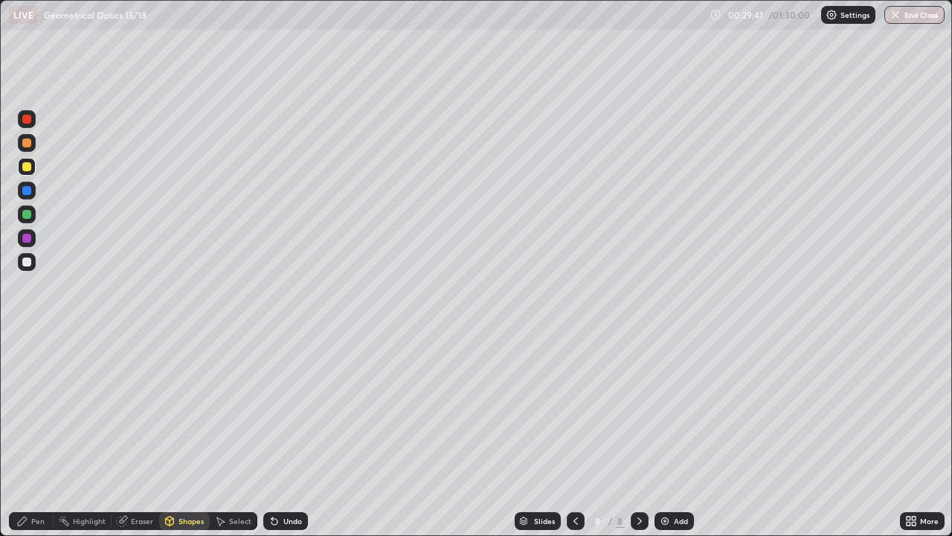
click at [184, 434] on div "Shapes" at bounding box center [191, 520] width 25 height 7
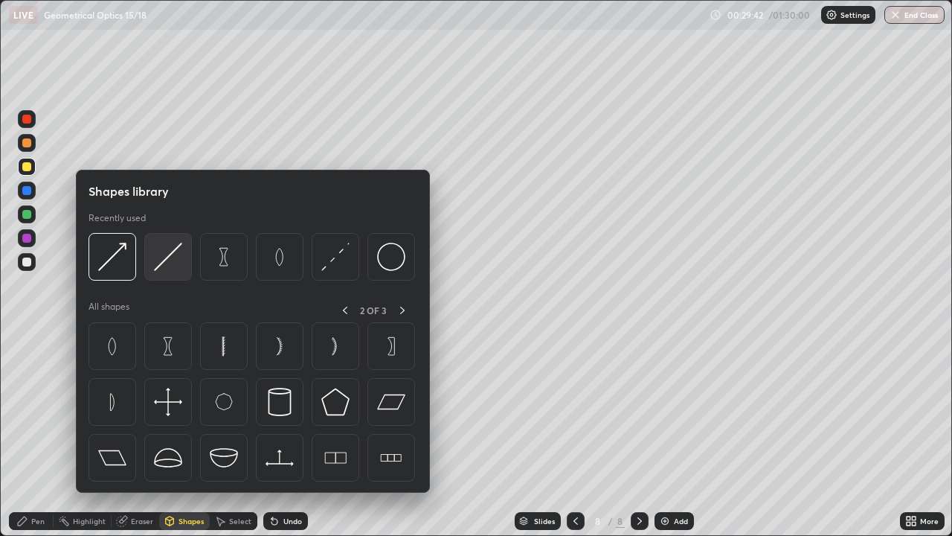
click at [175, 249] on img at bounding box center [168, 256] width 28 height 28
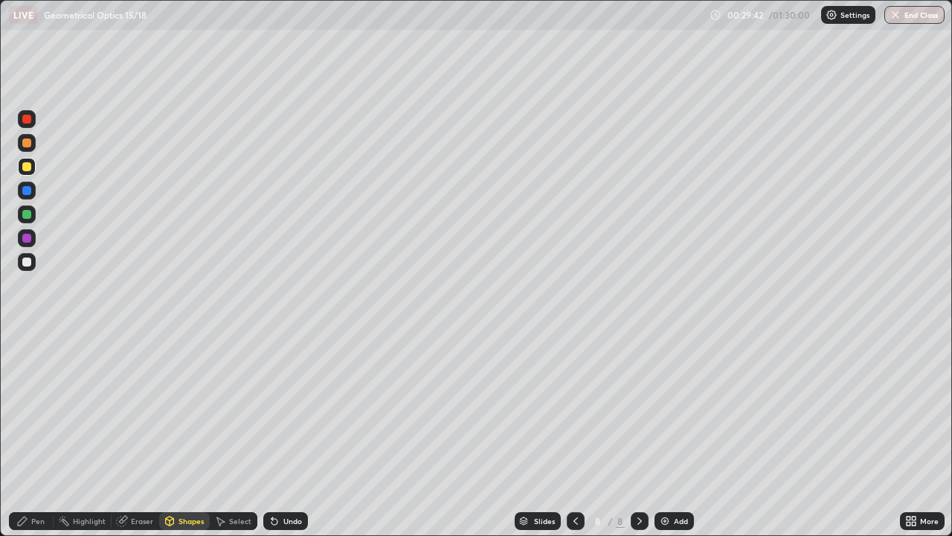
click at [33, 209] on div at bounding box center [27, 214] width 18 height 18
click at [196, 434] on div "Shapes" at bounding box center [184, 521] width 51 height 18
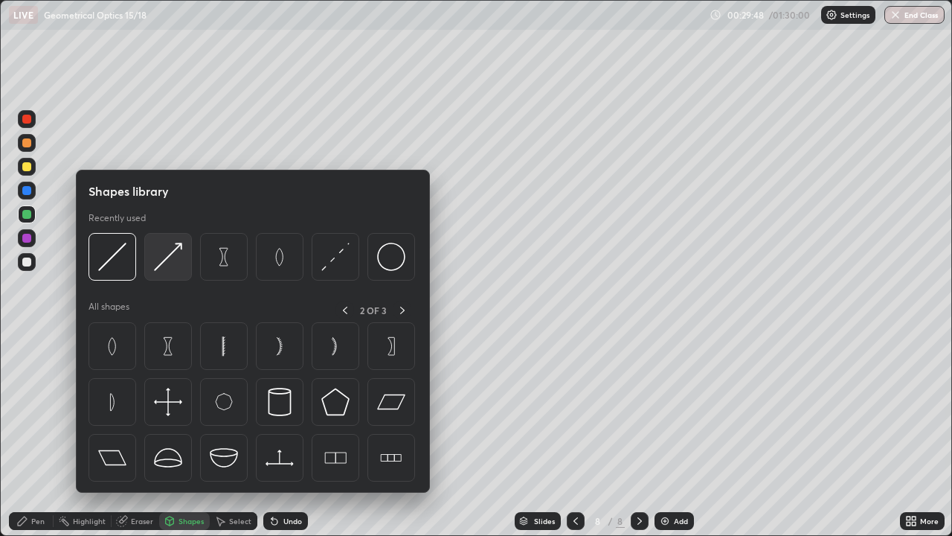
click at [173, 259] on img at bounding box center [168, 256] width 28 height 28
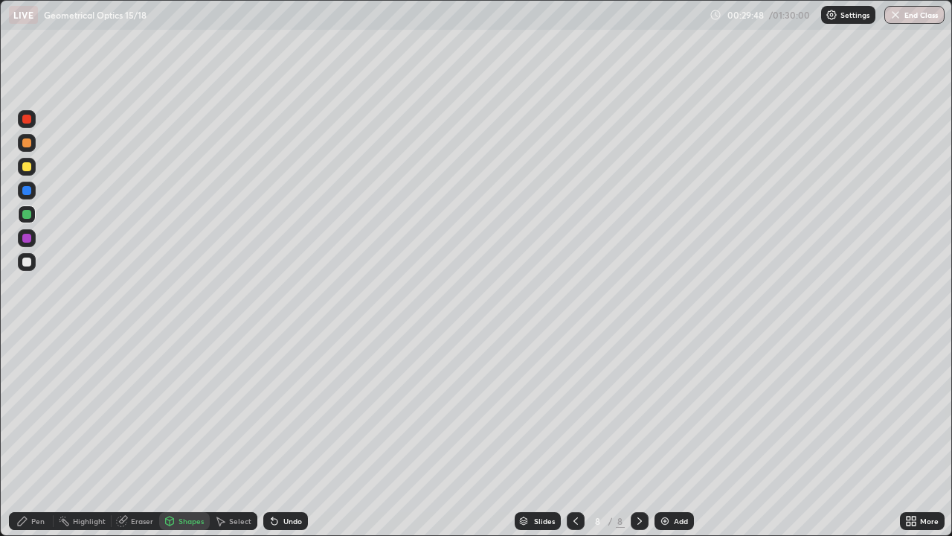
click at [29, 164] on div at bounding box center [26, 166] width 9 height 9
click at [35, 434] on div "Pen" at bounding box center [31, 521] width 45 height 18
click at [30, 144] on div at bounding box center [26, 142] width 9 height 9
click at [32, 215] on div at bounding box center [27, 214] width 18 height 18
click at [30, 149] on div at bounding box center [27, 143] width 18 height 18
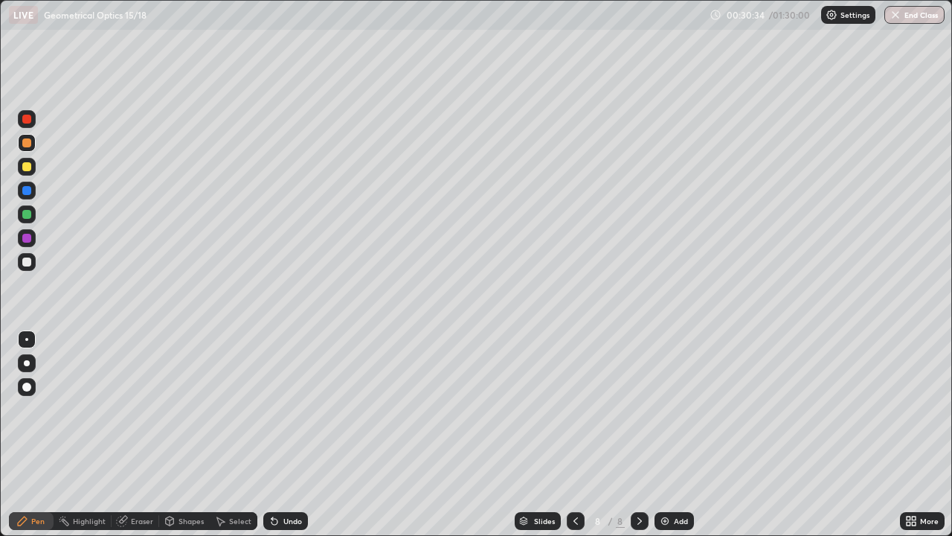
click at [28, 214] on div at bounding box center [26, 214] width 9 height 9
click at [23, 242] on div at bounding box center [26, 238] width 9 height 9
click at [25, 239] on div at bounding box center [26, 238] width 9 height 9
click at [19, 147] on div at bounding box center [27, 143] width 18 height 18
click at [35, 240] on div at bounding box center [27, 238] width 18 height 18
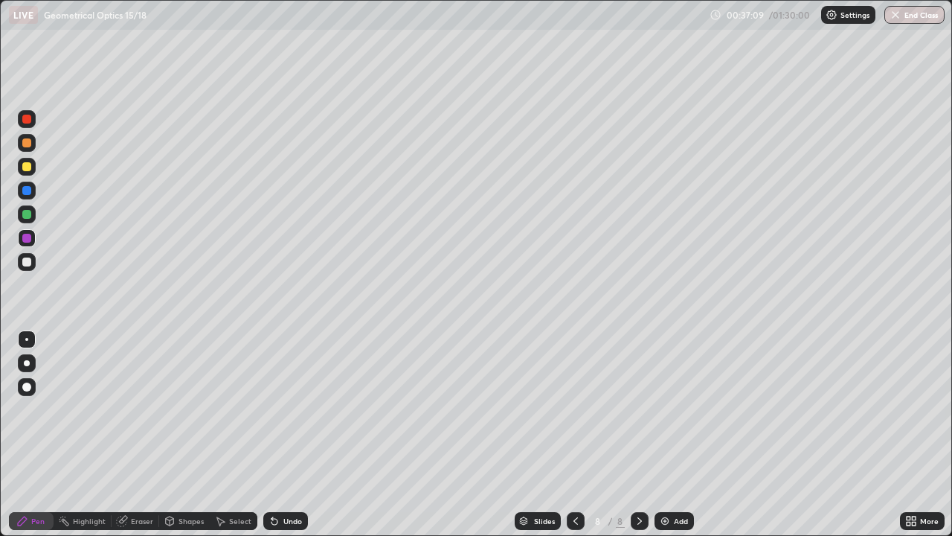
click at [674, 434] on div "Add" at bounding box center [681, 520] width 14 height 7
click at [28, 167] on div at bounding box center [26, 166] width 9 height 9
click at [574, 434] on icon at bounding box center [576, 521] width 12 height 12
click at [639, 434] on div at bounding box center [640, 521] width 18 height 18
click at [573, 434] on icon at bounding box center [576, 521] width 12 height 12
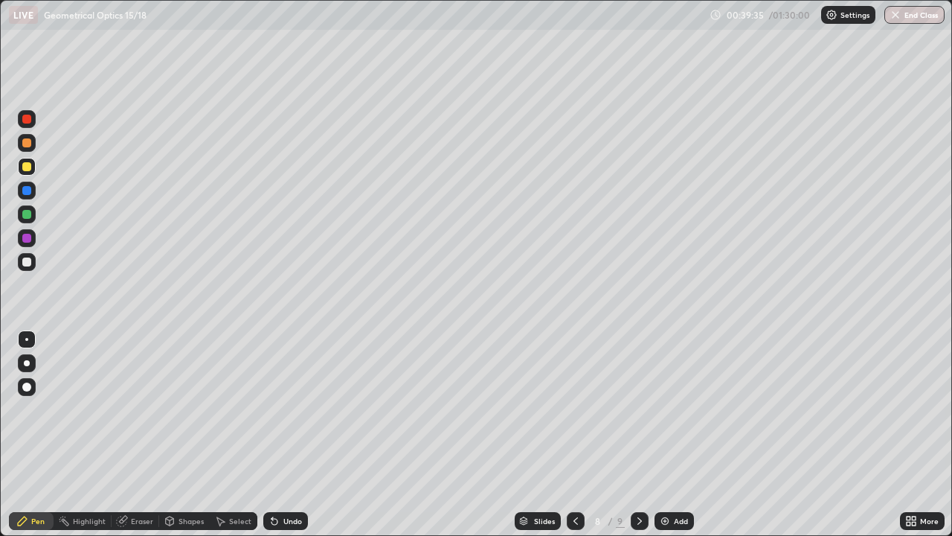
click at [574, 434] on icon at bounding box center [576, 521] width 12 height 12
click at [637, 434] on icon at bounding box center [640, 521] width 12 height 12
click at [637, 434] on icon at bounding box center [639, 520] width 4 height 7
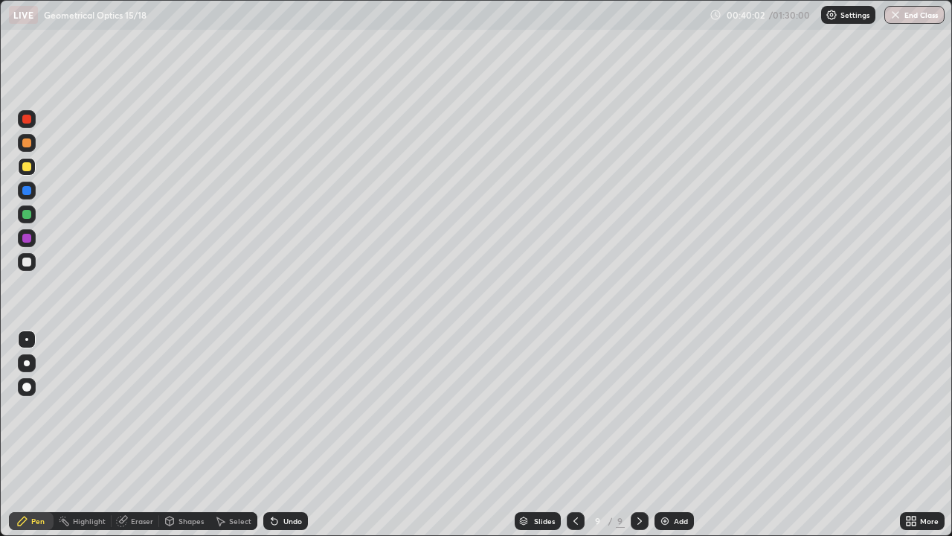
click at [675, 434] on div "Add" at bounding box center [681, 520] width 14 height 7
click at [192, 434] on div "Shapes" at bounding box center [184, 521] width 51 height 18
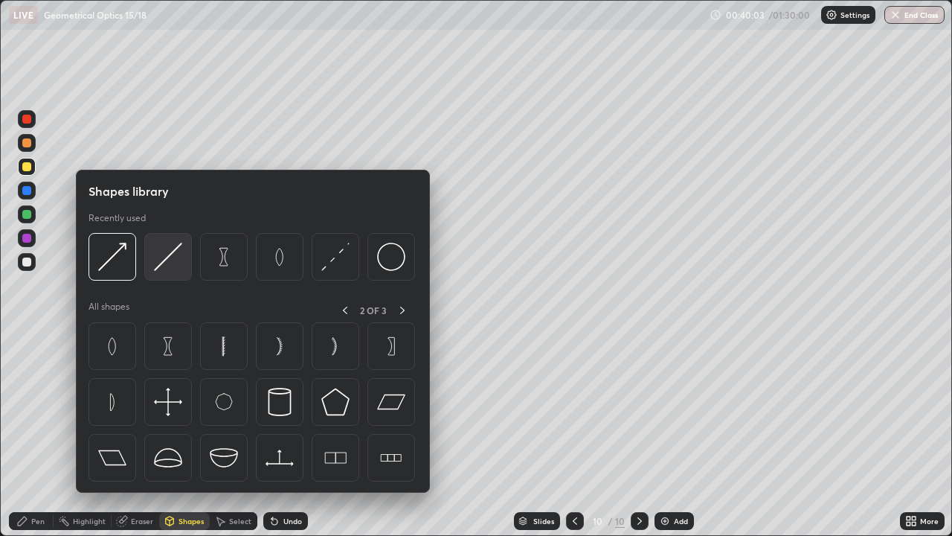
click at [173, 258] on img at bounding box center [168, 256] width 28 height 28
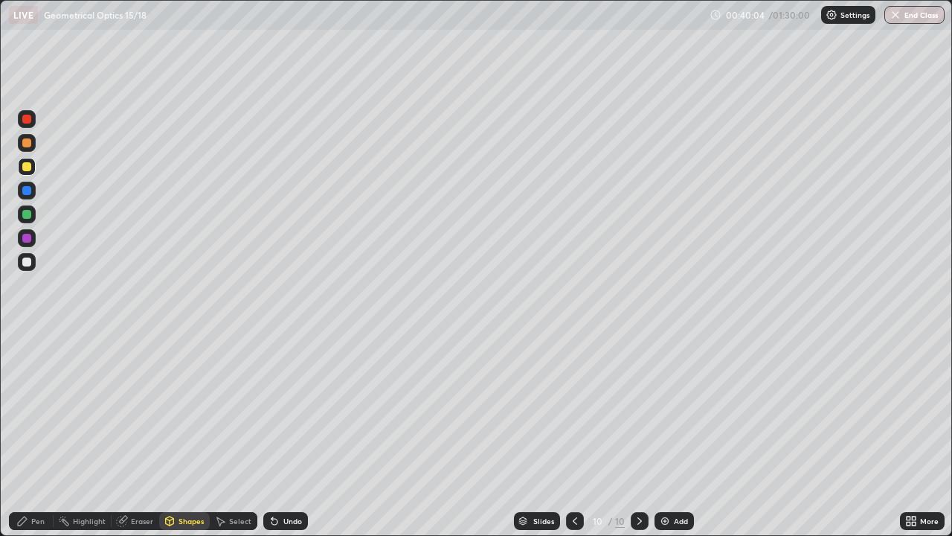
click at [33, 258] on div at bounding box center [27, 262] width 18 height 18
click at [195, 434] on div "Shapes" at bounding box center [184, 521] width 51 height 18
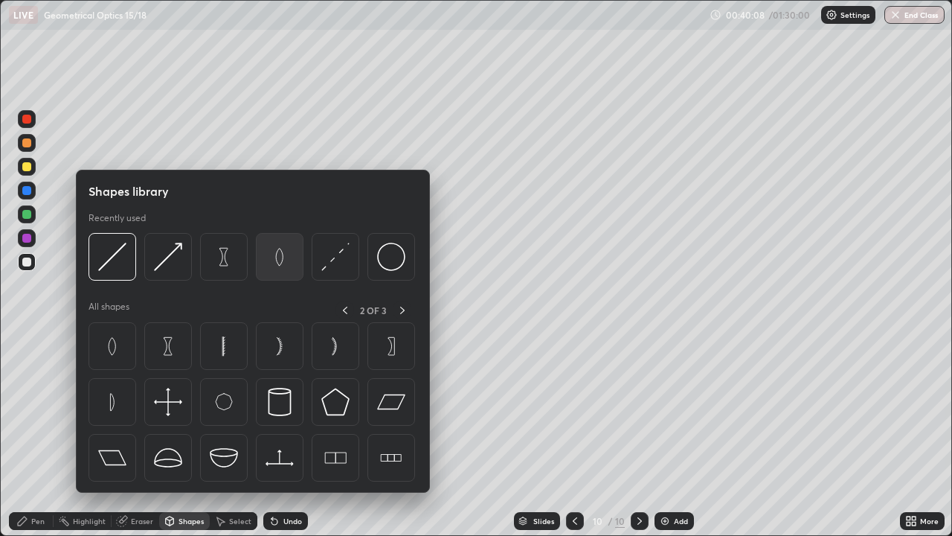
click at [283, 263] on img at bounding box center [280, 256] width 28 height 28
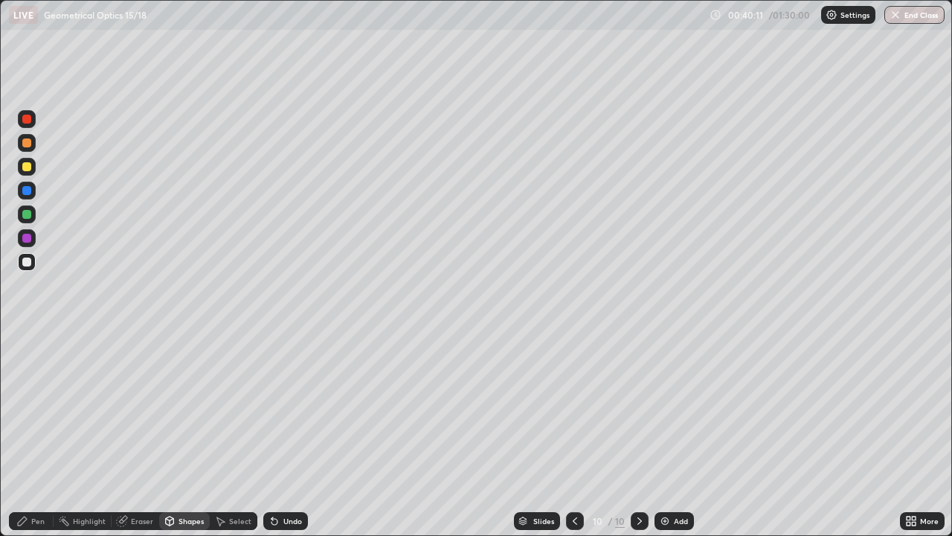
click at [191, 434] on div "Shapes" at bounding box center [191, 520] width 25 height 7
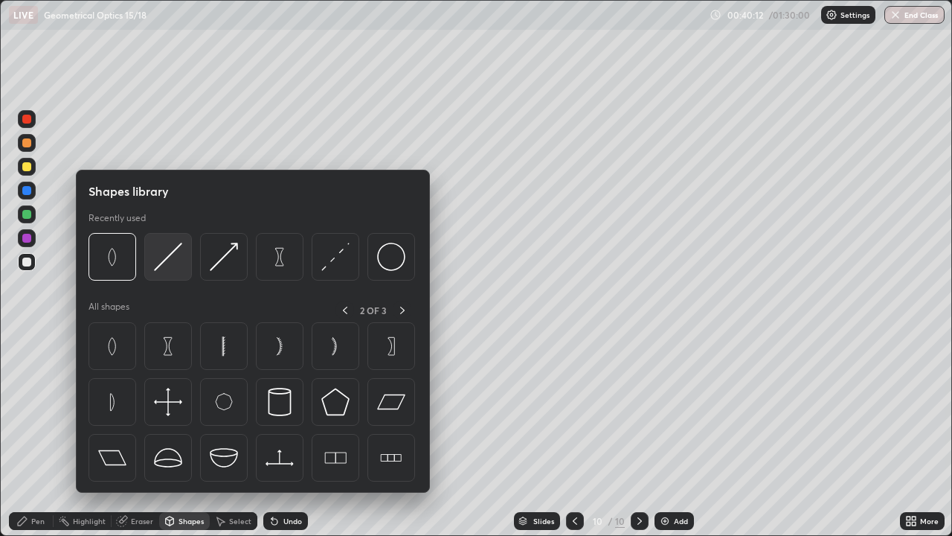
click at [167, 265] on img at bounding box center [168, 256] width 28 height 28
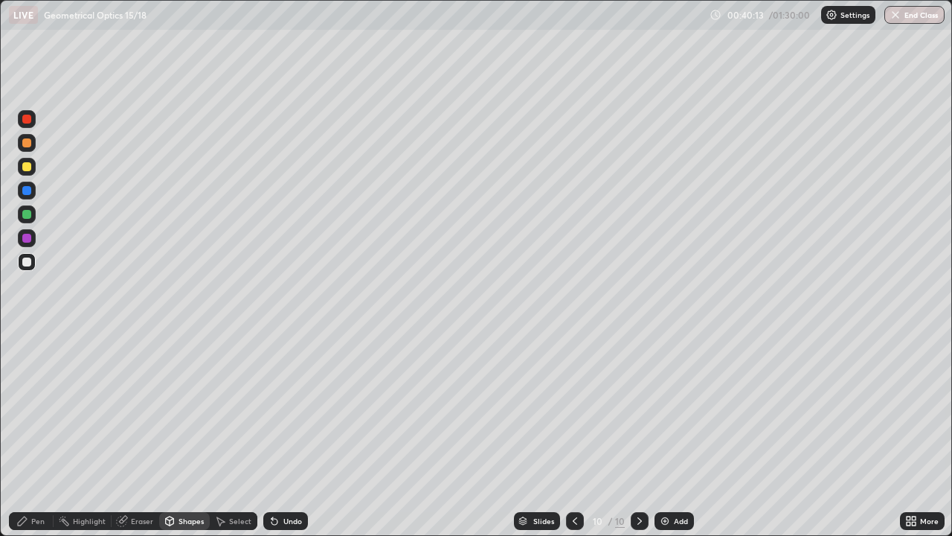
click at [32, 166] on div at bounding box center [27, 167] width 18 height 18
click at [35, 164] on div at bounding box center [27, 167] width 18 height 18
click at [294, 434] on div "Undo" at bounding box center [292, 520] width 19 height 7
click at [28, 216] on div at bounding box center [26, 214] width 9 height 9
click at [284, 434] on div "Undo" at bounding box center [285, 521] width 45 height 18
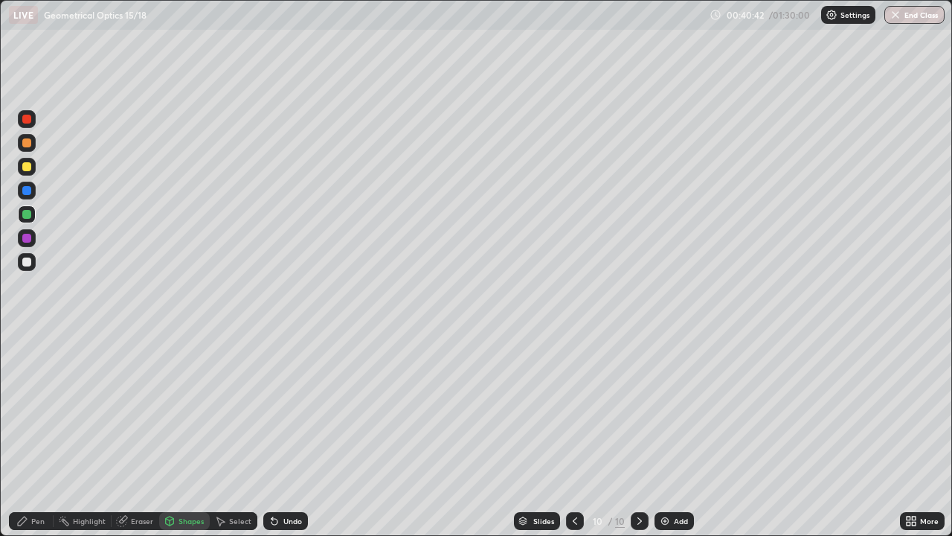
click at [36, 434] on div "Pen" at bounding box center [31, 521] width 45 height 18
click at [27, 167] on div at bounding box center [26, 166] width 9 height 9
click at [25, 144] on div at bounding box center [26, 142] width 9 height 9
click at [283, 434] on div "Undo" at bounding box center [292, 520] width 19 height 7
click at [196, 434] on div "Shapes" at bounding box center [184, 521] width 51 height 18
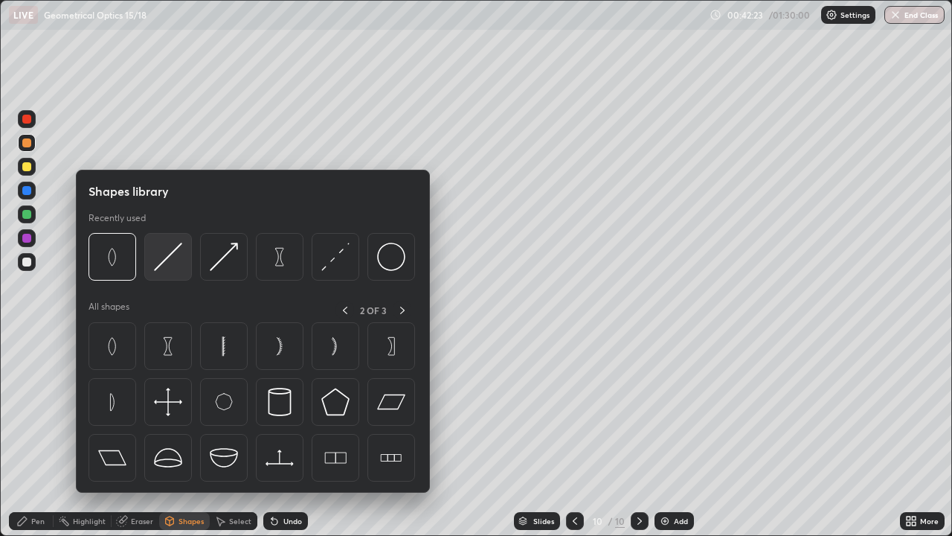
click at [174, 261] on img at bounding box center [168, 256] width 28 height 28
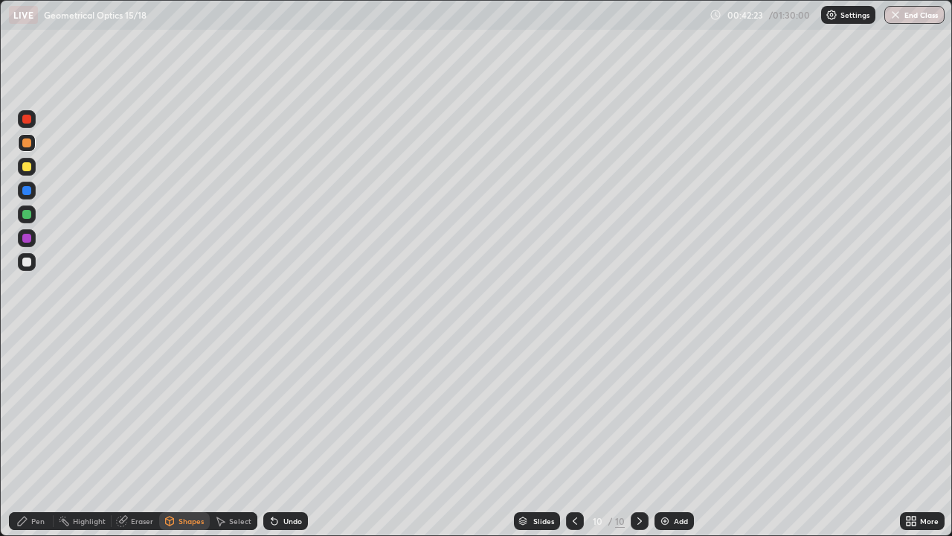
click at [27, 167] on div at bounding box center [26, 166] width 9 height 9
click at [29, 434] on div "Pen" at bounding box center [31, 521] width 45 height 18
click at [191, 434] on div "Shapes" at bounding box center [191, 520] width 25 height 7
click at [141, 434] on div "Eraser" at bounding box center [142, 520] width 22 height 7
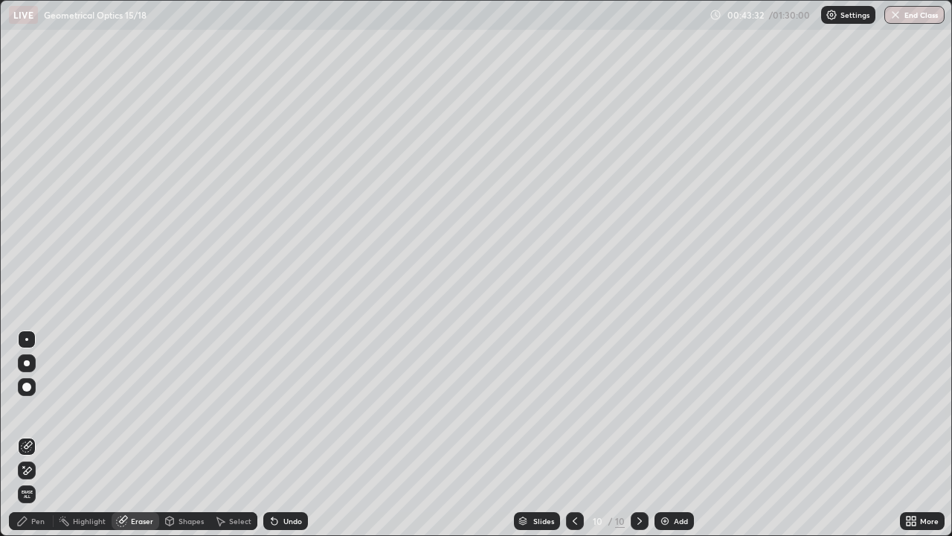
click at [29, 332] on div at bounding box center [27, 339] width 18 height 18
click at [38, 434] on div "Pen" at bounding box center [37, 520] width 13 height 7
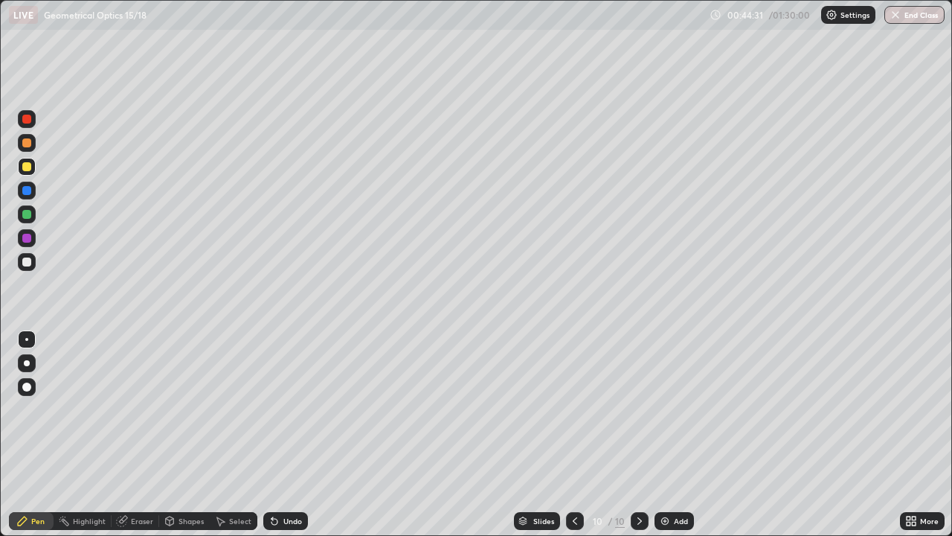
click at [138, 434] on div "Eraser" at bounding box center [136, 521] width 48 height 18
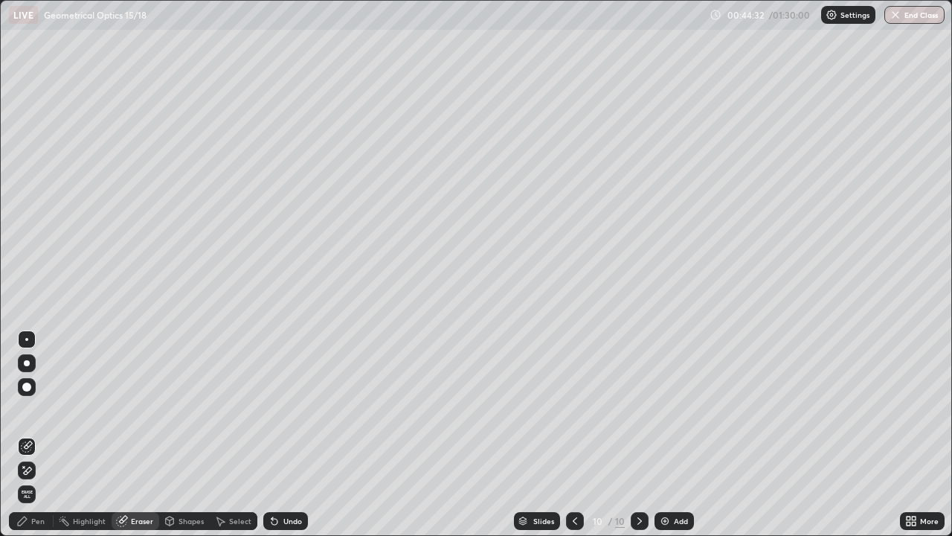
click at [33, 334] on div at bounding box center [27, 339] width 18 height 18
click at [34, 434] on div "Pen" at bounding box center [31, 521] width 45 height 18
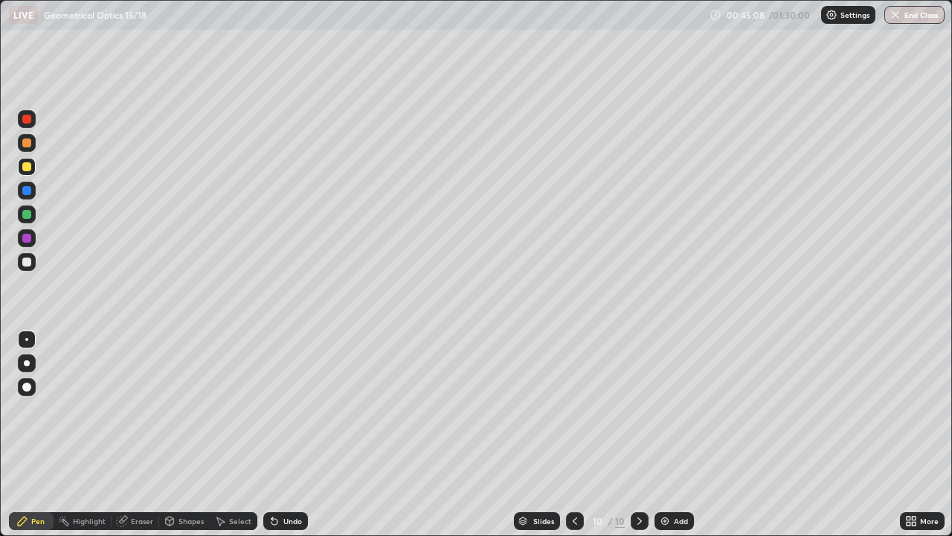
click at [25, 216] on div at bounding box center [26, 214] width 9 height 9
click at [664, 434] on div "Add" at bounding box center [674, 521] width 39 height 18
click at [196, 434] on div "Shapes" at bounding box center [184, 521] width 51 height 18
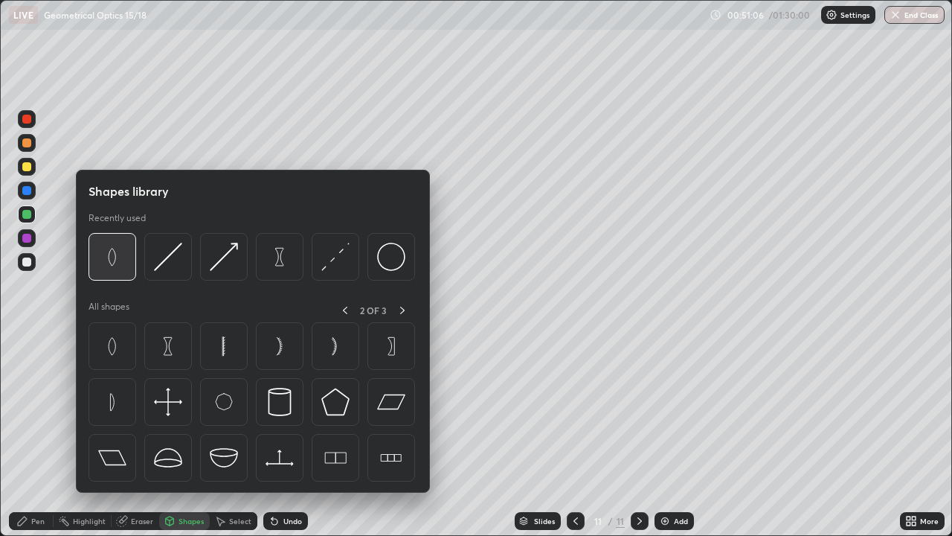
click at [114, 263] on img at bounding box center [112, 256] width 28 height 28
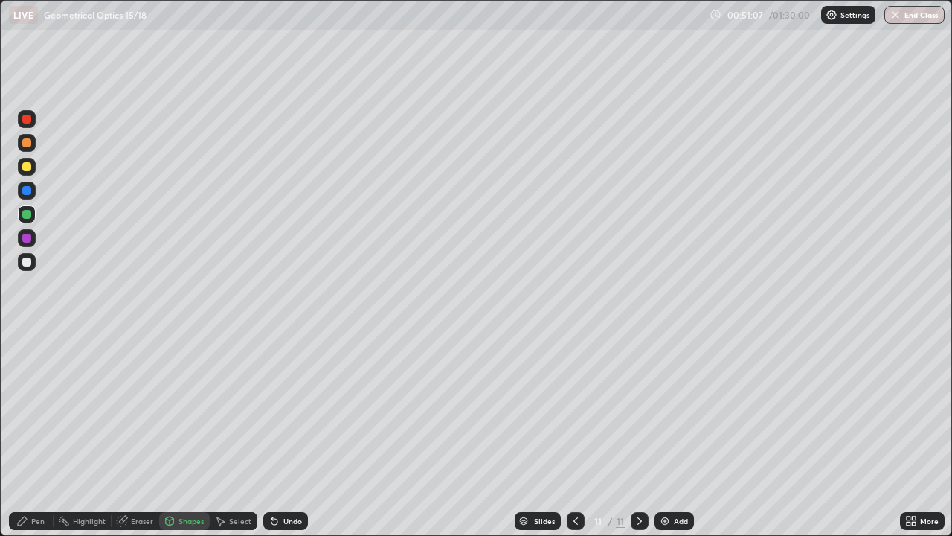
click at [25, 263] on div at bounding box center [26, 261] width 9 height 9
click at [181, 434] on div "Shapes" at bounding box center [191, 520] width 25 height 7
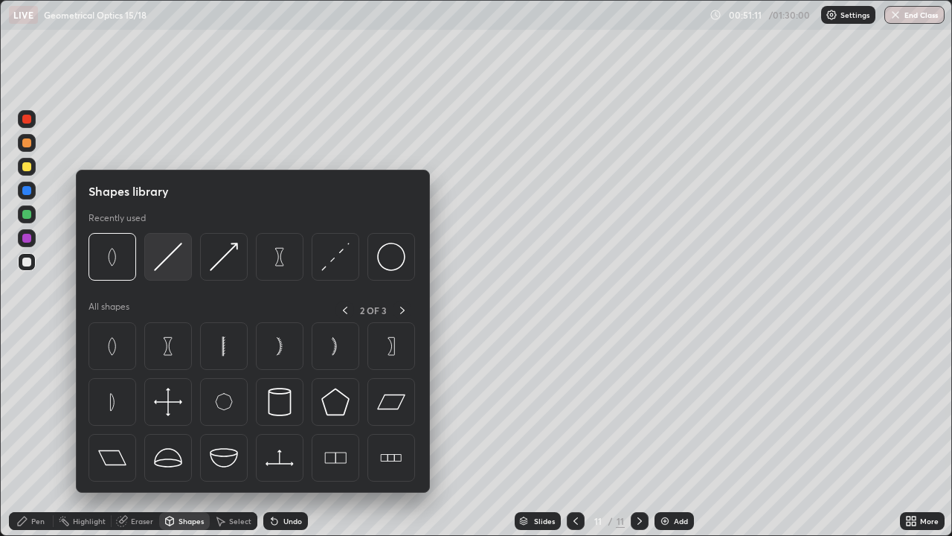
click at [173, 254] on img at bounding box center [168, 256] width 28 height 28
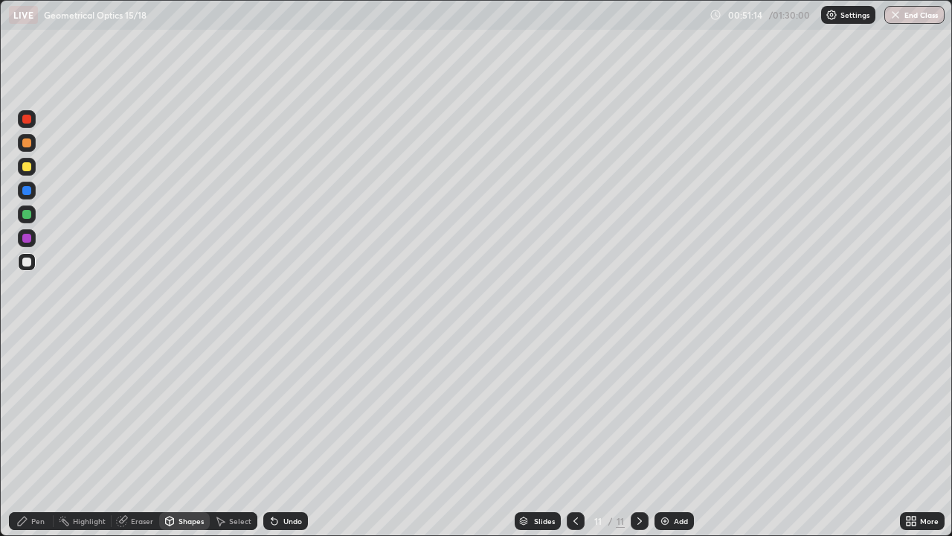
click at [36, 434] on div "Pen" at bounding box center [37, 520] width 13 height 7
click at [281, 434] on div "Undo" at bounding box center [285, 521] width 45 height 18
click at [288, 434] on div "Undo" at bounding box center [285, 521] width 45 height 18
click at [233, 434] on div "Select" at bounding box center [240, 520] width 22 height 7
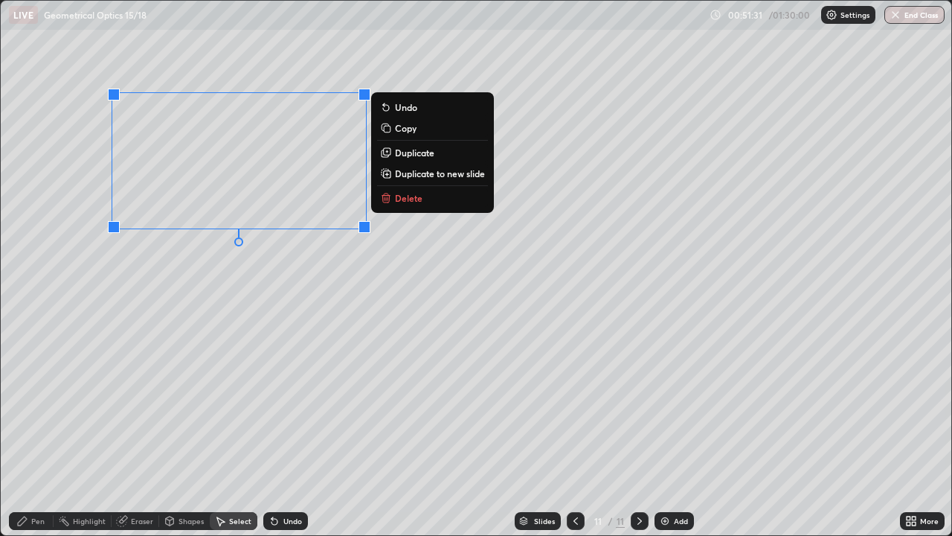
click at [410, 154] on p "Duplicate" at bounding box center [414, 153] width 39 height 12
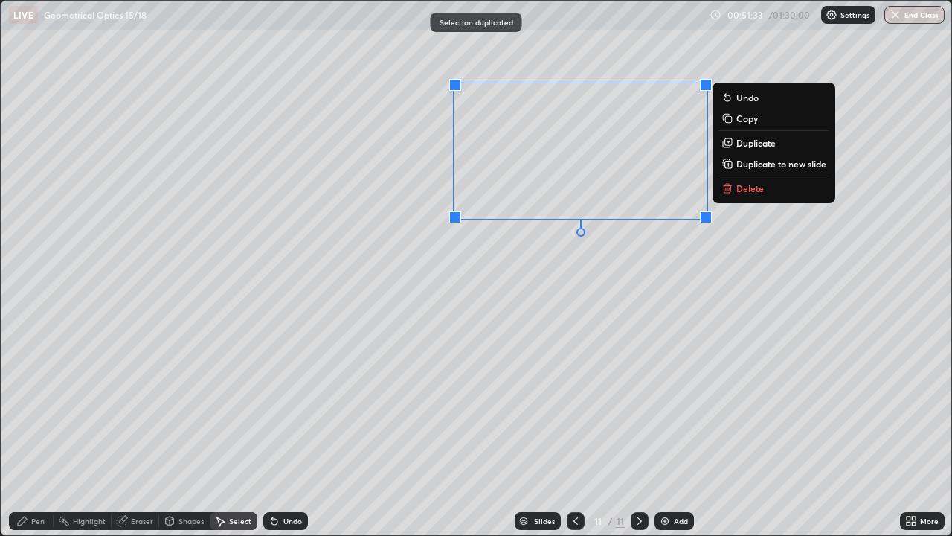
click at [208, 404] on div "0 ° Undo Copy Duplicate Duplicate to new slide Delete" at bounding box center [476, 268] width 951 height 534
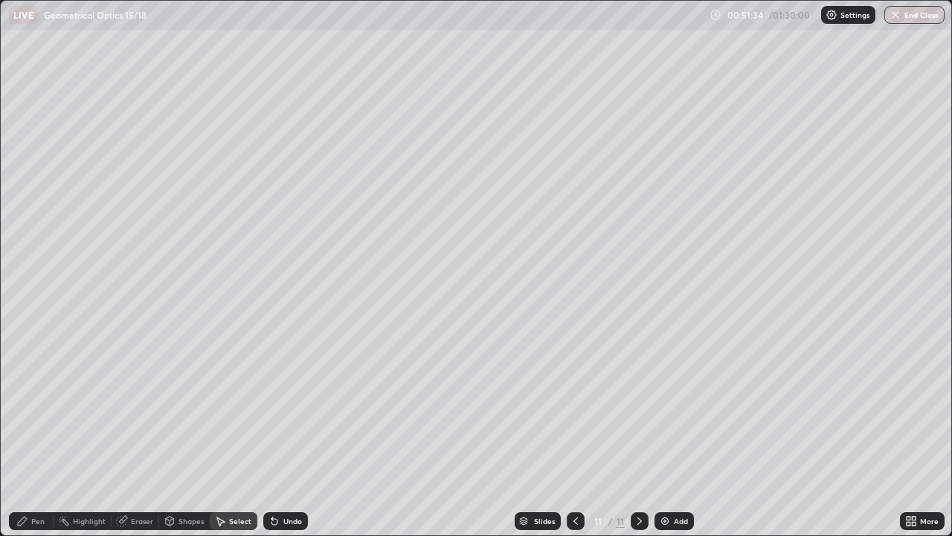
click at [190, 434] on div "Shapes" at bounding box center [191, 520] width 25 height 7
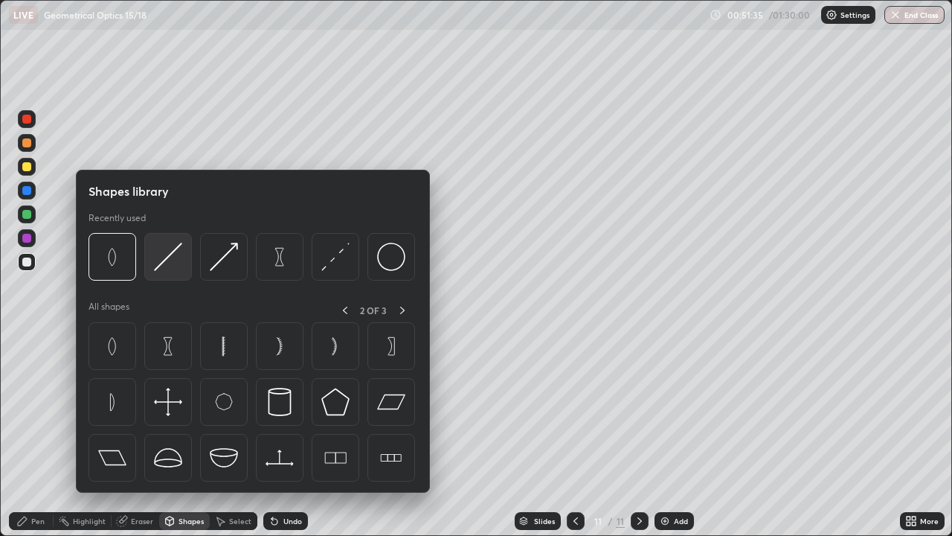
click at [173, 261] on img at bounding box center [168, 256] width 28 height 28
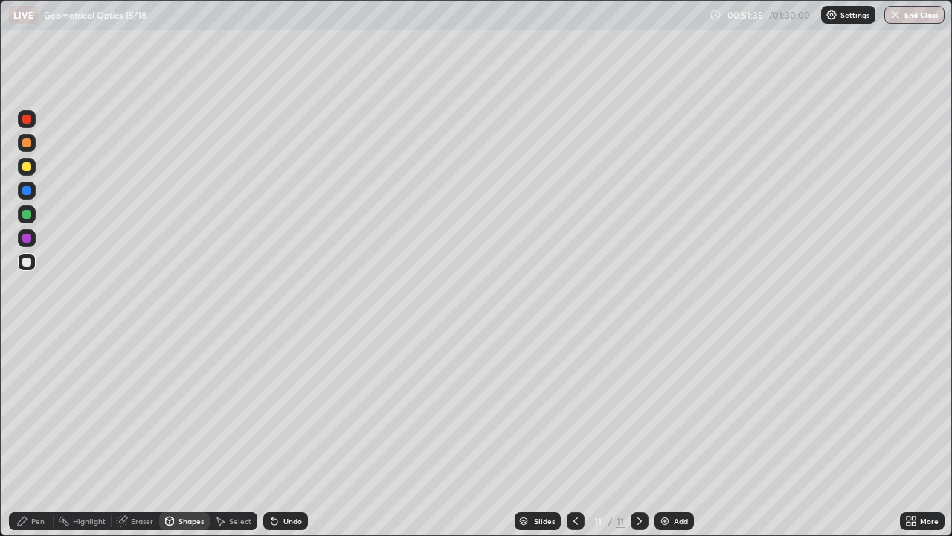
click at [33, 210] on div at bounding box center [27, 214] width 18 height 18
click at [41, 434] on div "Pen" at bounding box center [31, 521] width 45 height 18
click at [32, 166] on div at bounding box center [27, 167] width 18 height 18
click at [37, 434] on div "Pen" at bounding box center [31, 521] width 45 height 18
click at [671, 434] on div "Add" at bounding box center [674, 521] width 39 height 18
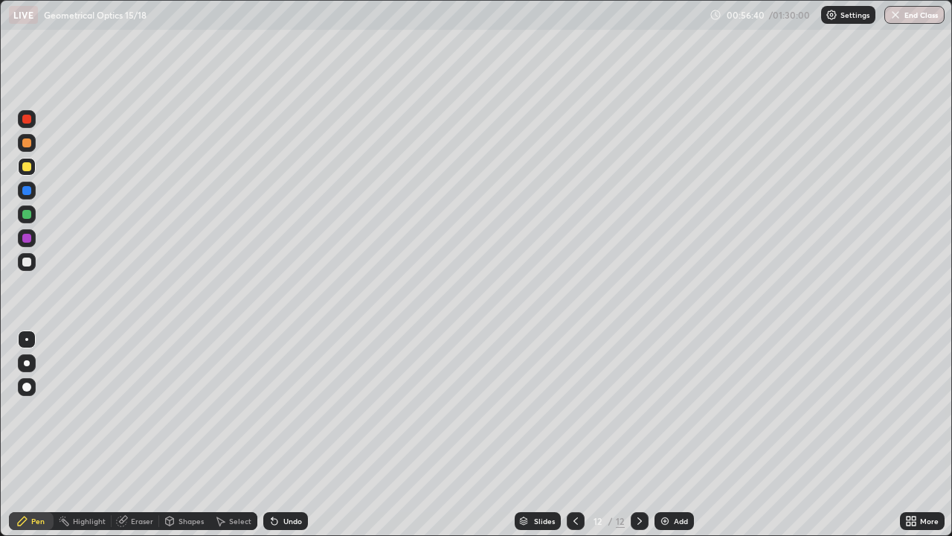
click at [184, 434] on div "Shapes" at bounding box center [191, 520] width 25 height 7
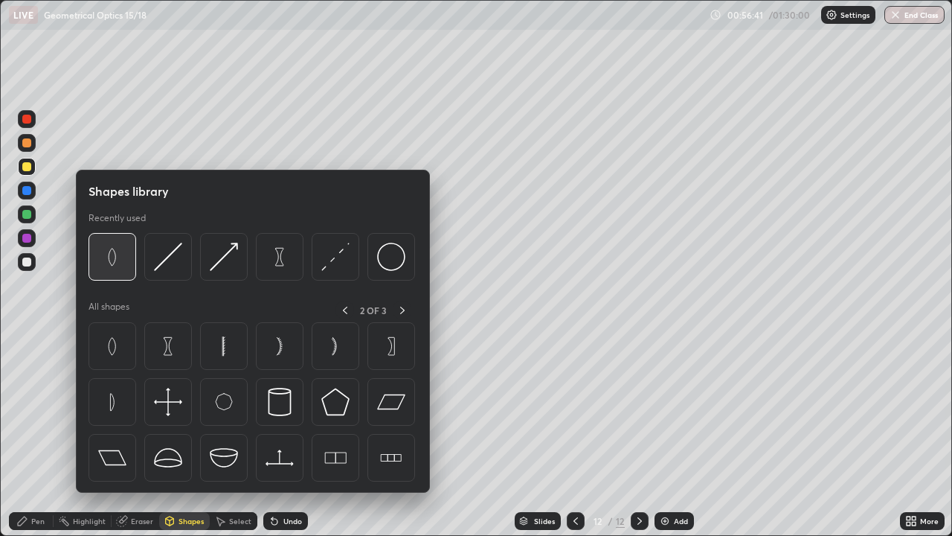
click at [118, 268] on img at bounding box center [112, 256] width 28 height 28
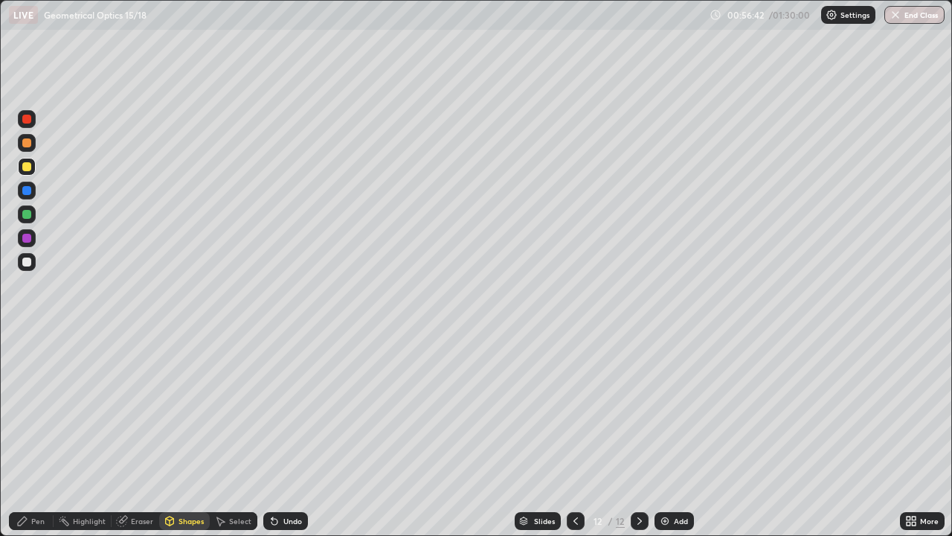
click at [27, 260] on div at bounding box center [26, 261] width 9 height 9
click at [283, 434] on div "Undo" at bounding box center [292, 520] width 19 height 7
click at [36, 434] on div "Pen" at bounding box center [31, 521] width 45 height 18
click at [186, 434] on div "Shapes" at bounding box center [191, 520] width 25 height 7
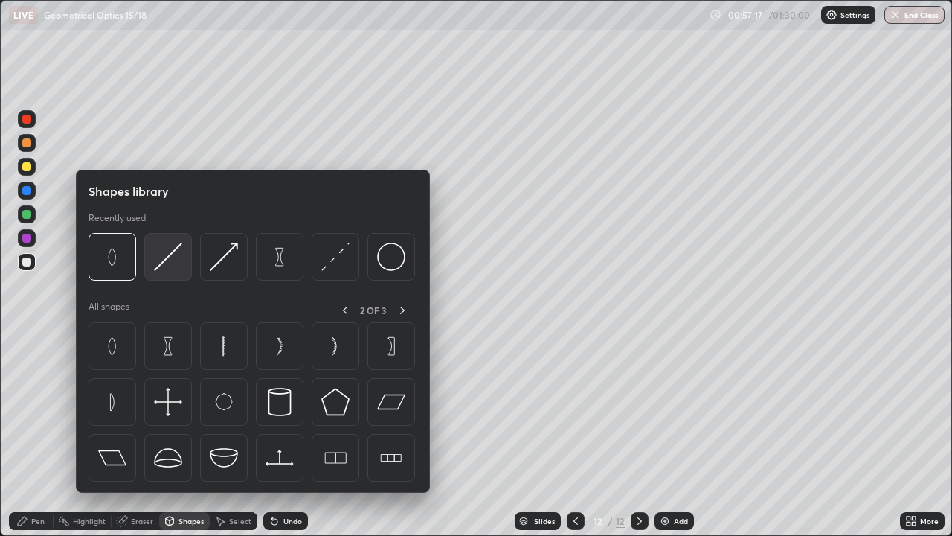
click at [169, 266] on img at bounding box center [168, 256] width 28 height 28
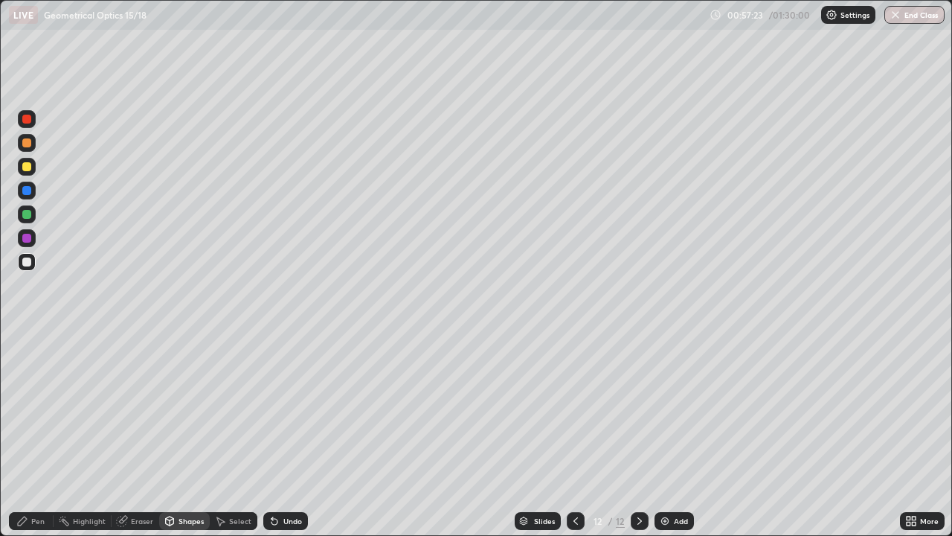
click at [291, 434] on div "Undo" at bounding box center [292, 520] width 19 height 7
click at [292, 434] on div "Undo" at bounding box center [292, 520] width 19 height 7
click at [33, 434] on div "Pen" at bounding box center [37, 520] width 13 height 7
click at [25, 214] on div at bounding box center [26, 214] width 9 height 9
click at [181, 434] on div "Shapes" at bounding box center [184, 521] width 51 height 18
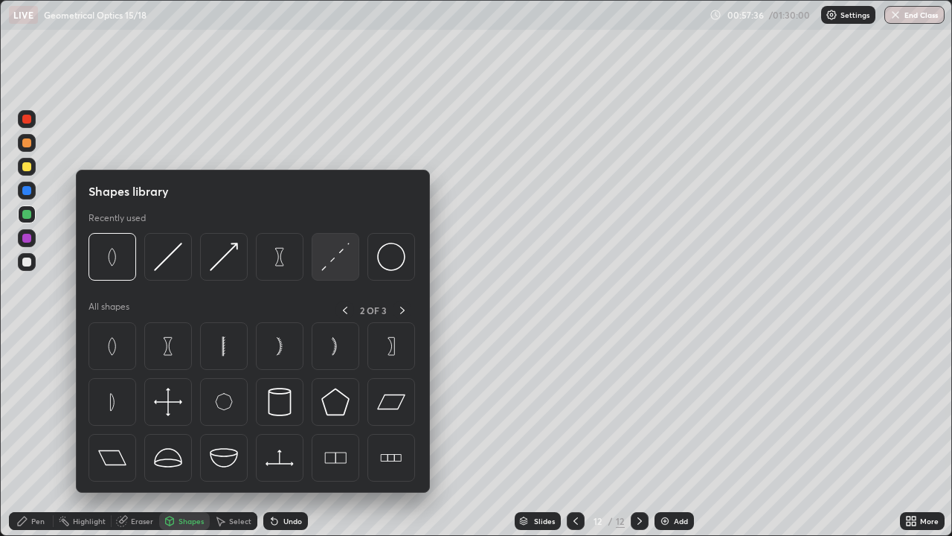
click at [339, 264] on img at bounding box center [335, 256] width 28 height 28
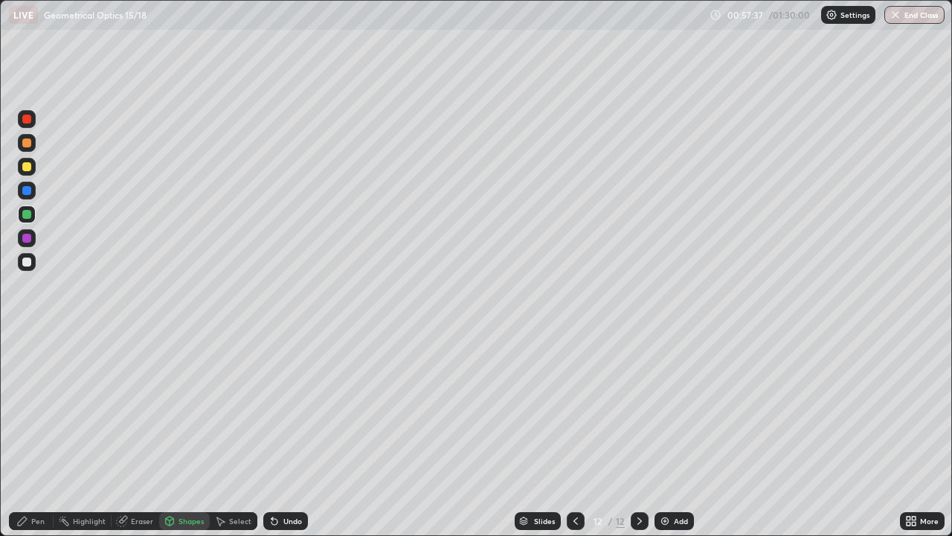
click at [33, 219] on div at bounding box center [27, 214] width 18 height 18
click at [28, 167] on div at bounding box center [26, 166] width 9 height 9
click at [29, 434] on div "Pen" at bounding box center [31, 521] width 45 height 18
click at [28, 167] on div at bounding box center [26, 166] width 9 height 9
click at [33, 218] on div at bounding box center [27, 214] width 18 height 18
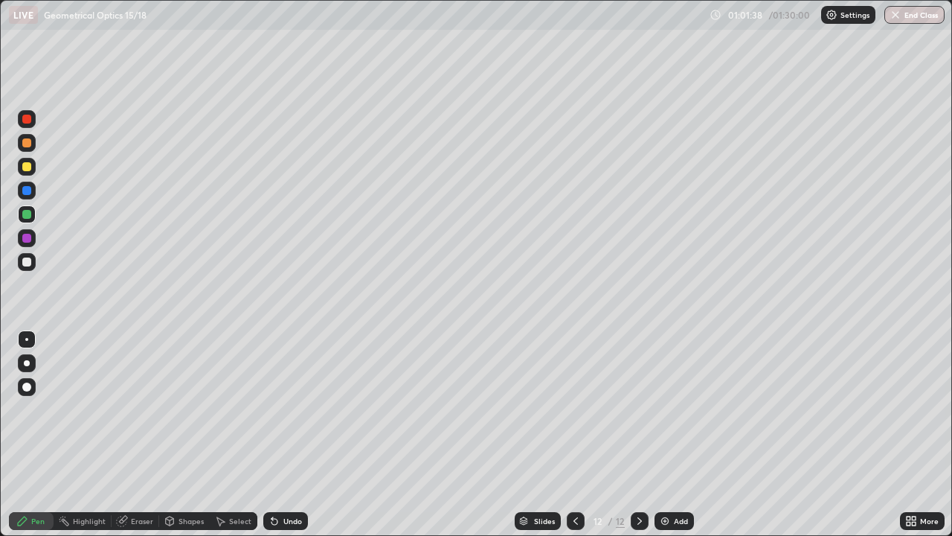
click at [182, 434] on div "Shapes" at bounding box center [191, 520] width 25 height 7
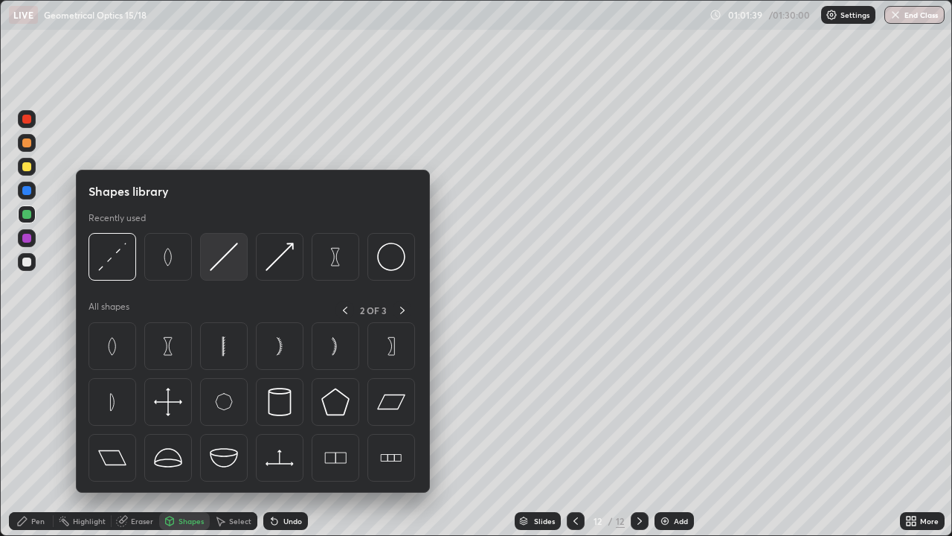
click at [216, 256] on img at bounding box center [224, 256] width 28 height 28
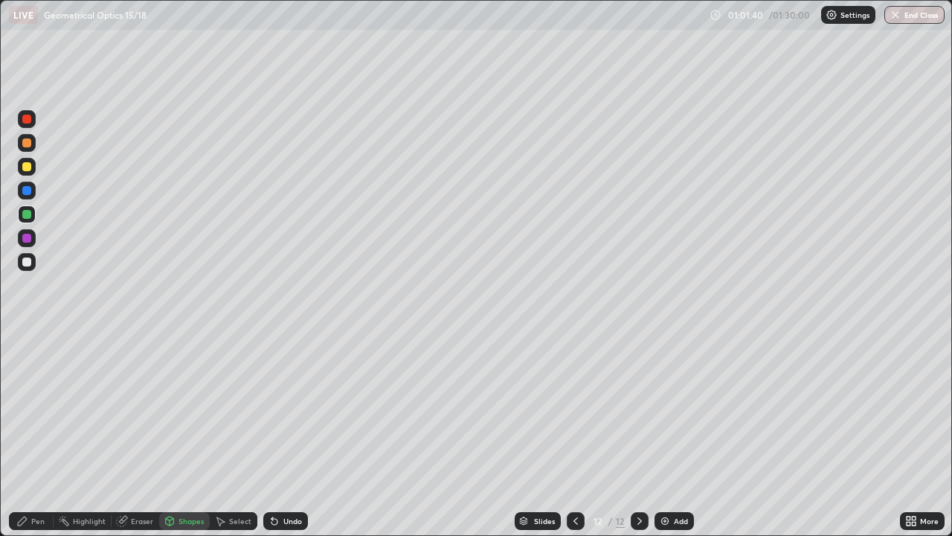
click at [28, 214] on div at bounding box center [26, 214] width 9 height 9
click at [272, 434] on icon at bounding box center [274, 521] width 6 height 6
click at [274, 434] on icon at bounding box center [274, 521] width 6 height 6
click at [38, 434] on div "Pen" at bounding box center [37, 520] width 13 height 7
click at [672, 434] on div "Add" at bounding box center [674, 521] width 39 height 18
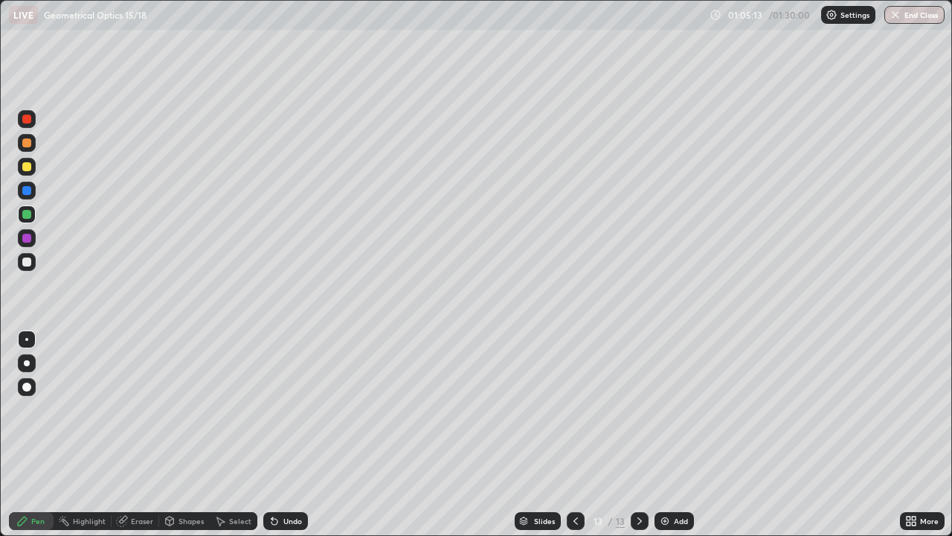
click at [37, 434] on div "Pen" at bounding box center [31, 521] width 45 height 18
click at [27, 167] on div at bounding box center [26, 166] width 9 height 9
click at [181, 434] on div "Shapes" at bounding box center [191, 520] width 25 height 7
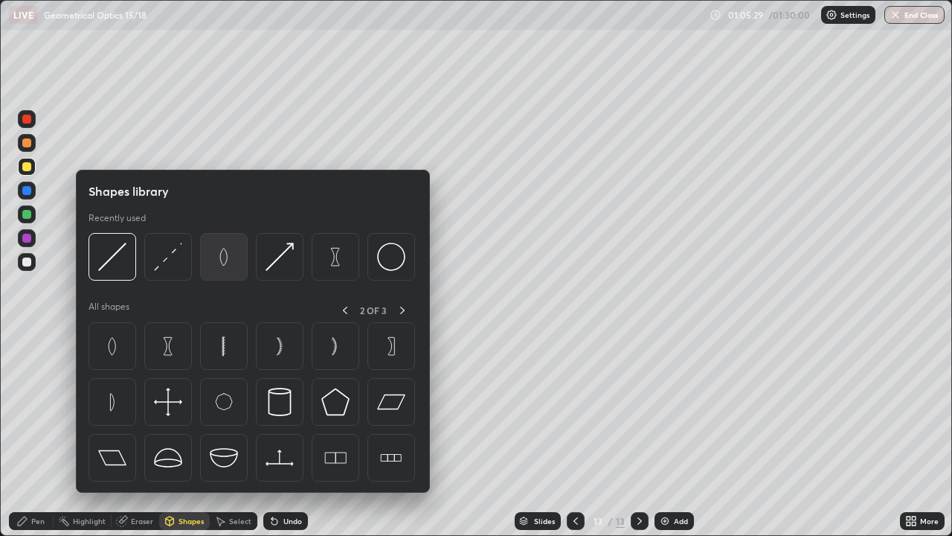
click at [224, 258] on img at bounding box center [224, 256] width 28 height 28
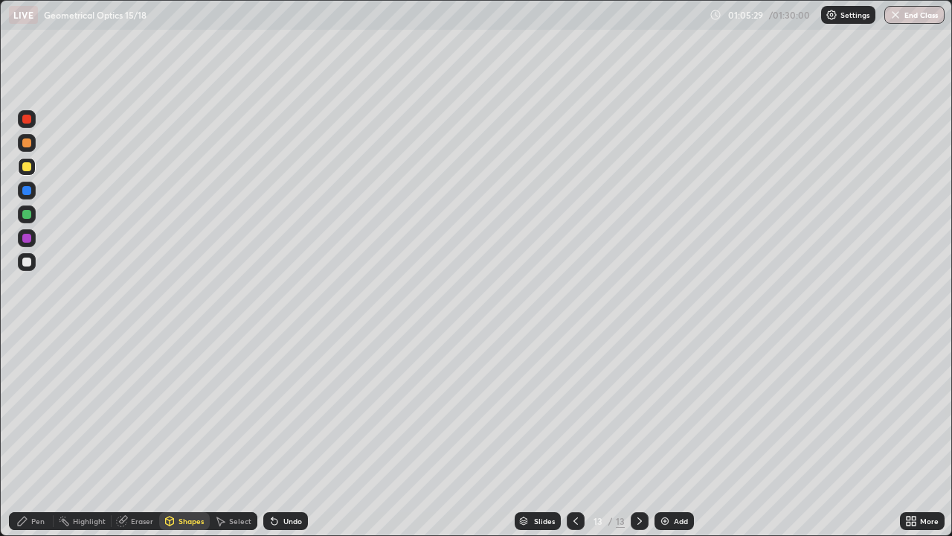
click at [30, 158] on div at bounding box center [27, 167] width 18 height 18
click at [30, 170] on div at bounding box center [26, 166] width 9 height 9
click at [191, 434] on div "Shapes" at bounding box center [191, 520] width 25 height 7
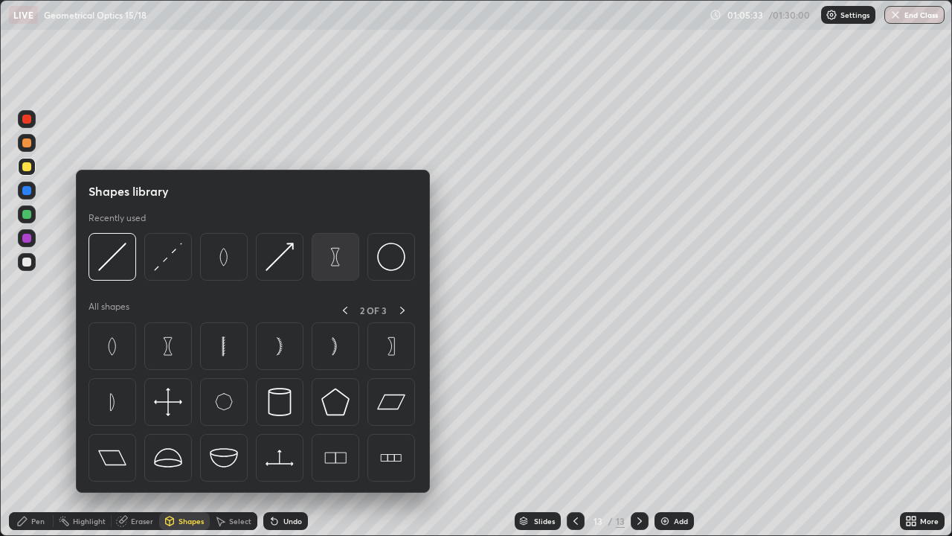
click at [338, 268] on img at bounding box center [335, 256] width 28 height 28
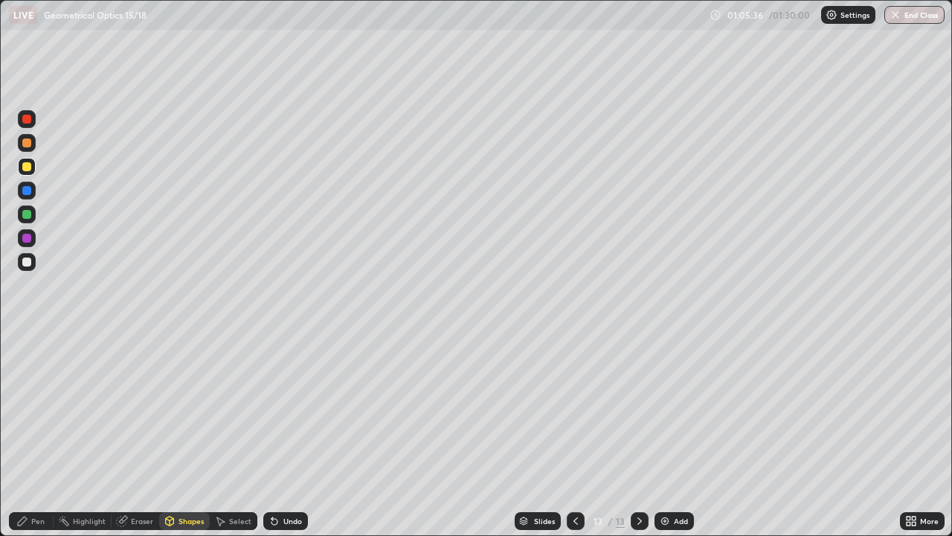
click at [176, 434] on div "Shapes" at bounding box center [184, 521] width 51 height 18
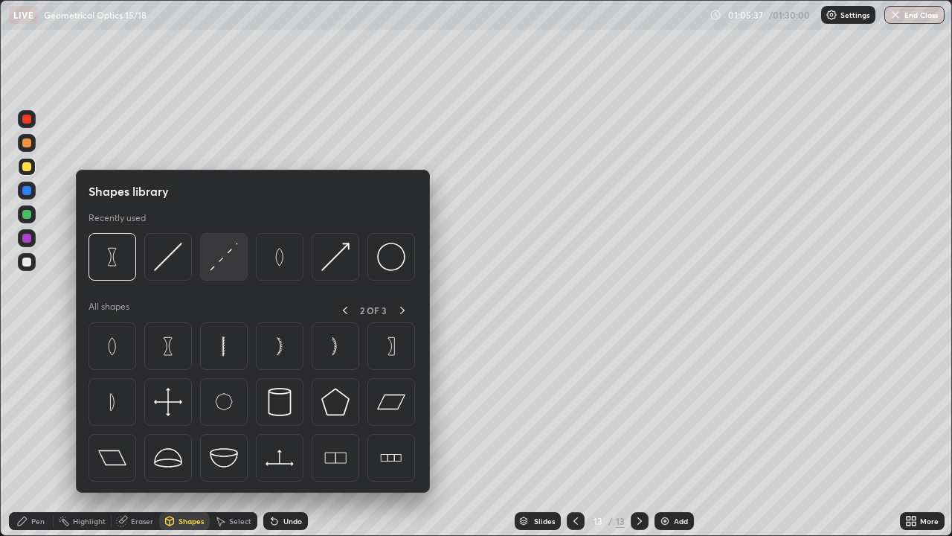
click at [221, 263] on img at bounding box center [224, 256] width 28 height 28
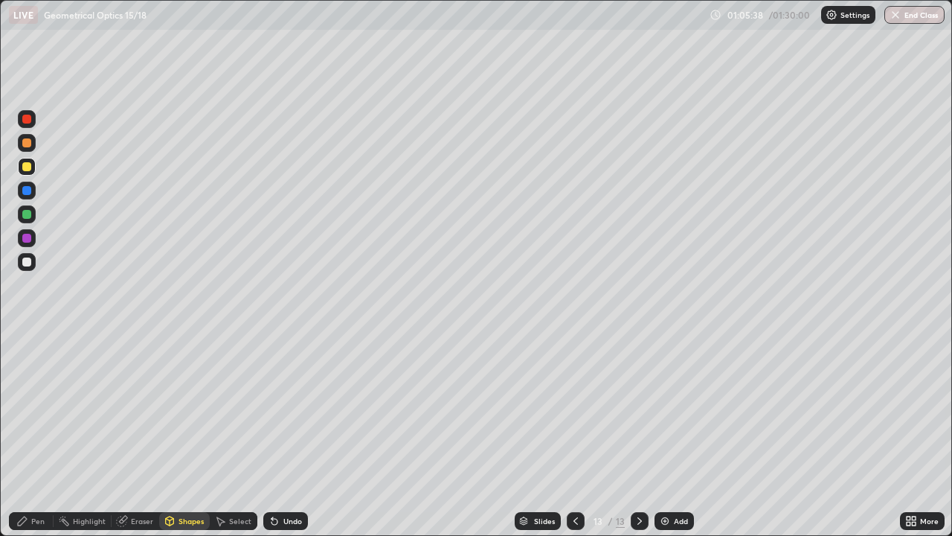
click at [186, 434] on div "Shapes" at bounding box center [184, 521] width 51 height 18
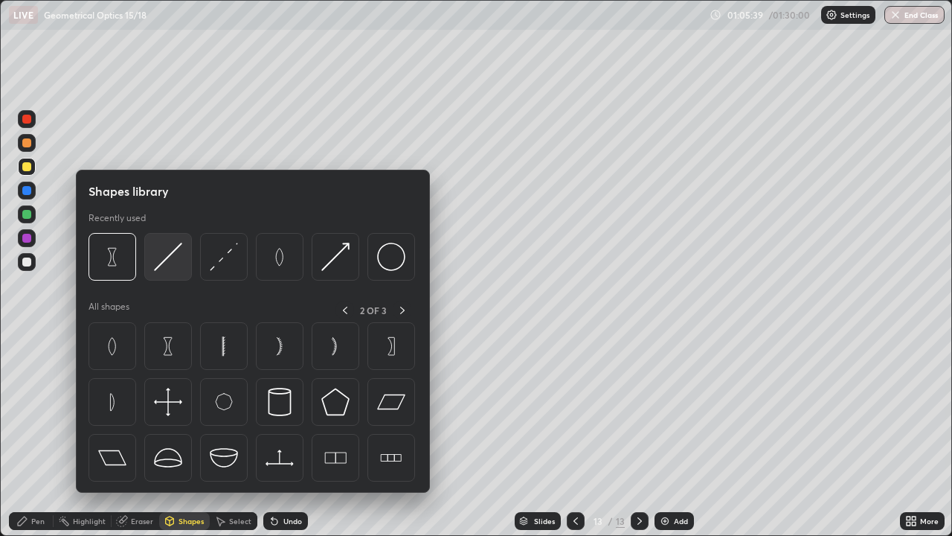
click at [169, 260] on img at bounding box center [168, 256] width 28 height 28
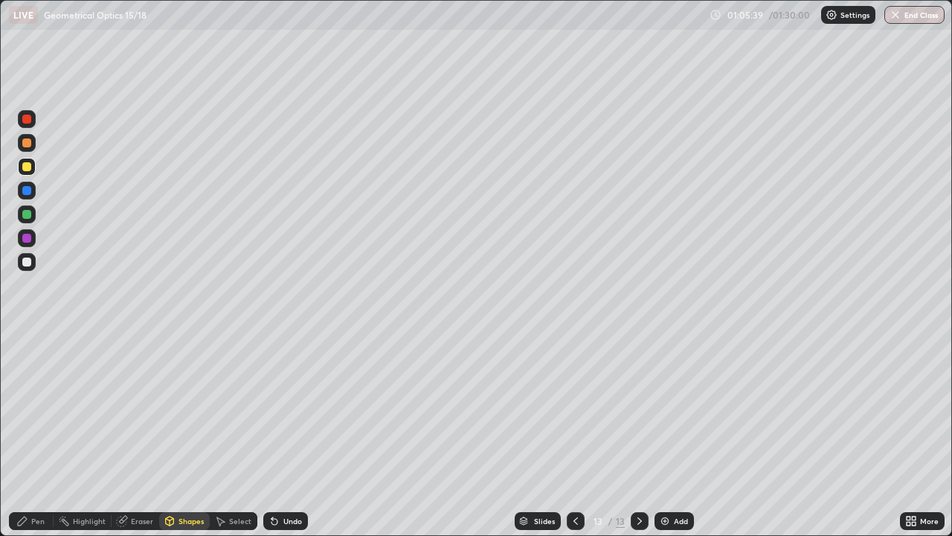
click at [28, 262] on div at bounding box center [26, 261] width 9 height 9
click at [186, 434] on div "Shapes" at bounding box center [191, 520] width 25 height 7
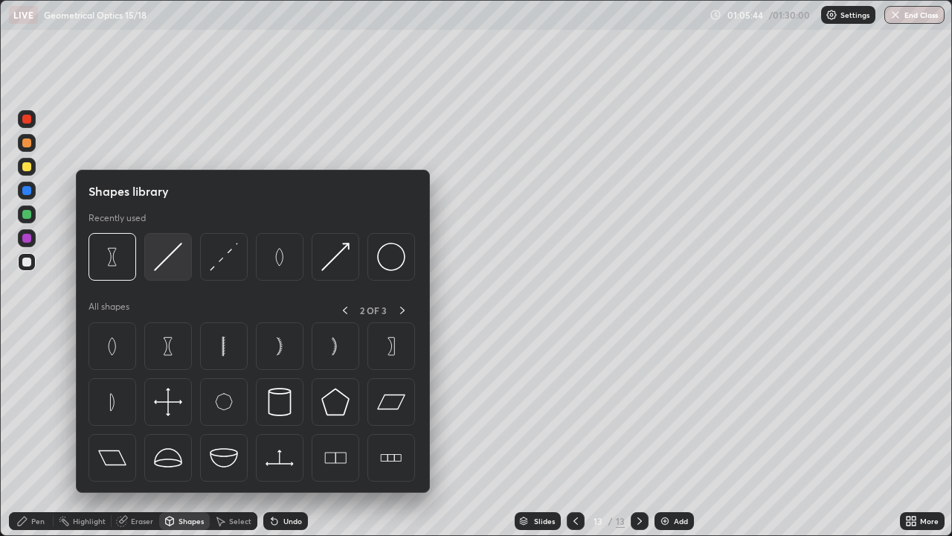
click at [165, 265] on img at bounding box center [168, 256] width 28 height 28
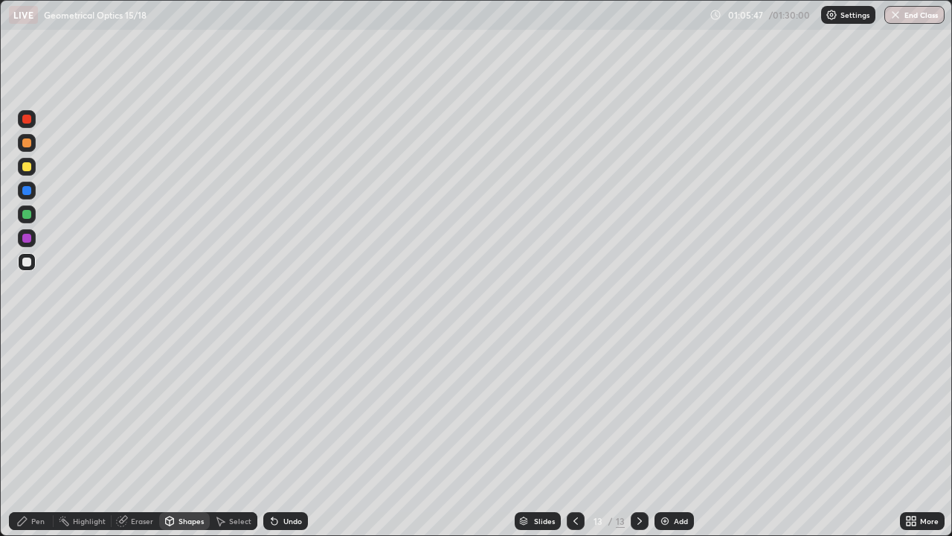
click at [30, 214] on div at bounding box center [26, 214] width 9 height 9
click at [28, 120] on div at bounding box center [26, 119] width 9 height 9
click at [36, 434] on div "Pen" at bounding box center [37, 520] width 13 height 7
click at [303, 434] on div "Undo" at bounding box center [285, 521] width 45 height 18
click at [245, 434] on div "Select" at bounding box center [234, 521] width 48 height 30
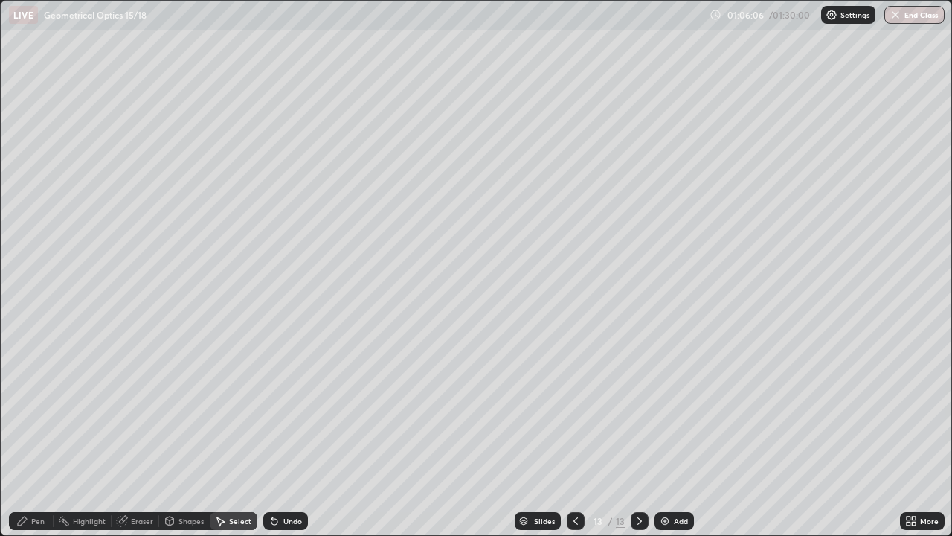
click at [454, 428] on div "0 ° Undo Copy Duplicate Duplicate to new slide Delete" at bounding box center [476, 268] width 951 height 534
click at [511, 422] on div "0 ° Undo Copy Duplicate Duplicate to new slide Delete" at bounding box center [476, 268] width 951 height 534
click at [0, 0] on button "Undo" at bounding box center [0, 0] width 0 height 0
click at [539, 401] on div "0 ° Undo Copy Duplicate Duplicate to new slide Delete" at bounding box center [476, 268] width 951 height 534
click at [33, 434] on div "Pen" at bounding box center [37, 520] width 13 height 7
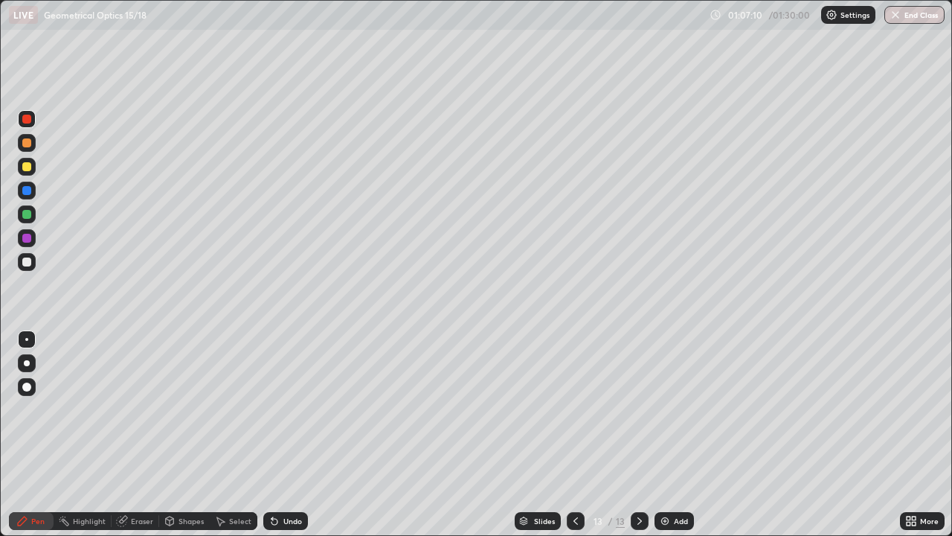
click at [668, 434] on img at bounding box center [665, 521] width 12 height 12
click at [26, 168] on div at bounding box center [26, 166] width 9 height 9
click at [187, 434] on div "Shapes" at bounding box center [184, 521] width 51 height 18
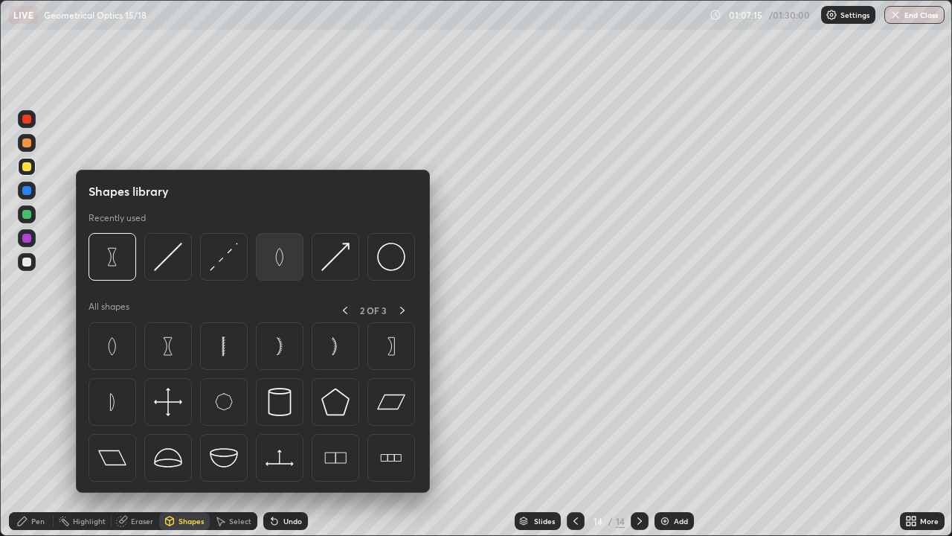
click at [276, 263] on img at bounding box center [280, 256] width 28 height 28
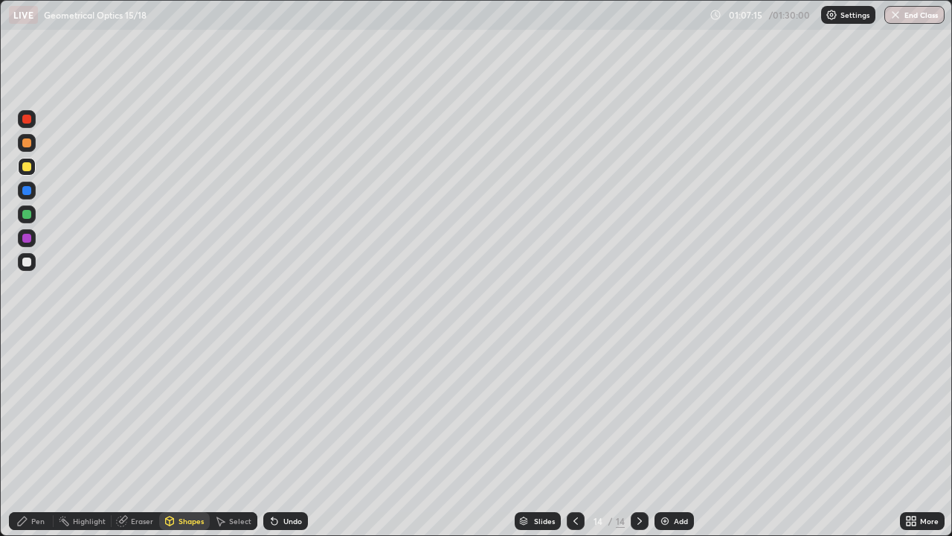
click at [28, 263] on div at bounding box center [26, 261] width 9 height 9
click at [192, 434] on div "Shapes" at bounding box center [191, 520] width 25 height 7
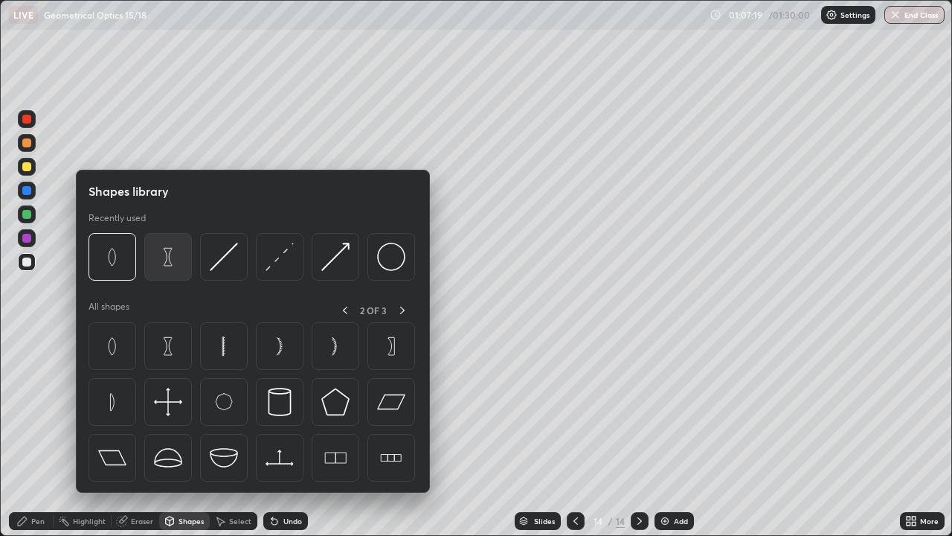
click at [174, 258] on img at bounding box center [168, 256] width 28 height 28
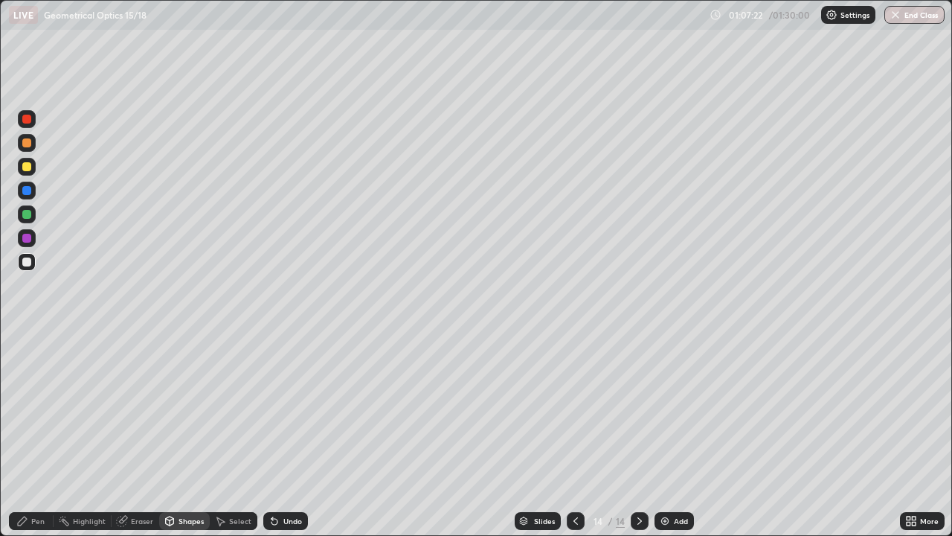
click at [190, 434] on div "Shapes" at bounding box center [191, 520] width 25 height 7
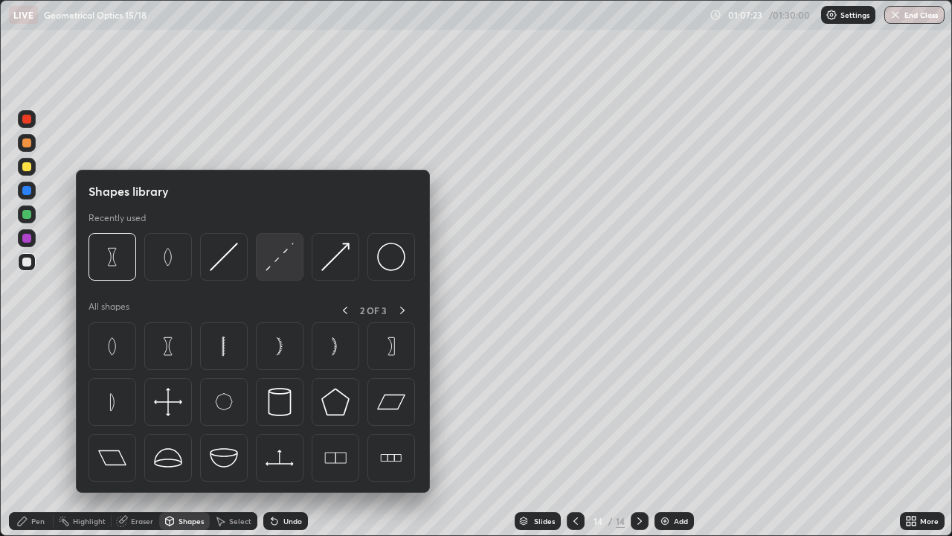
click at [277, 256] on img at bounding box center [280, 256] width 28 height 28
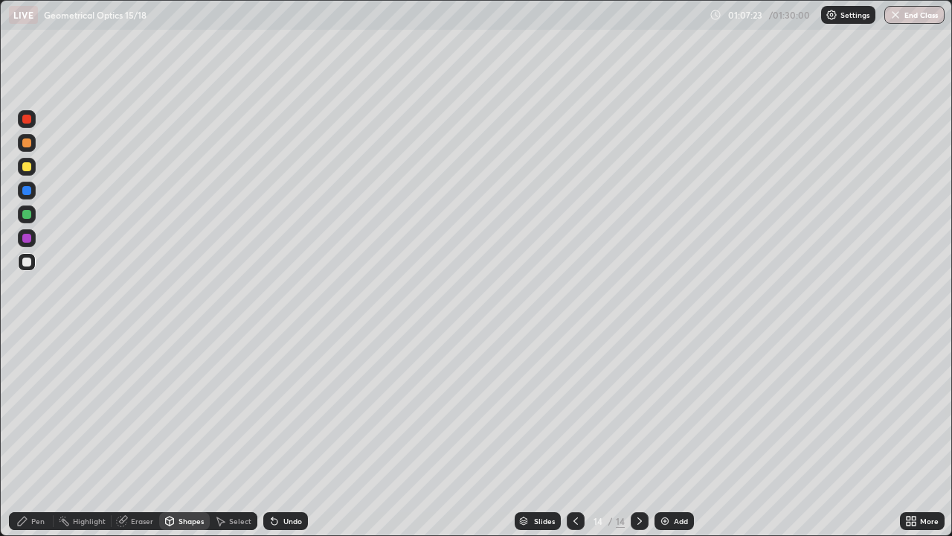
click at [28, 169] on div at bounding box center [26, 166] width 9 height 9
click at [189, 434] on div "Shapes" at bounding box center [184, 521] width 51 height 18
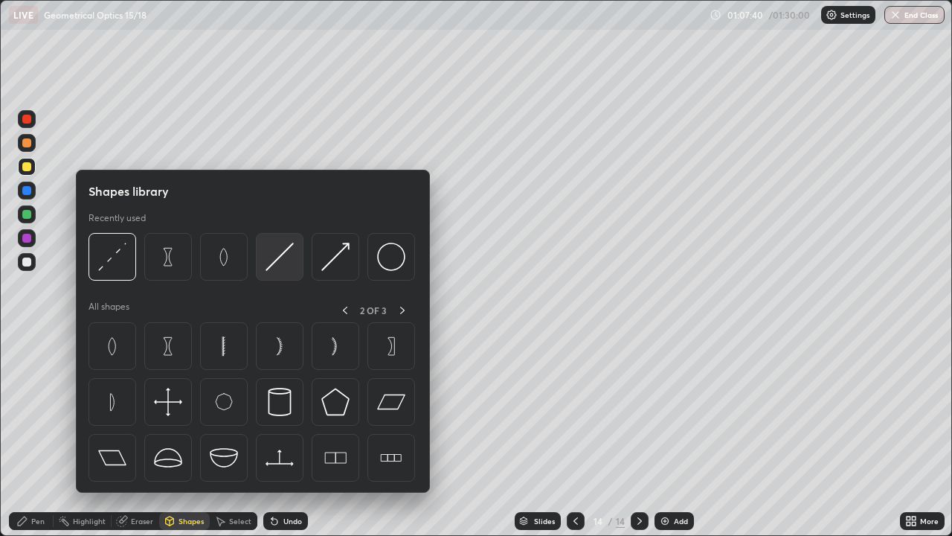
click at [288, 254] on img at bounding box center [280, 256] width 28 height 28
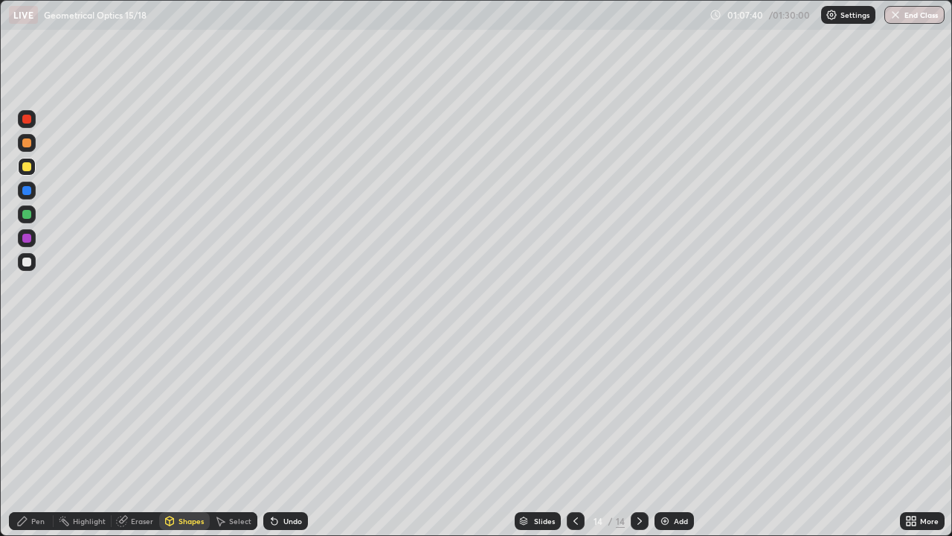
click at [32, 256] on div at bounding box center [27, 262] width 18 height 18
click at [36, 434] on div "Pen" at bounding box center [37, 520] width 13 height 7
click at [28, 170] on div at bounding box center [26, 166] width 9 height 9
click at [177, 434] on div "Shapes" at bounding box center [184, 521] width 51 height 18
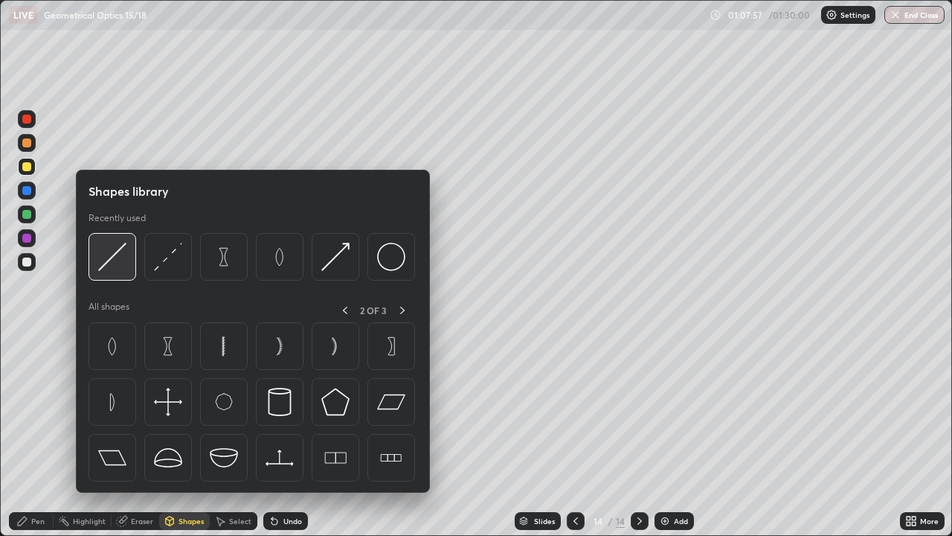
click at [115, 255] on img at bounding box center [112, 256] width 28 height 28
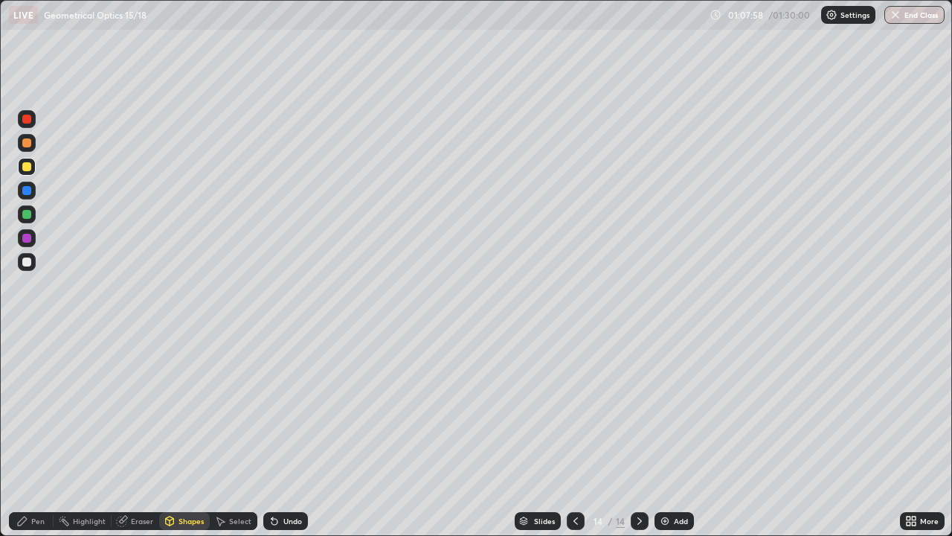
click at [30, 213] on div at bounding box center [26, 214] width 9 height 9
click at [33, 434] on div "Pen" at bounding box center [37, 520] width 13 height 7
click at [30, 120] on div at bounding box center [26, 119] width 9 height 9
click at [28, 145] on div at bounding box center [26, 142] width 9 height 9
click at [669, 434] on div "Add" at bounding box center [674, 521] width 39 height 18
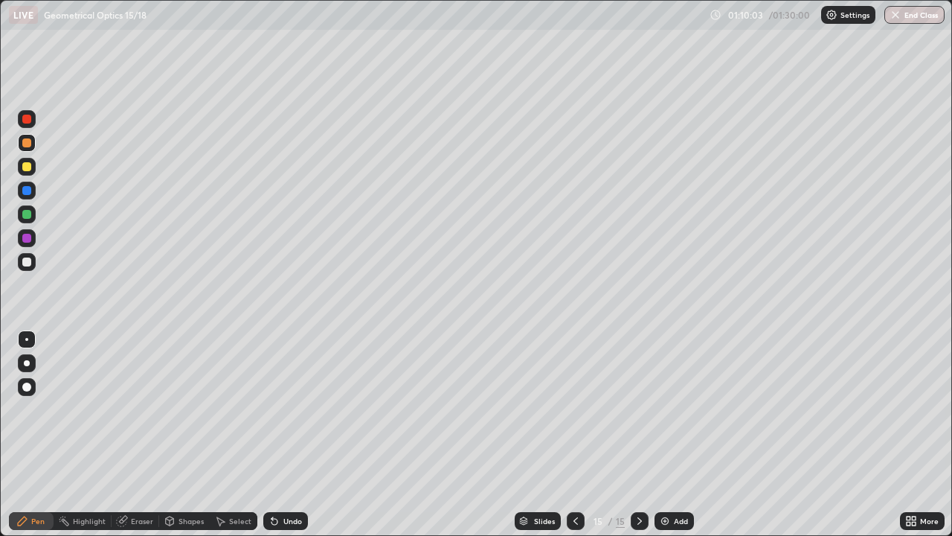
click at [181, 434] on div "Shapes" at bounding box center [191, 520] width 25 height 7
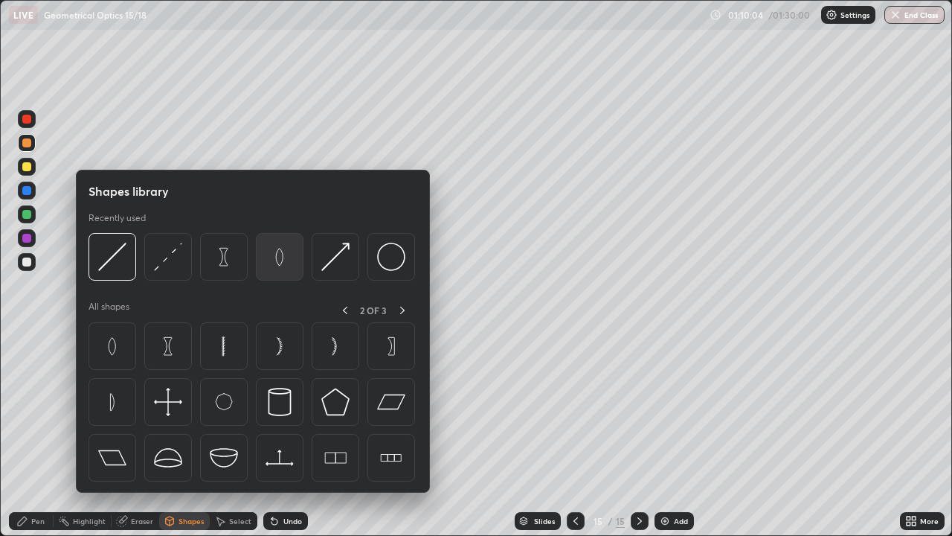
click at [277, 256] on img at bounding box center [280, 256] width 28 height 28
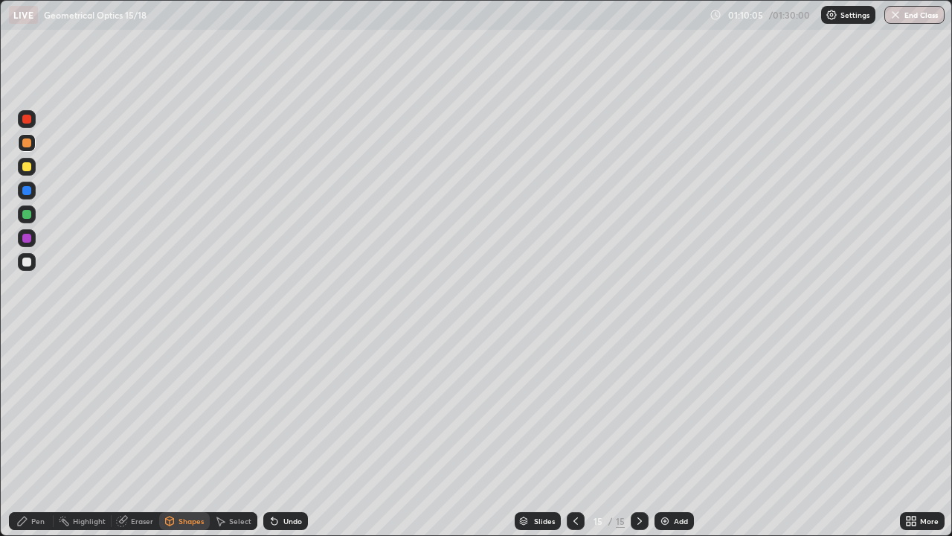
click at [28, 262] on div at bounding box center [26, 261] width 9 height 9
click at [193, 434] on div "Shapes" at bounding box center [184, 521] width 51 height 18
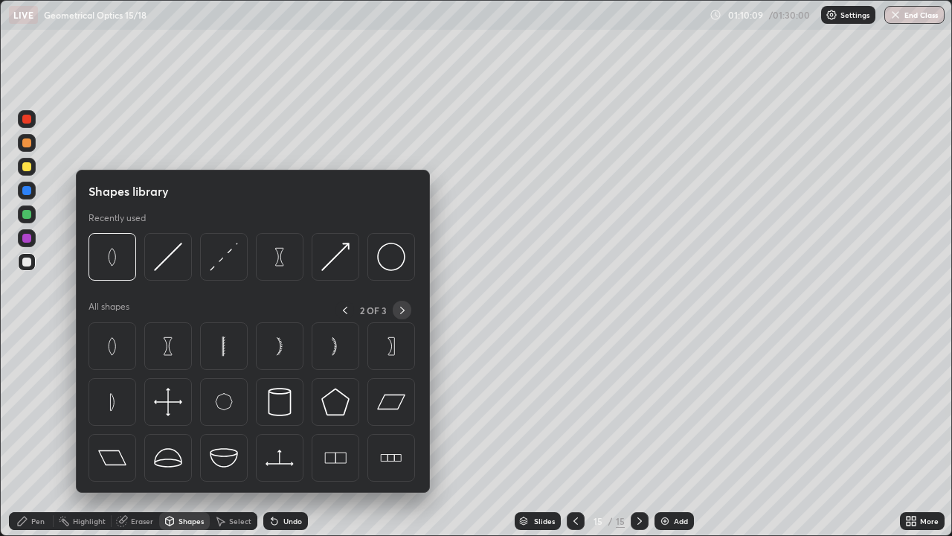
click at [402, 309] on icon at bounding box center [402, 310] width 12 height 12
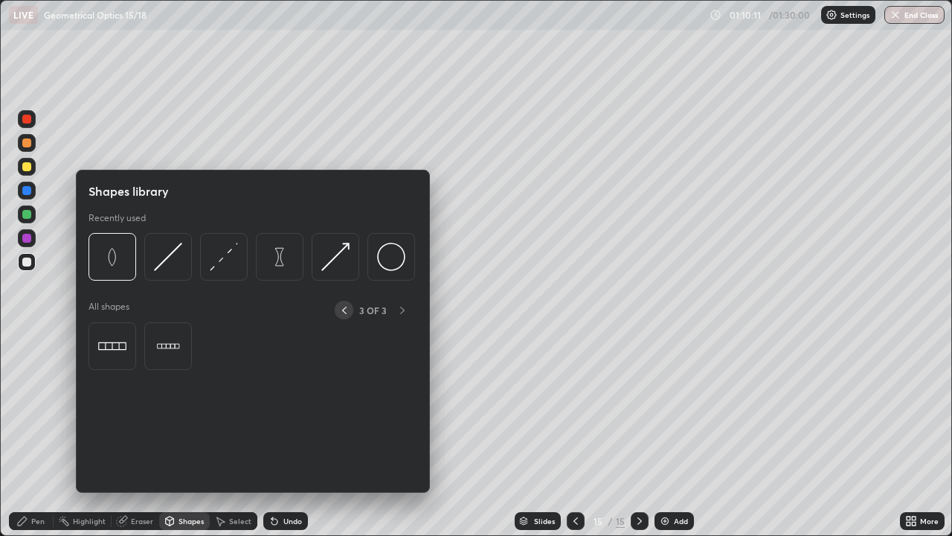
click at [344, 309] on icon at bounding box center [344, 310] width 12 height 12
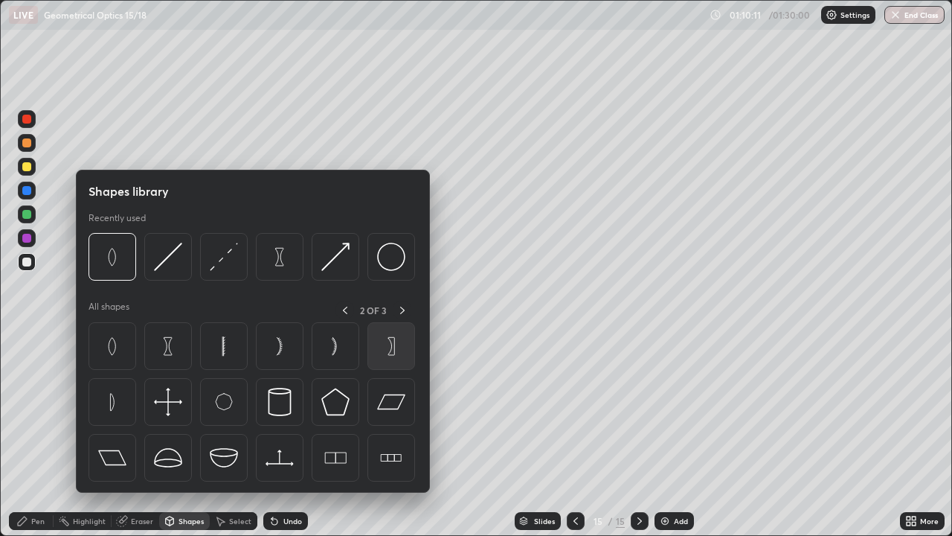
click at [390, 348] on img at bounding box center [391, 346] width 28 height 28
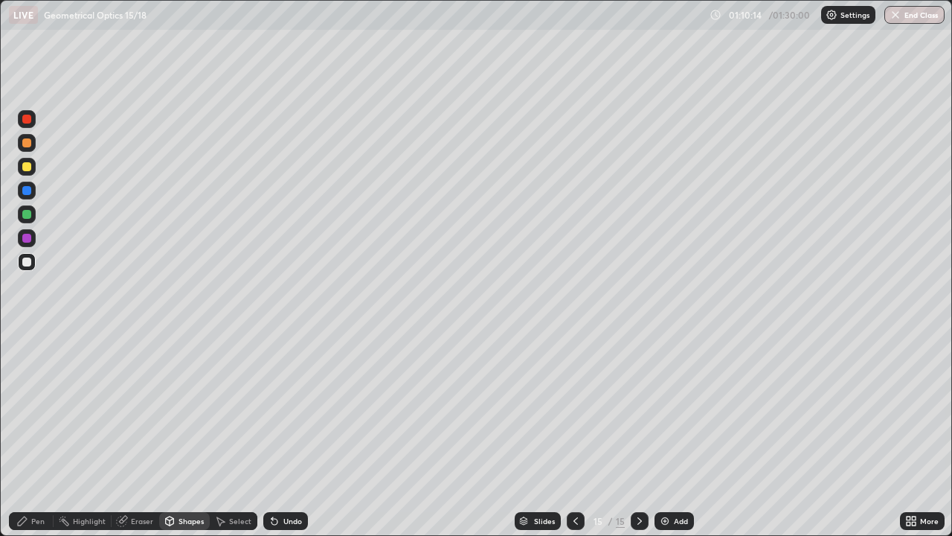
click at [39, 434] on div "Pen" at bounding box center [31, 521] width 45 height 18
click at [28, 213] on div at bounding box center [26, 214] width 9 height 9
click at [32, 166] on div at bounding box center [27, 167] width 18 height 18
click at [30, 216] on div at bounding box center [26, 214] width 9 height 9
click at [283, 434] on div "Undo" at bounding box center [292, 520] width 19 height 7
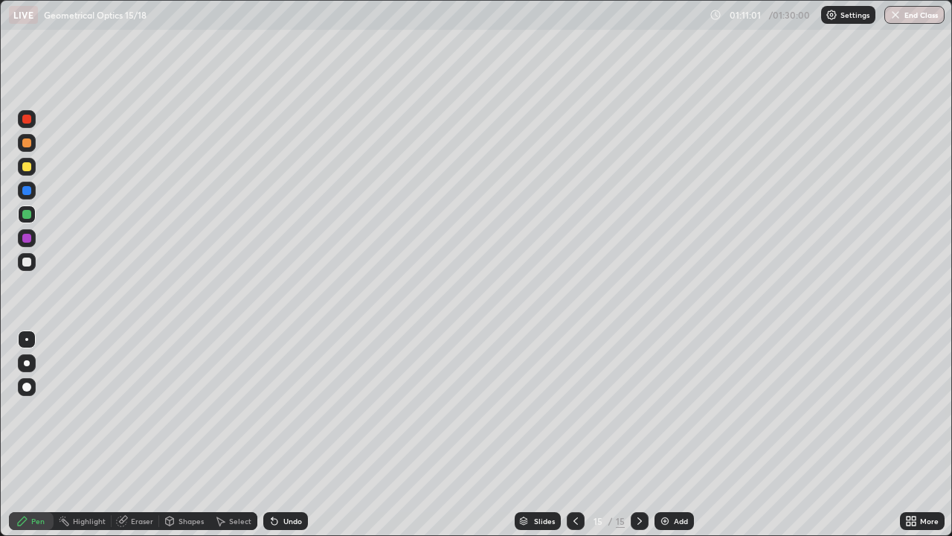
click at [283, 434] on div "Undo" at bounding box center [292, 520] width 19 height 7
click at [176, 434] on div "Shapes" at bounding box center [184, 521] width 51 height 18
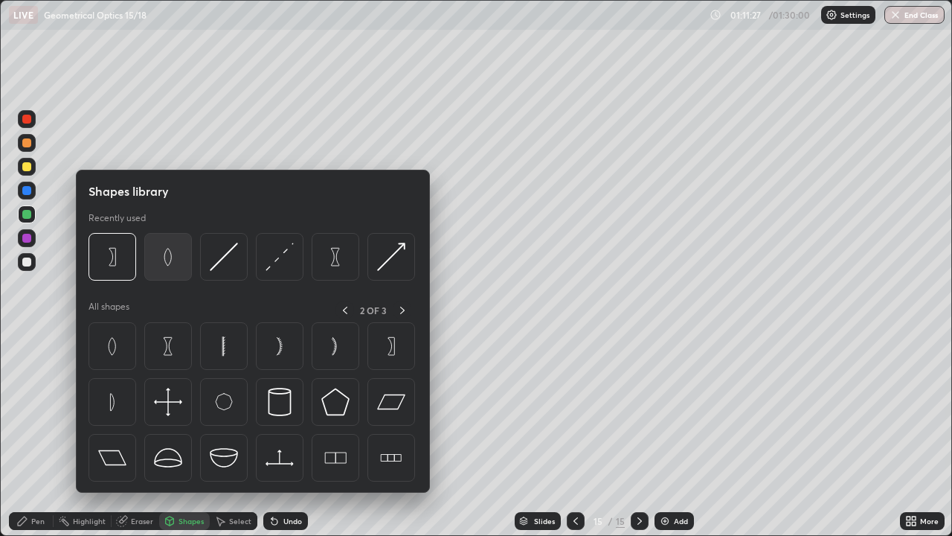
click at [174, 266] on img at bounding box center [168, 256] width 28 height 28
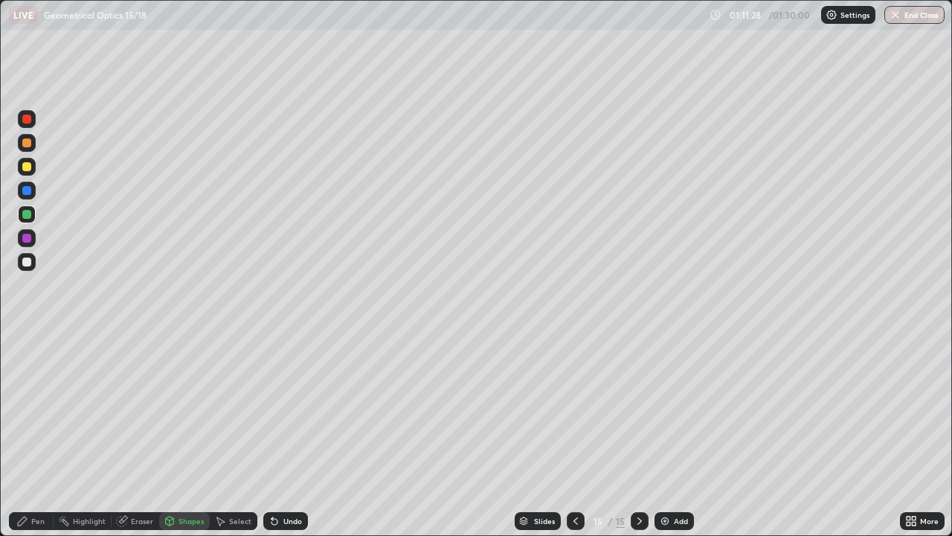
click at [34, 266] on div at bounding box center [27, 262] width 18 height 18
click at [41, 434] on div "Pen" at bounding box center [31, 521] width 45 height 18
click at [28, 173] on div at bounding box center [27, 167] width 18 height 18
click at [28, 164] on div at bounding box center [26, 166] width 9 height 9
click at [271, 434] on div "Undo" at bounding box center [285, 521] width 45 height 18
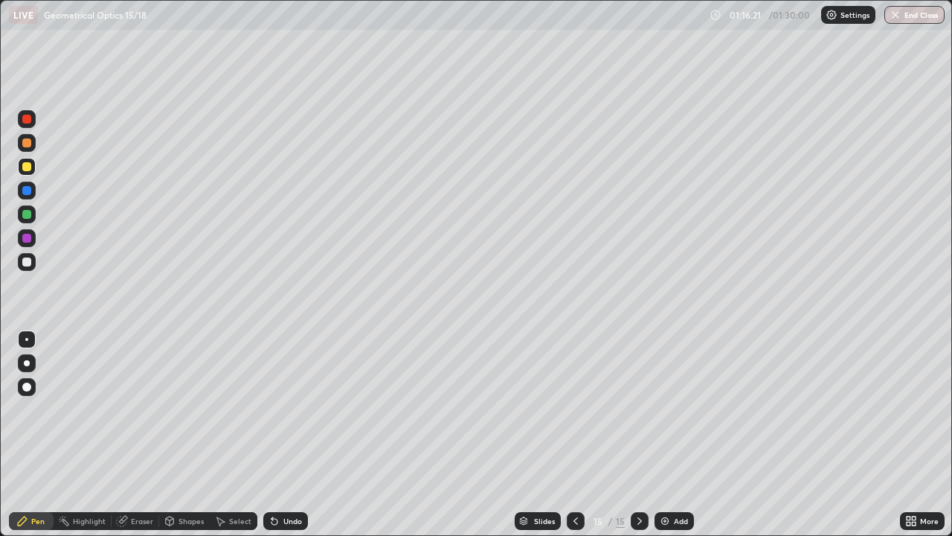
click at [271, 434] on icon at bounding box center [271, 517] width 1 height 1
click at [280, 434] on div "Undo" at bounding box center [285, 521] width 45 height 18
click at [281, 434] on div "Undo" at bounding box center [285, 521] width 45 height 18
click at [282, 434] on div "Undo" at bounding box center [285, 521] width 45 height 18
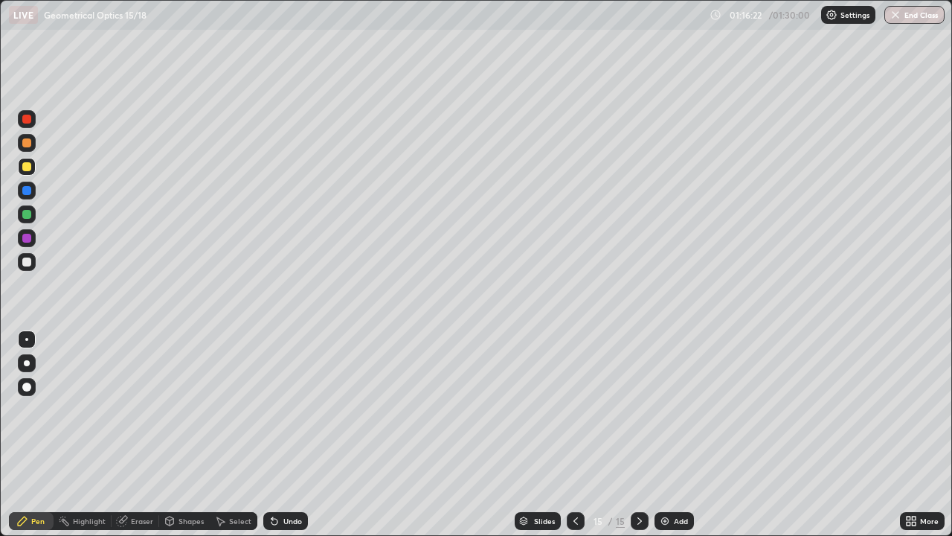
click at [281, 434] on div "Undo" at bounding box center [285, 521] width 45 height 18
click at [28, 143] on div at bounding box center [26, 142] width 9 height 9
click at [675, 434] on div "Add" at bounding box center [681, 520] width 14 height 7
click at [184, 434] on div "Shapes" at bounding box center [184, 521] width 51 height 18
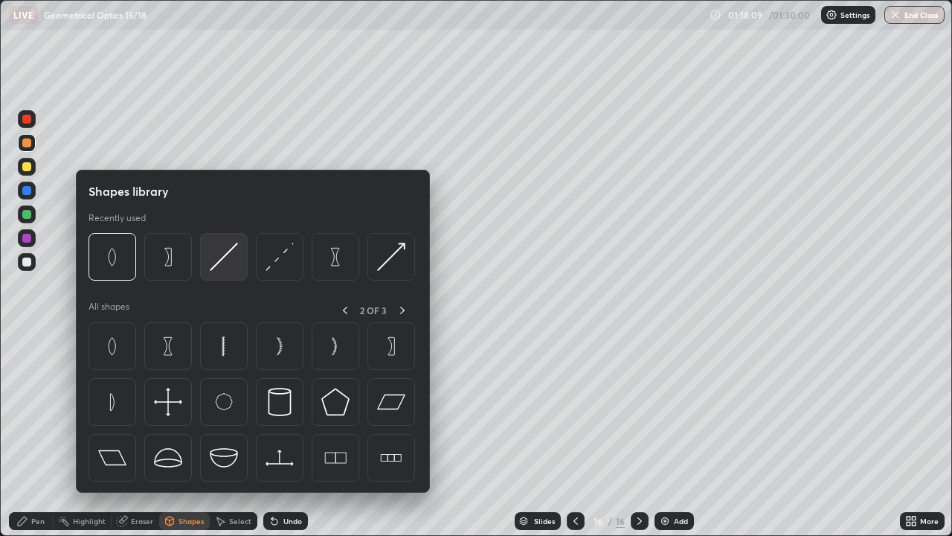
click at [226, 261] on img at bounding box center [224, 256] width 28 height 28
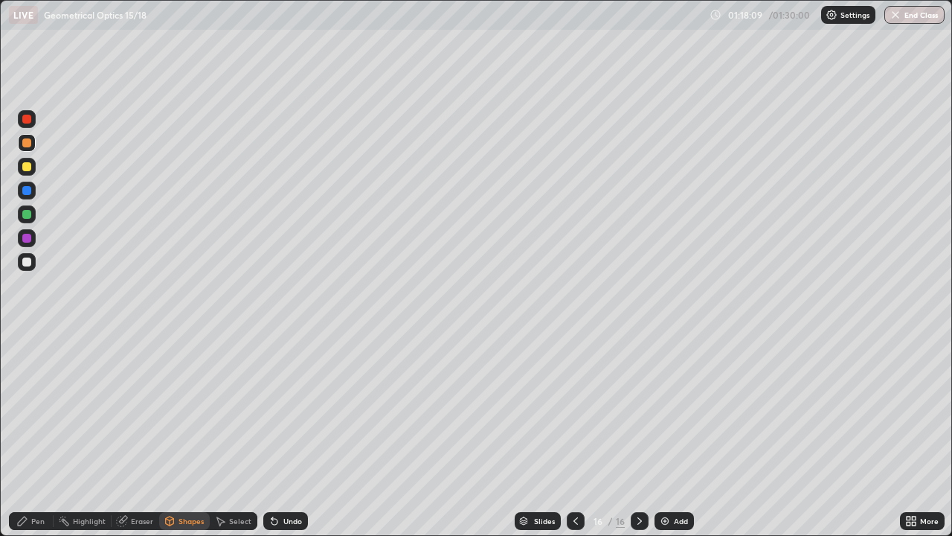
click at [28, 262] on div at bounding box center [26, 261] width 9 height 9
click at [189, 434] on div "Shapes" at bounding box center [184, 521] width 51 height 18
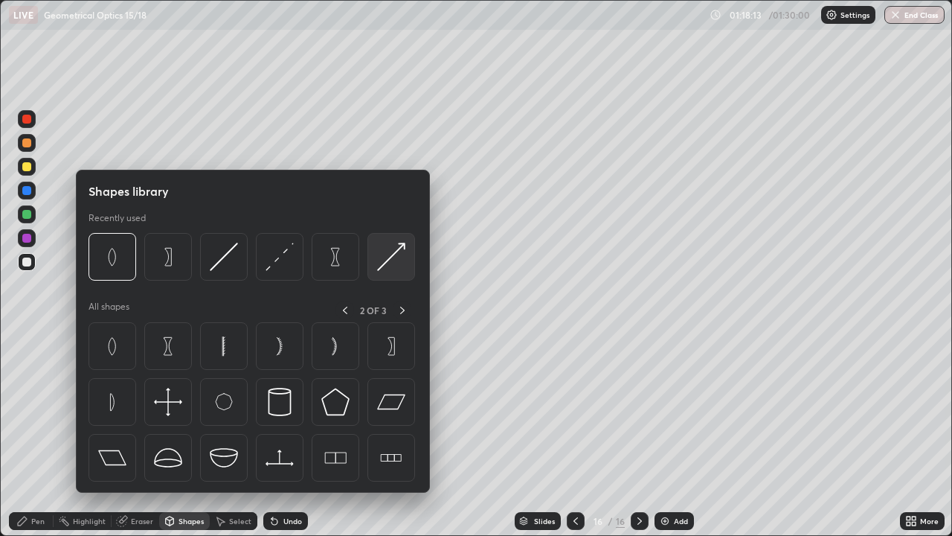
click at [390, 258] on img at bounding box center [391, 256] width 28 height 28
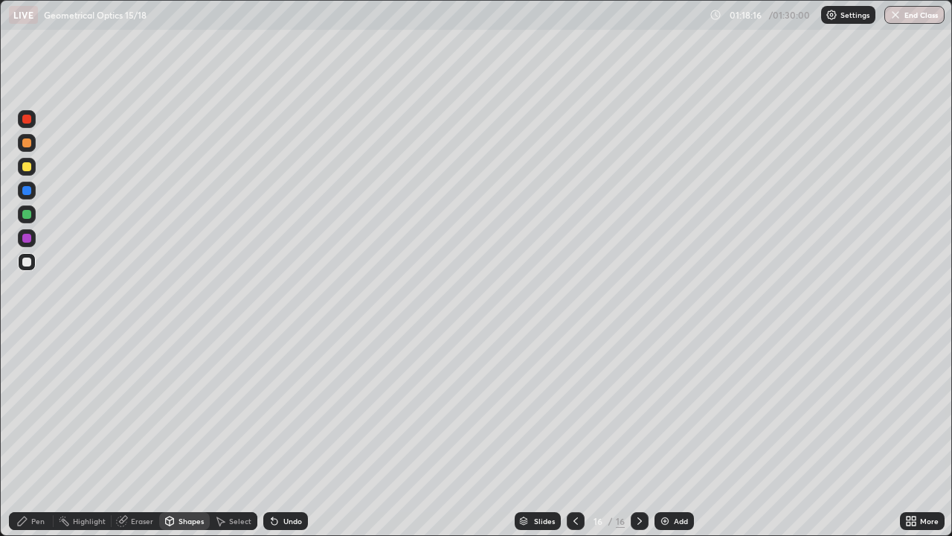
click at [36, 434] on div "Pen" at bounding box center [37, 520] width 13 height 7
click at [24, 218] on div at bounding box center [26, 214] width 9 height 9
click at [184, 434] on div "Shapes" at bounding box center [191, 520] width 25 height 7
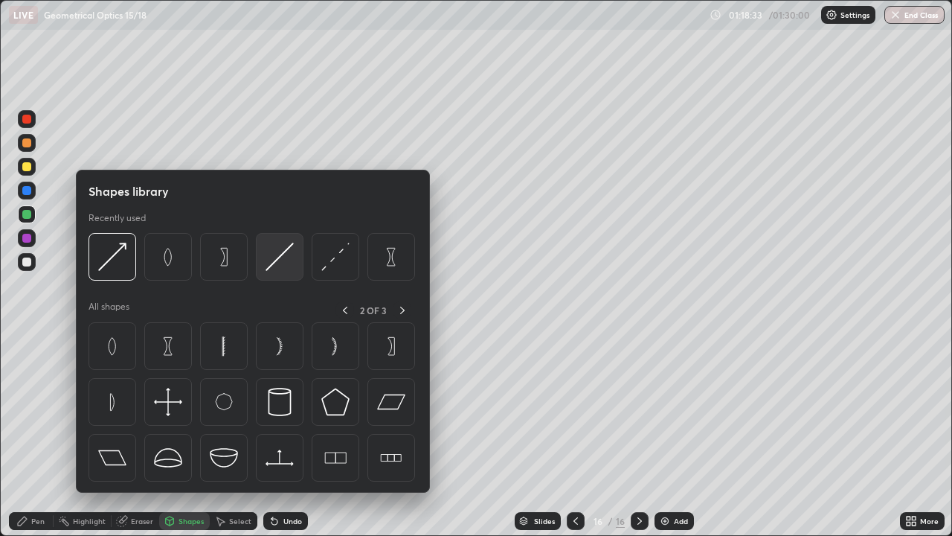
click at [289, 265] on img at bounding box center [280, 256] width 28 height 28
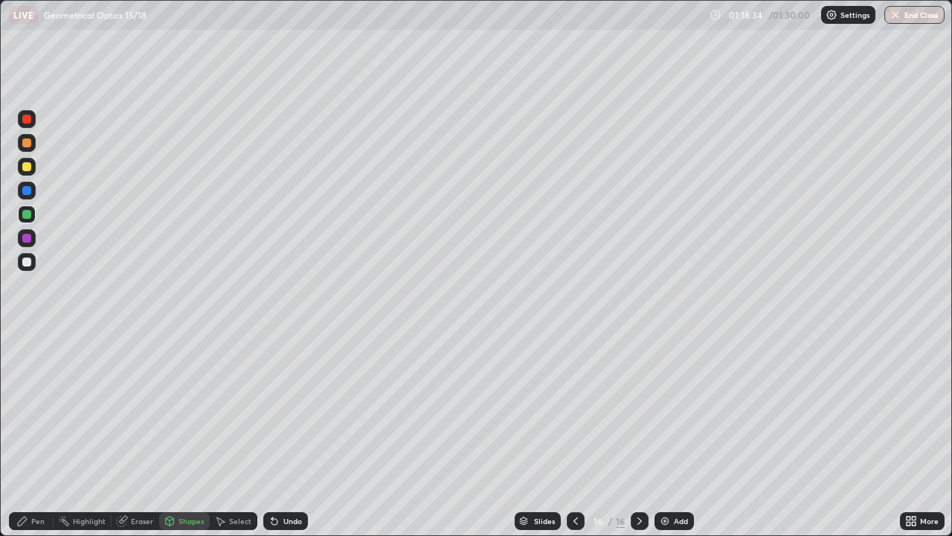
click at [30, 260] on div at bounding box center [26, 261] width 9 height 9
click at [34, 434] on div "Pen" at bounding box center [37, 520] width 13 height 7
click at [172, 434] on div "Shapes" at bounding box center [184, 521] width 51 height 18
click at [29, 211] on div at bounding box center [26, 214] width 9 height 9
click at [40, 434] on div "Pen" at bounding box center [37, 520] width 13 height 7
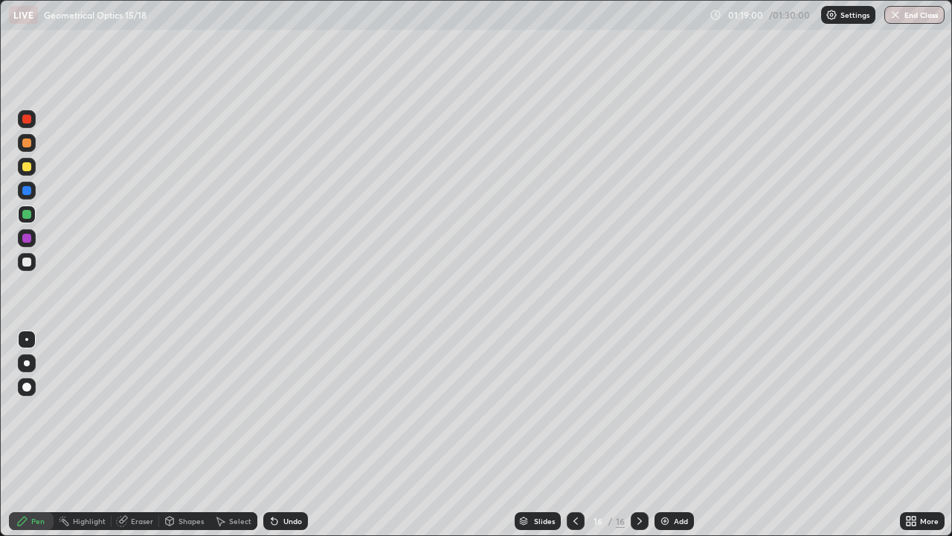
click at [182, 434] on div "Shapes" at bounding box center [191, 520] width 25 height 7
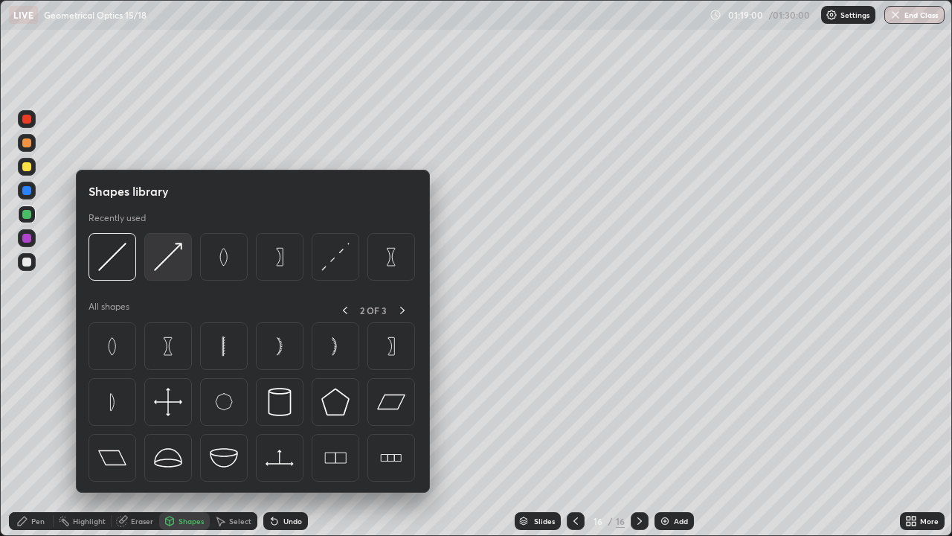
click at [172, 261] on img at bounding box center [168, 256] width 28 height 28
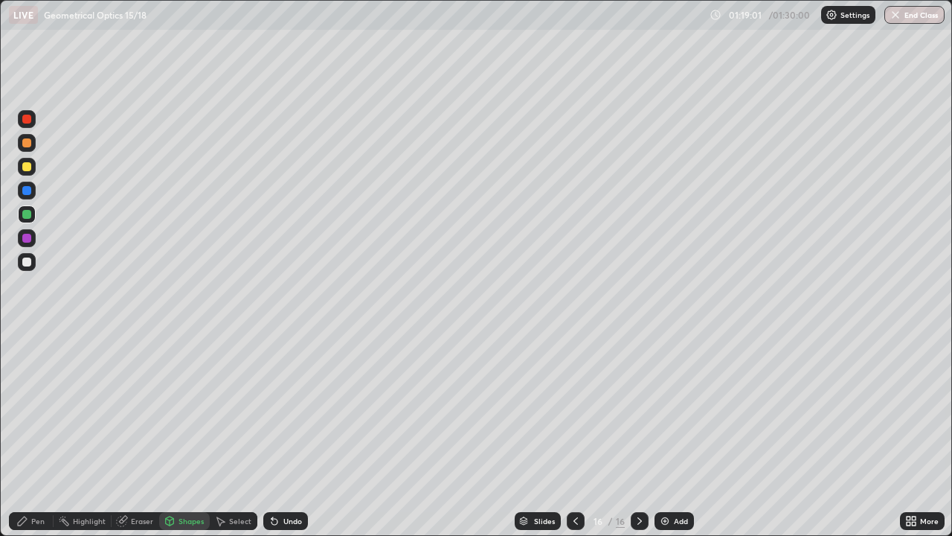
click at [26, 267] on div at bounding box center [27, 262] width 18 height 18
click at [182, 434] on div "Shapes" at bounding box center [191, 520] width 25 height 7
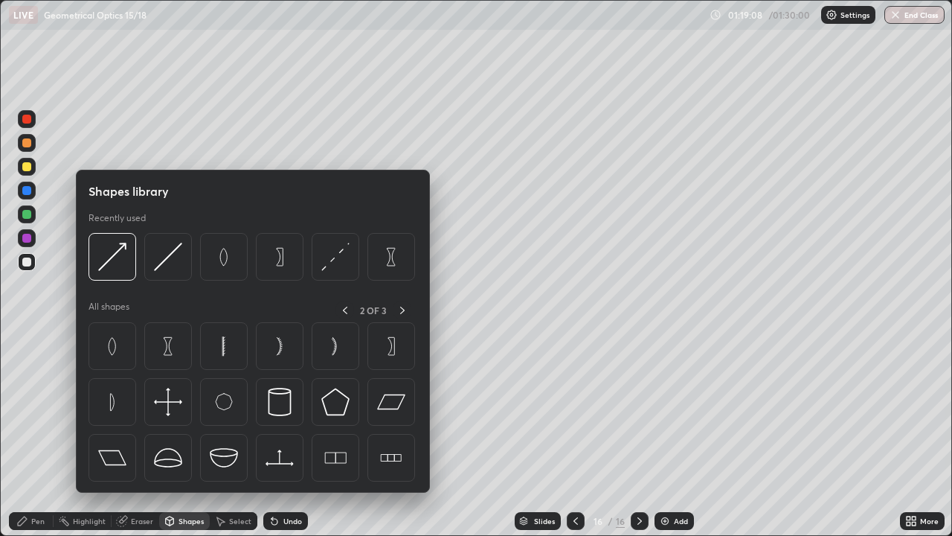
click at [42, 434] on div "Pen" at bounding box center [37, 520] width 13 height 7
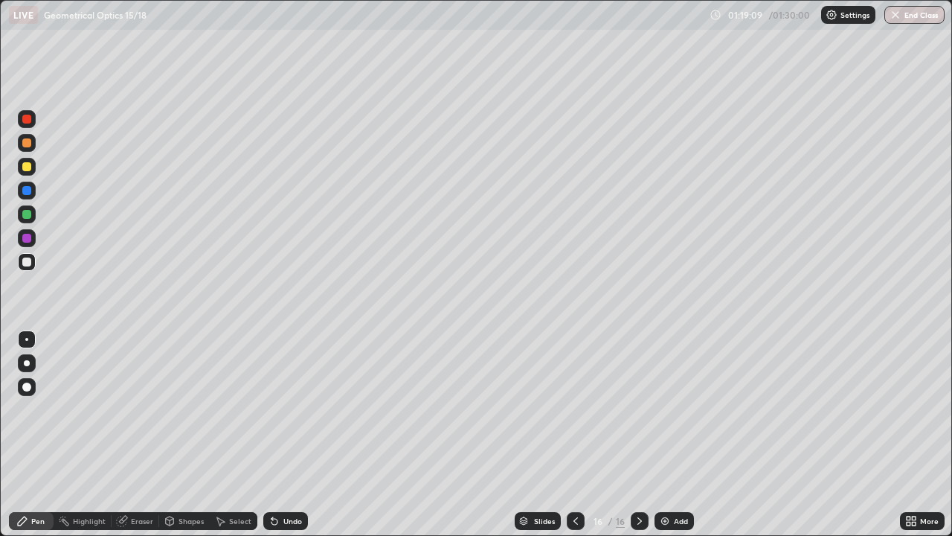
click at [32, 263] on div at bounding box center [27, 262] width 18 height 18
click at [28, 212] on div at bounding box center [26, 214] width 9 height 9
click at [190, 434] on div "Shapes" at bounding box center [191, 520] width 25 height 7
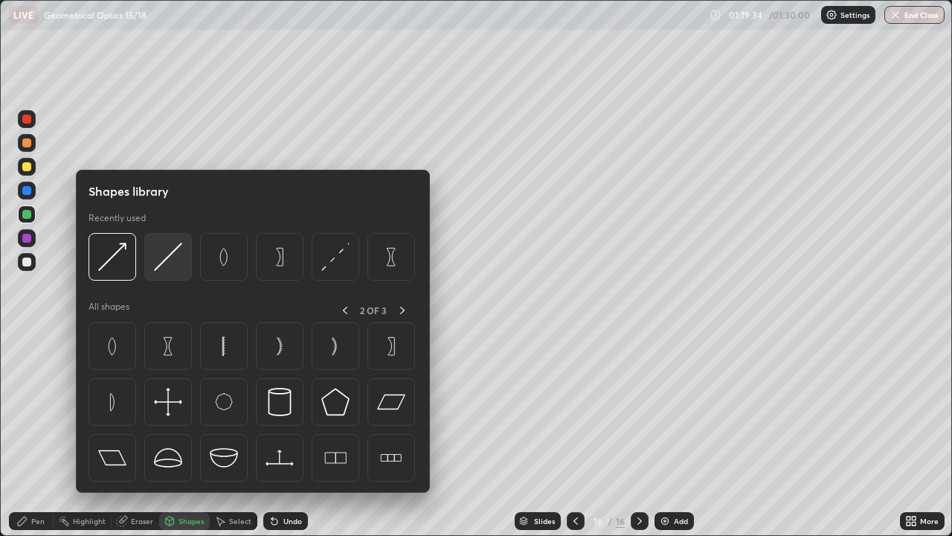
click at [179, 261] on img at bounding box center [168, 256] width 28 height 28
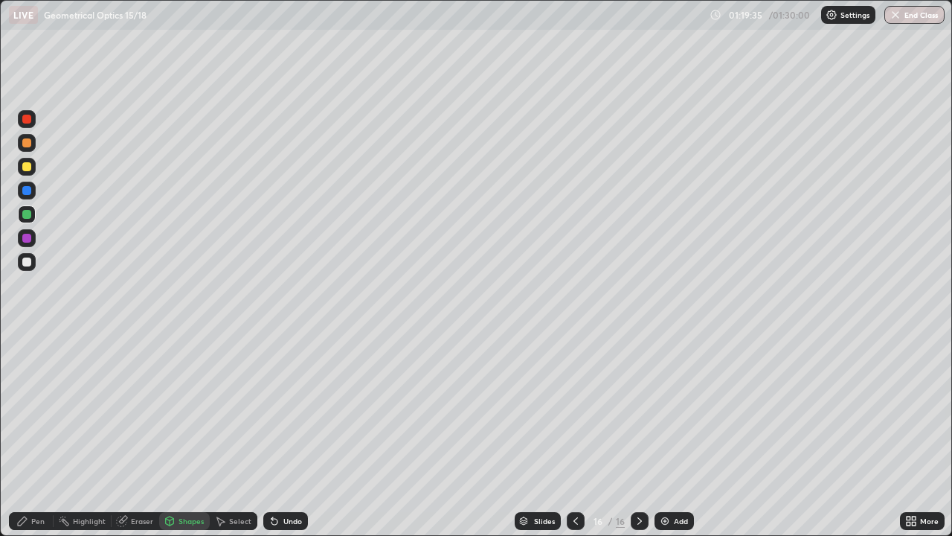
click at [28, 262] on div at bounding box center [26, 261] width 9 height 9
click at [185, 434] on div "Shapes" at bounding box center [191, 520] width 25 height 7
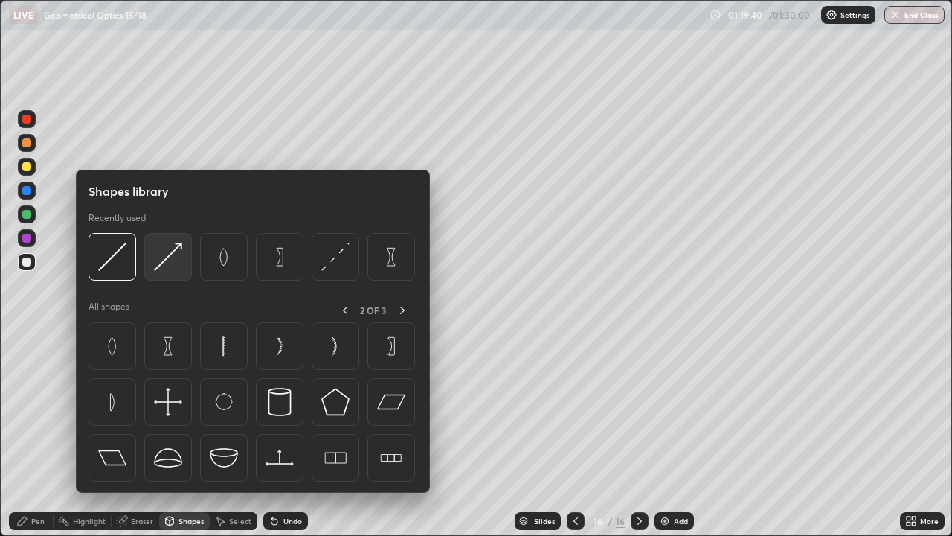
click at [179, 254] on img at bounding box center [168, 256] width 28 height 28
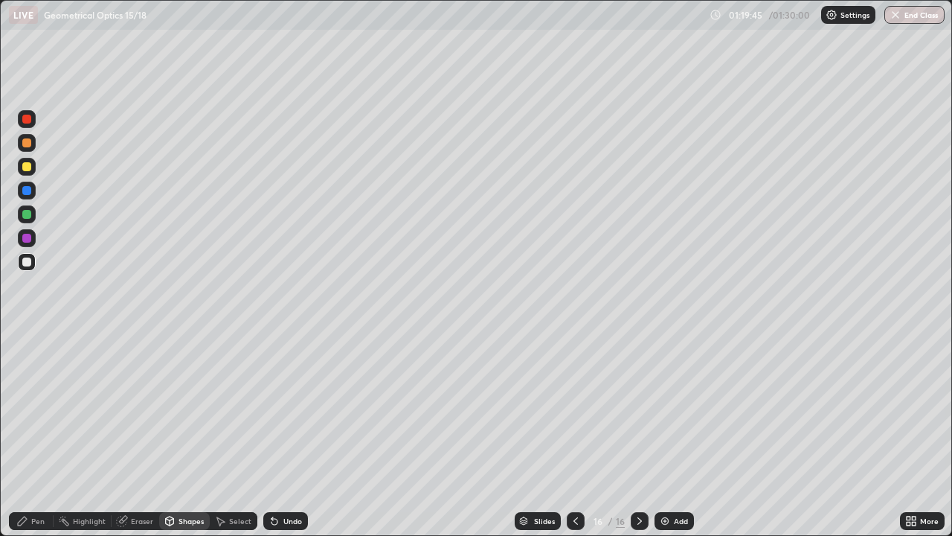
click at [33, 434] on div "Pen" at bounding box center [37, 520] width 13 height 7
click at [28, 213] on div at bounding box center [26, 214] width 9 height 9
click at [30, 239] on div at bounding box center [26, 238] width 9 height 9
click at [34, 434] on div "Pen" at bounding box center [37, 520] width 13 height 7
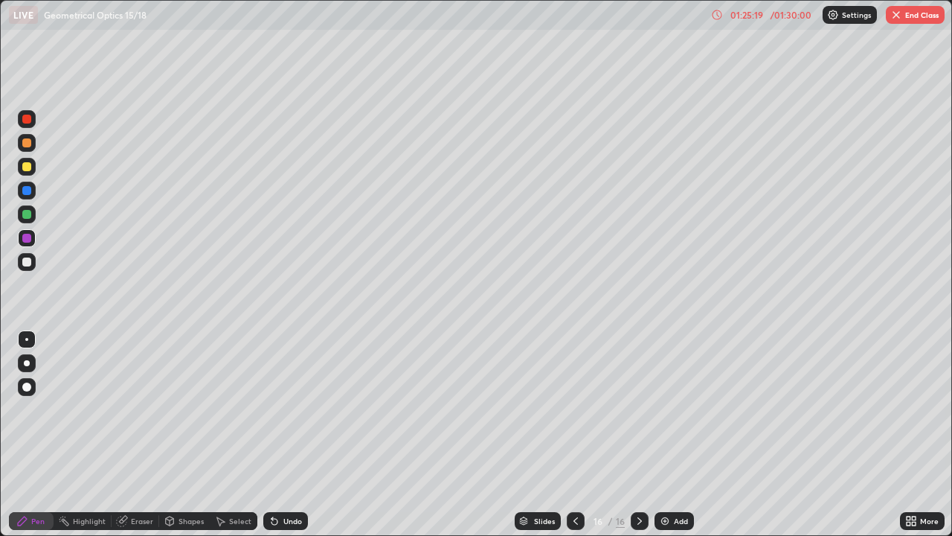
click at [919, 16] on button "End Class" at bounding box center [915, 15] width 59 height 18
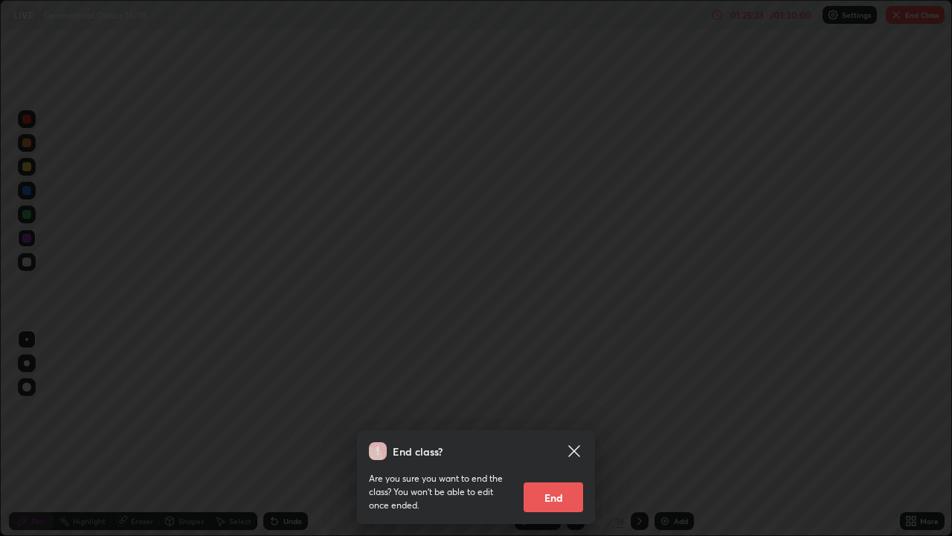
click at [554, 434] on button "End" at bounding box center [554, 497] width 60 height 30
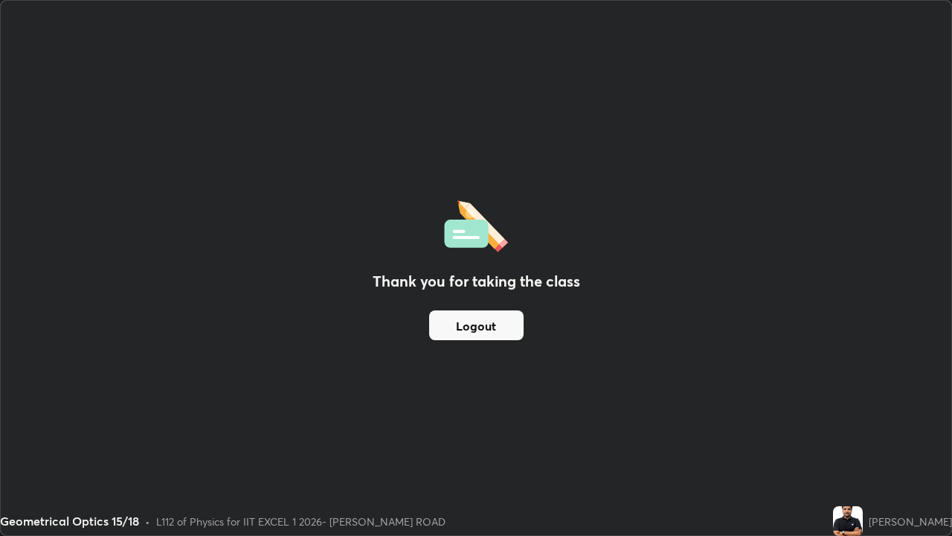
click at [498, 321] on button "Logout" at bounding box center [476, 325] width 94 height 30
